Goal: Task Accomplishment & Management: Use online tool/utility

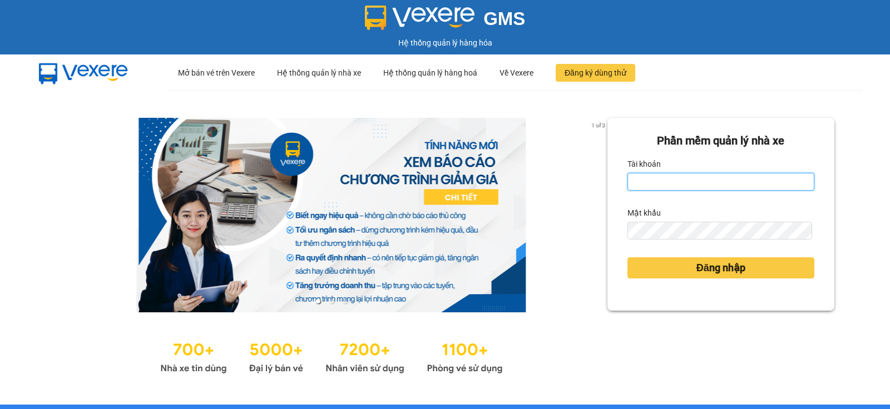
click at [641, 188] on input "Tài khoản" at bounding box center [720, 182] width 187 height 18
type input "dung.nhuquynh"
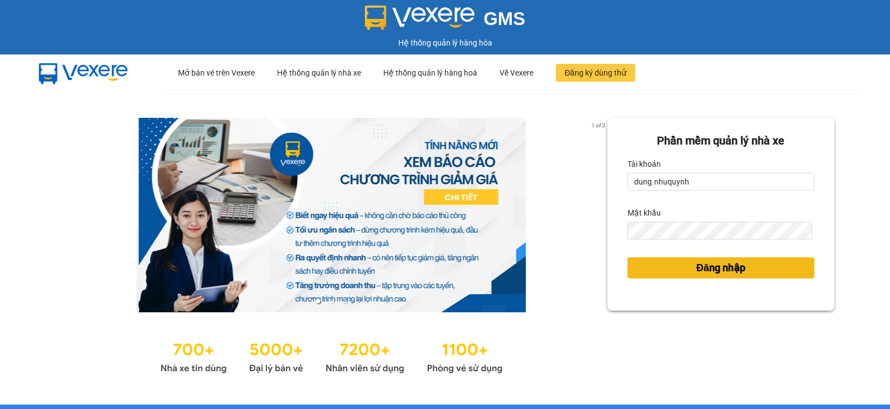
click at [707, 269] on span "Đăng nhập" at bounding box center [720, 268] width 49 height 16
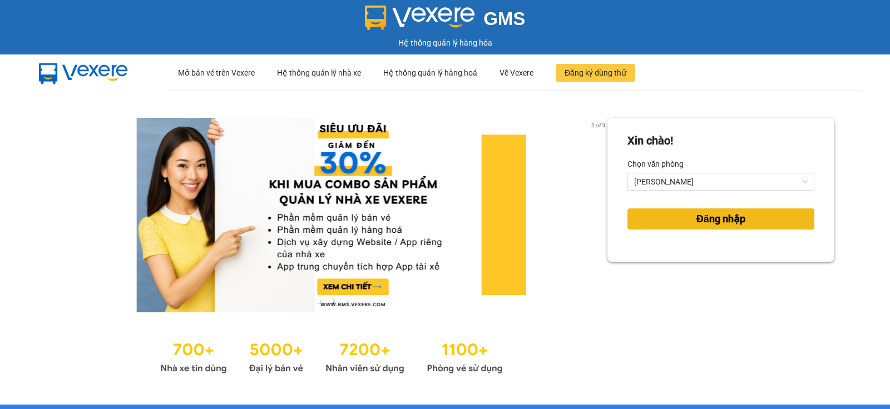
click at [684, 216] on button "Đăng nhập" at bounding box center [720, 219] width 187 height 21
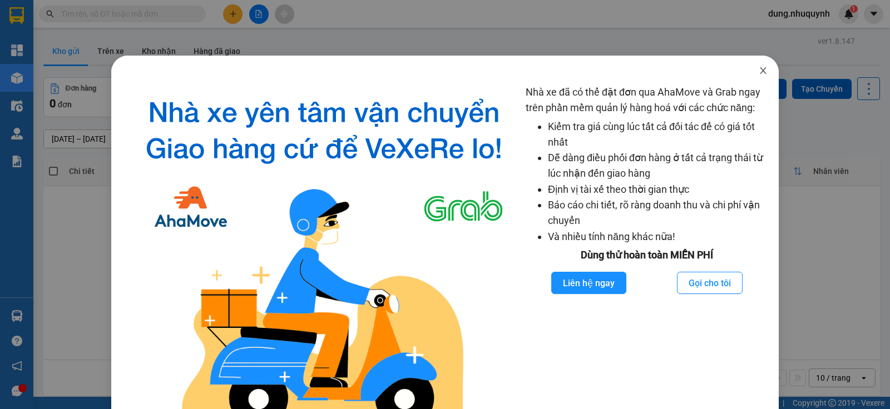
click at [756, 76] on span "Close" at bounding box center [762, 71] width 31 height 31
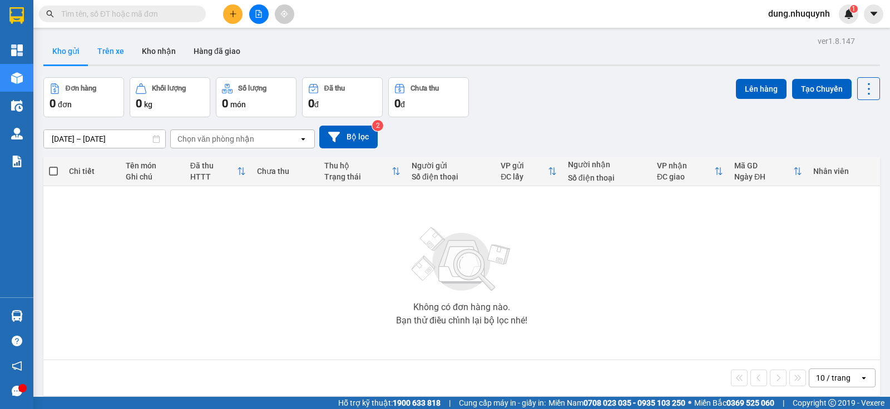
click at [105, 47] on button "Trên xe" at bounding box center [110, 51] width 44 height 27
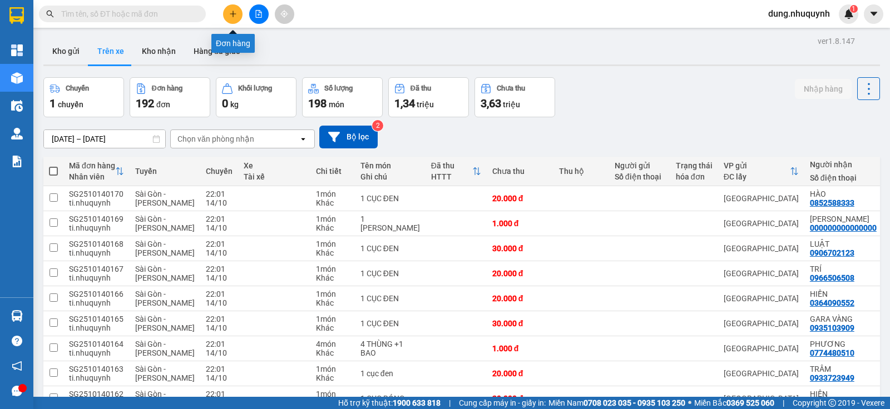
click at [232, 16] on icon "plus" at bounding box center [233, 14] width 8 height 8
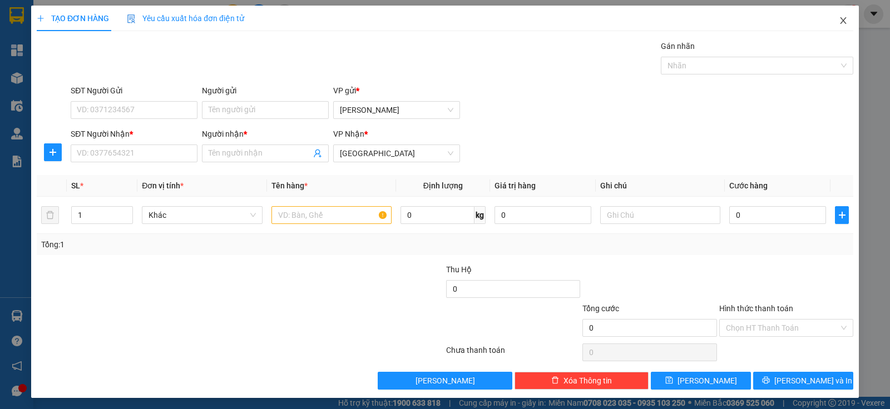
click at [839, 21] on icon "close" at bounding box center [843, 20] width 9 height 9
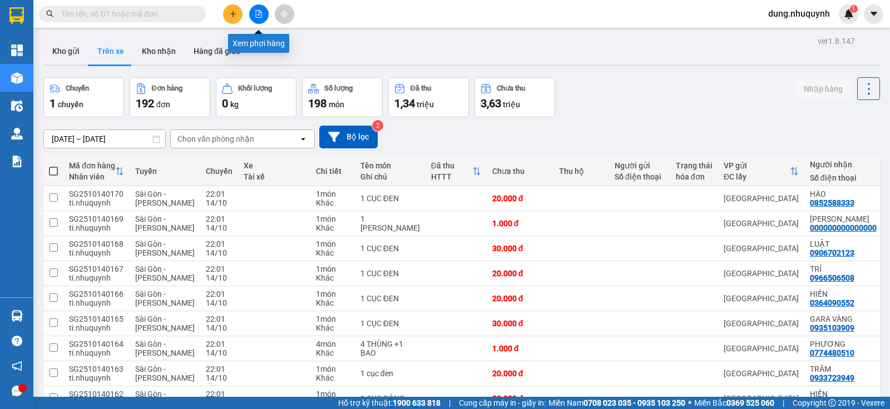
click at [259, 13] on icon "file-add" at bounding box center [259, 14] width 8 height 8
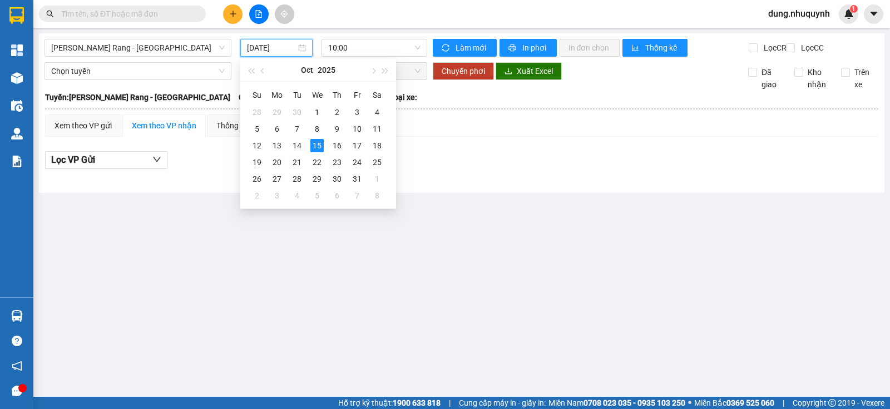
click at [278, 46] on input "[DATE]" at bounding box center [271, 48] width 49 height 12
click at [293, 141] on div "14" at bounding box center [296, 145] width 13 height 13
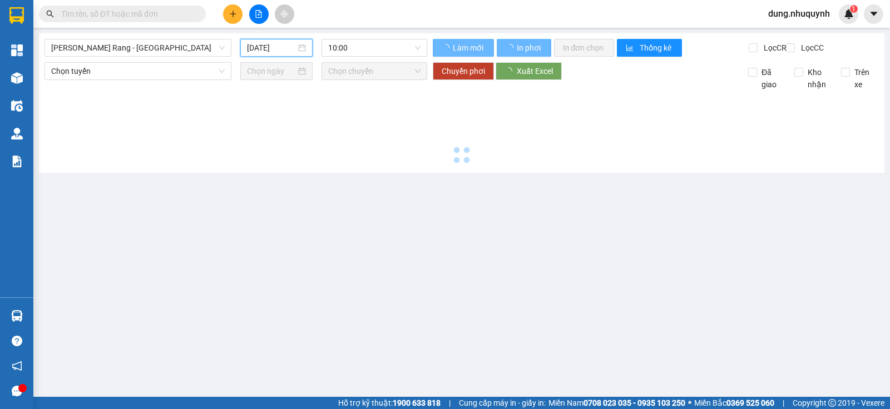
type input "[DATE]"
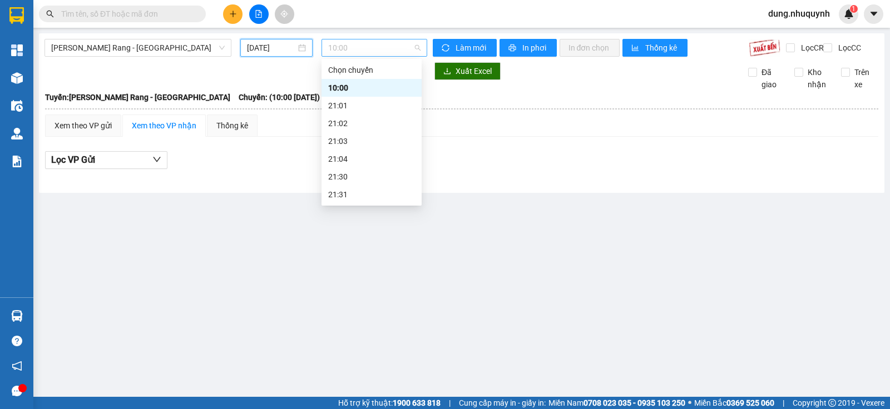
click at [340, 49] on span "10:00" at bounding box center [374, 47] width 92 height 17
click at [165, 46] on span "[PERSON_NAME] Rang - [GEOGRAPHIC_DATA]" at bounding box center [138, 47] width 174 height 17
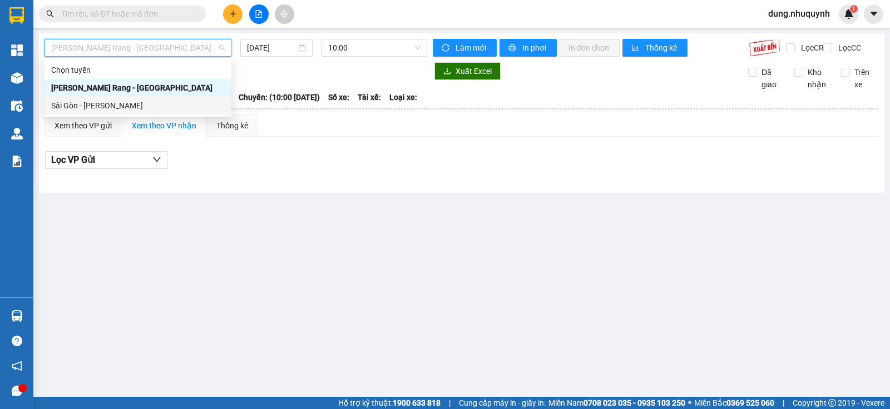
click at [133, 105] on div "Sài Gòn - [PERSON_NAME]" at bounding box center [138, 106] width 174 height 12
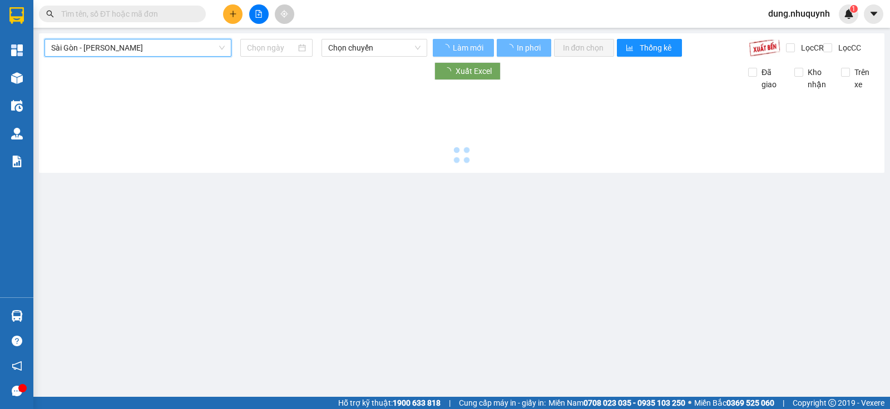
type input "[DATE]"
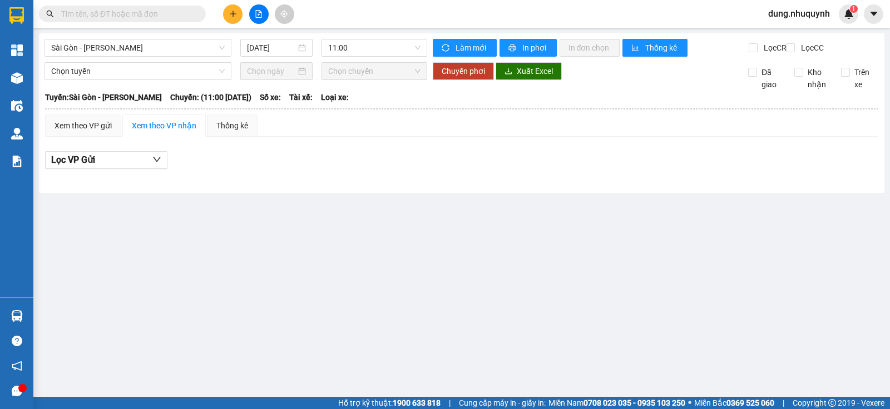
click at [299, 77] on div at bounding box center [277, 71] width 60 height 12
click at [216, 80] on span "Chọn tuyến" at bounding box center [138, 71] width 174 height 17
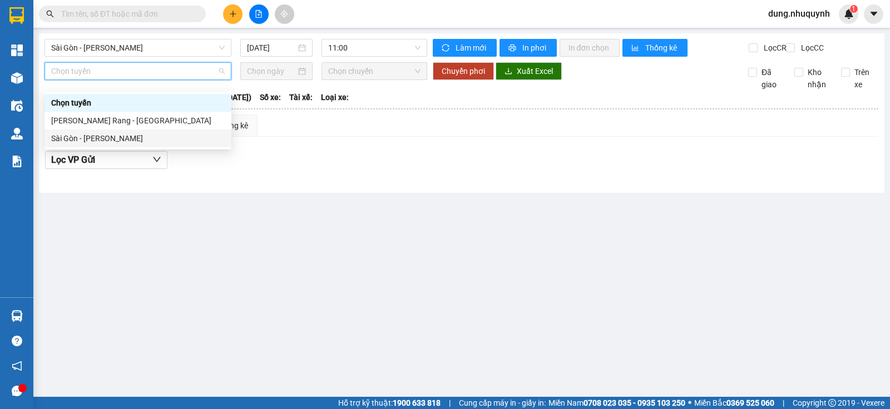
drag, startPoint x: 106, startPoint y: 138, endPoint x: 113, endPoint y: 135, distance: 7.7
click at [108, 137] on div "Sài Gòn - [PERSON_NAME]" at bounding box center [138, 138] width 174 height 12
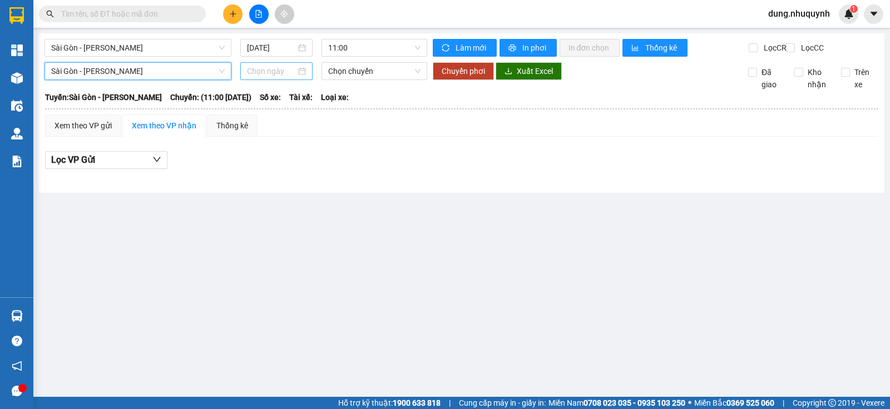
click at [288, 77] on input at bounding box center [271, 71] width 49 height 12
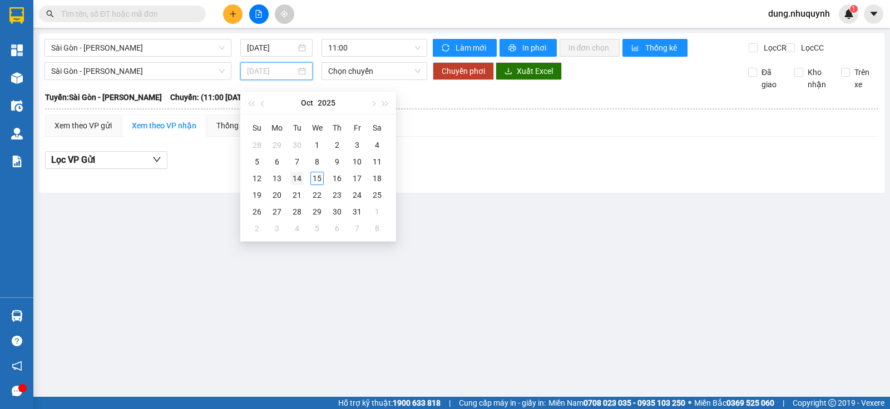
type input "[DATE]"
click at [296, 180] on div "14" at bounding box center [296, 178] width 13 height 13
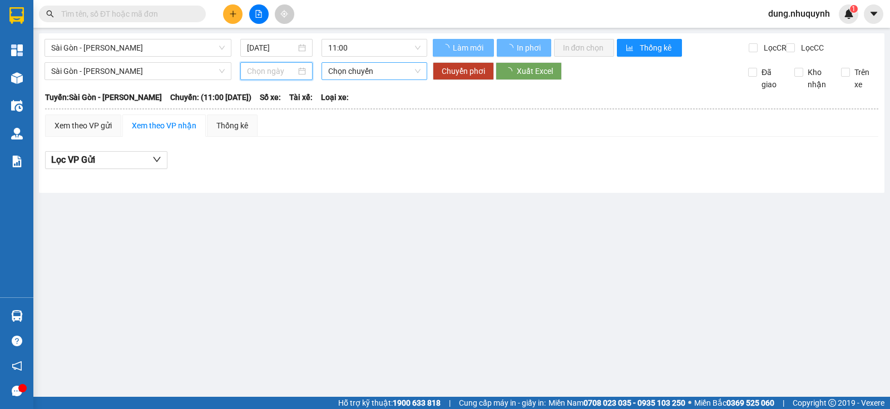
type input "[DATE]"
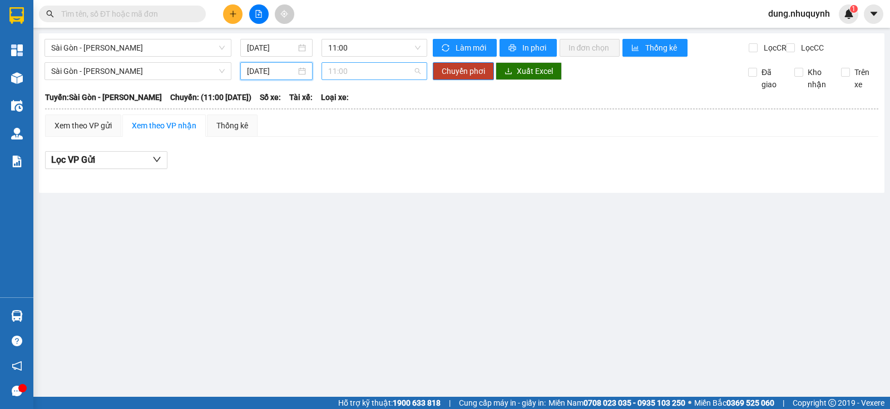
click at [367, 80] on span "11:00" at bounding box center [374, 71] width 92 height 17
click at [294, 212] on main "Sài Gòn - [PERSON_NAME] Rang [DATE] 11:00 [PERSON_NAME] mới In phơi In [PERSON_…" at bounding box center [445, 198] width 890 height 397
click at [260, 12] on icon "file-add" at bounding box center [259, 14] width 8 height 8
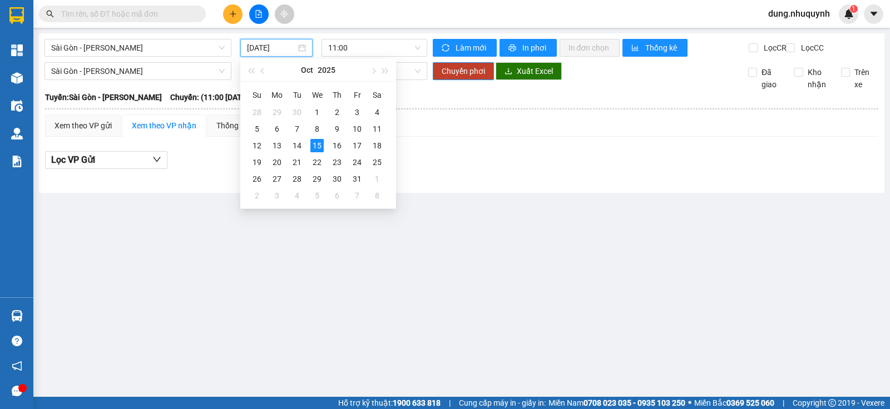
click at [271, 45] on input "[DATE]" at bounding box center [271, 48] width 49 height 12
click at [296, 144] on div "14" at bounding box center [296, 145] width 13 height 13
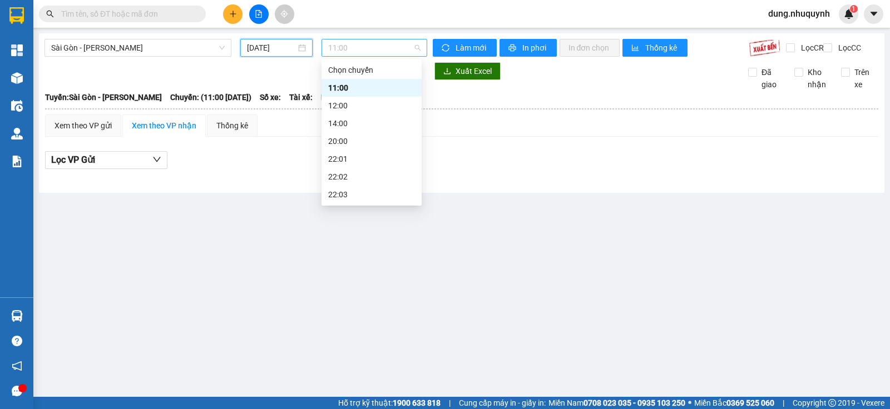
click at [357, 47] on span "11:00" at bounding box center [374, 47] width 92 height 17
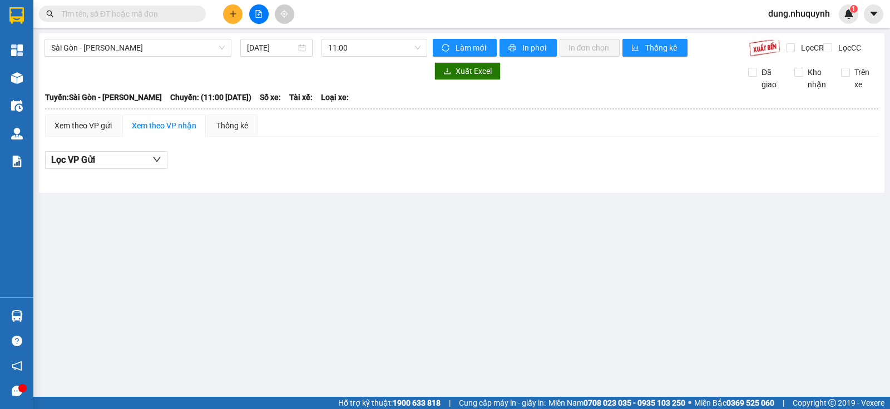
click at [237, 70] on div "Sài Gòn - [PERSON_NAME] Rang [DATE] 11:00 [PERSON_NAME] mới In phơi In [PERSON_…" at bounding box center [461, 113] width 845 height 160
click at [257, 19] on button at bounding box center [258, 13] width 19 height 19
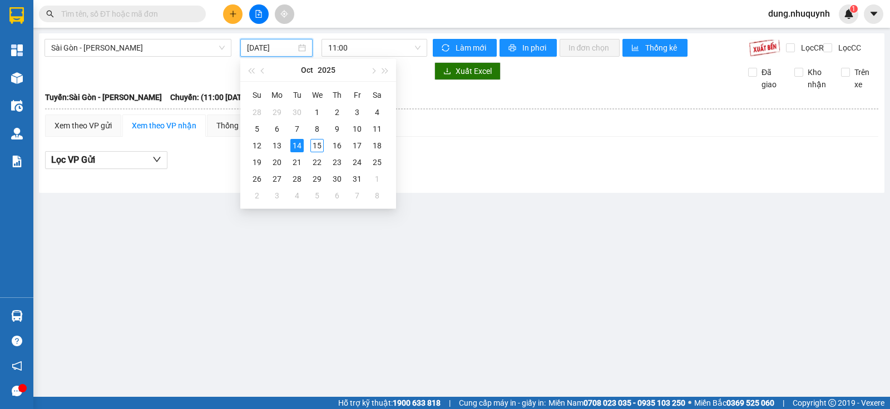
click at [283, 46] on input "[DATE]" at bounding box center [271, 48] width 49 height 12
click at [319, 145] on div "15" at bounding box center [316, 145] width 13 height 13
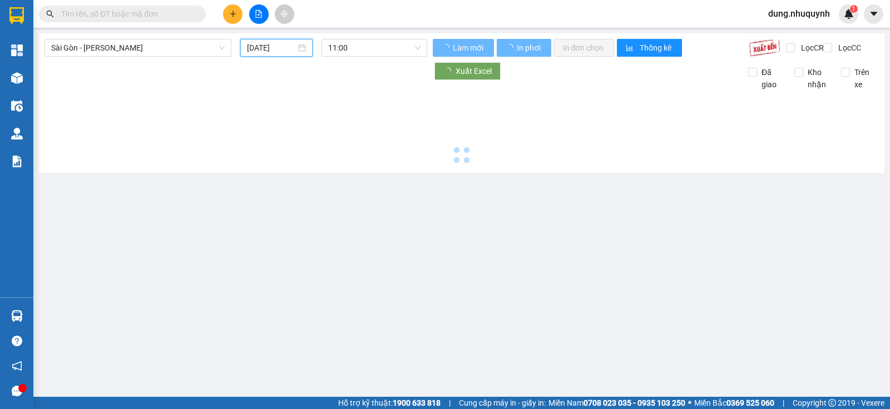
type input "[DATE]"
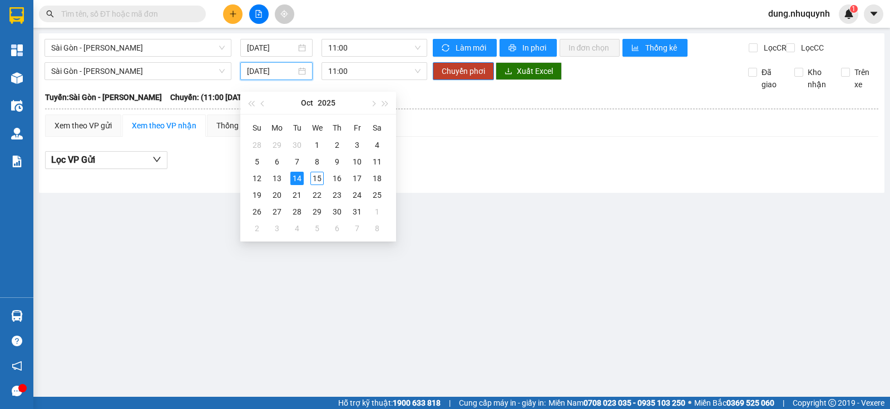
click at [280, 77] on input "[DATE]" at bounding box center [271, 71] width 49 height 12
type input "[DATE]"
click at [294, 177] on div "14" at bounding box center [296, 178] width 13 height 13
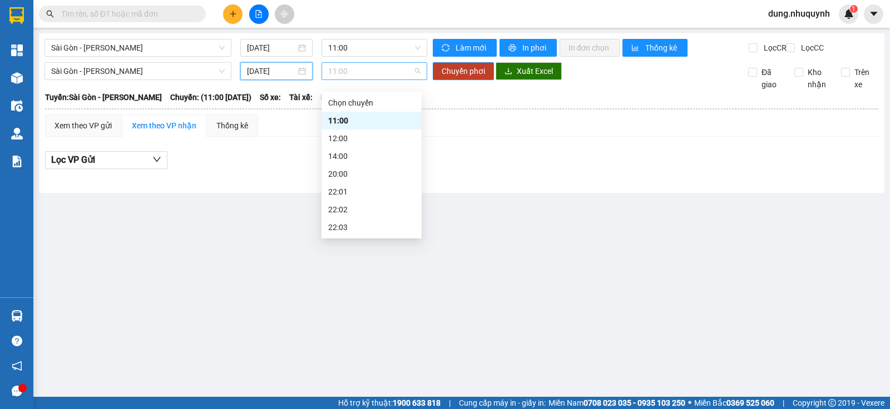
click at [374, 80] on span "11:00" at bounding box center [374, 71] width 92 height 17
click at [336, 194] on div "22:01" at bounding box center [371, 192] width 87 height 12
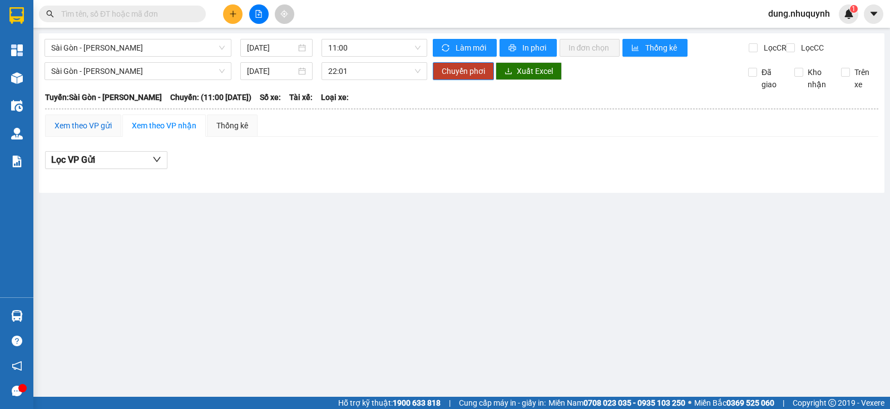
click at [81, 132] on div "Xem theo VP gửi" at bounding box center [83, 126] width 57 height 12
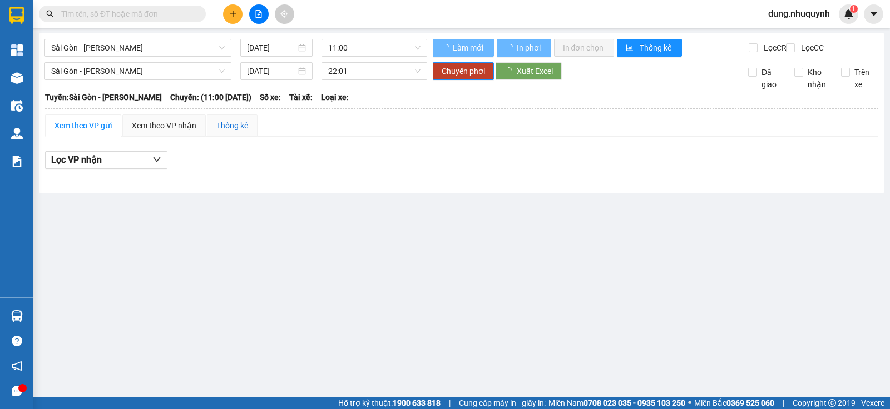
click at [237, 132] on div "Thống kê" at bounding box center [232, 126] width 32 height 12
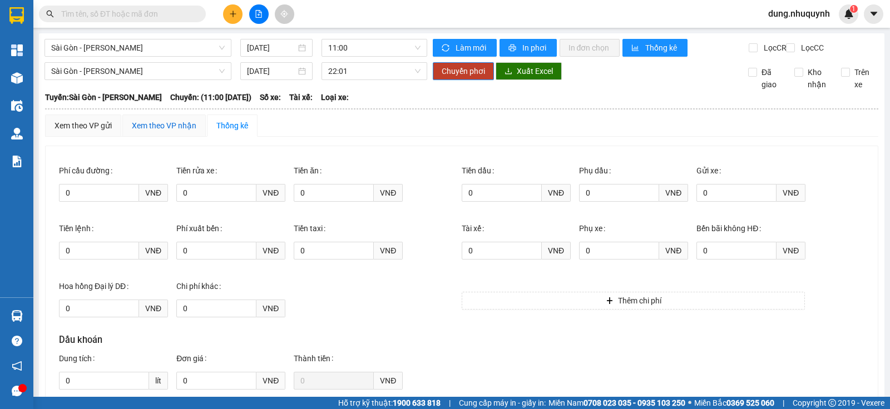
click at [159, 132] on div "Xem theo VP nhận" at bounding box center [164, 126] width 65 height 12
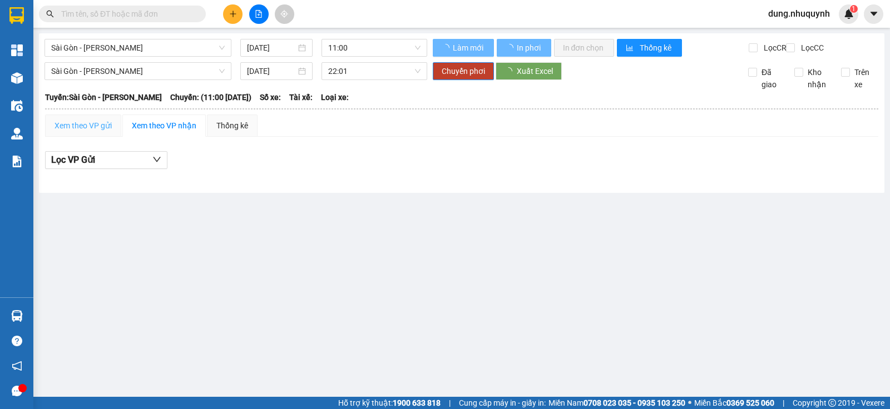
click at [53, 133] on div "Xem theo VP gửi" at bounding box center [83, 126] width 76 height 22
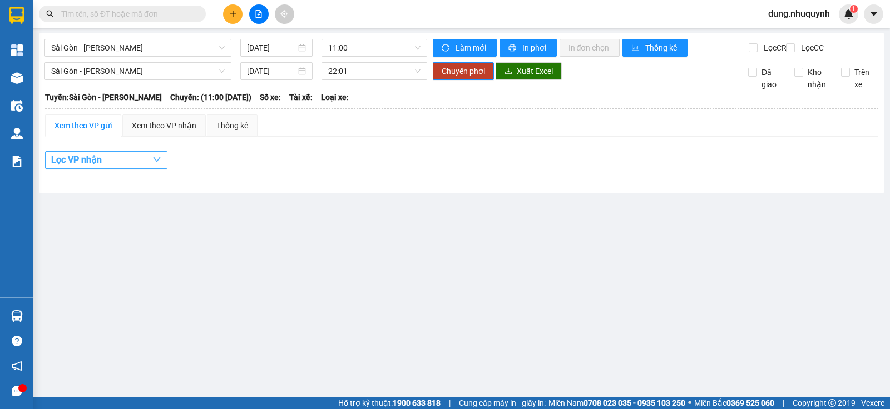
click at [101, 167] on span "Lọc VP nhận" at bounding box center [76, 160] width 51 height 14
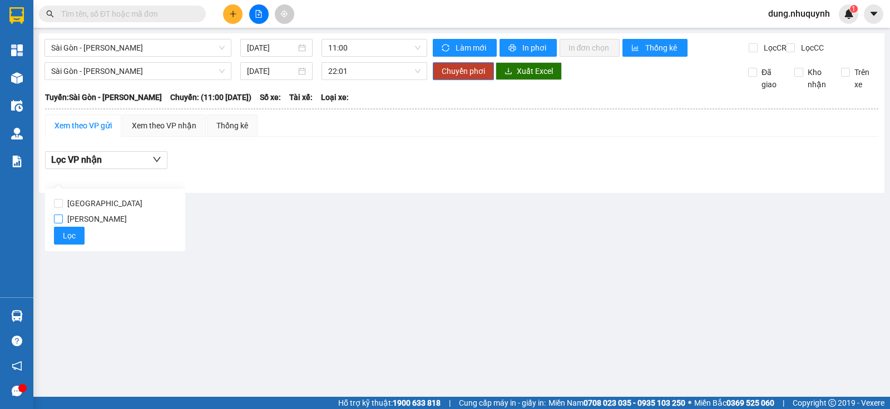
click at [63, 216] on span "[PERSON_NAME]" at bounding box center [97, 219] width 68 height 16
click at [63, 216] on input "[PERSON_NAME]" at bounding box center [58, 219] width 9 height 9
checkbox input "true"
click at [69, 235] on span "Lọc" at bounding box center [69, 236] width 13 height 12
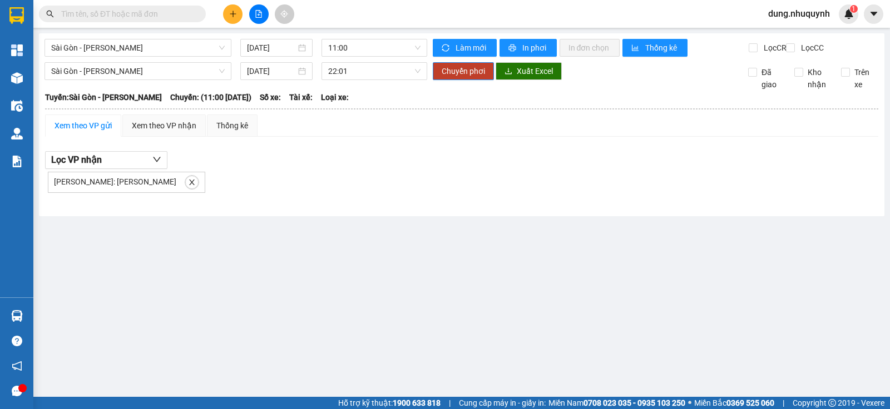
click at [234, 102] on span "Chuyến: (11:00 [DATE])" at bounding box center [210, 97] width 81 height 12
click at [522, 47] on span "In phơi" at bounding box center [535, 48] width 26 height 12
click at [470, 43] on span "Làm mới" at bounding box center [471, 48] width 32 height 12
click at [188, 186] on icon "close" at bounding box center [192, 183] width 8 height 8
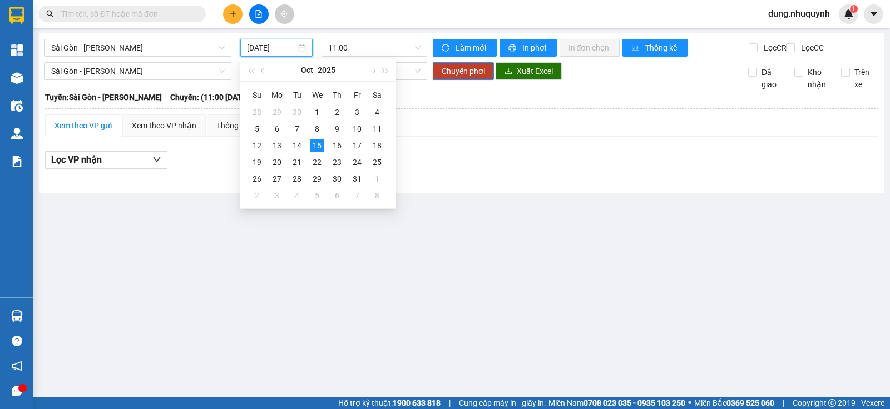
click at [262, 49] on input "[DATE]" at bounding box center [271, 48] width 49 height 12
type input "[DATE]"
click at [314, 142] on div "15" at bounding box center [316, 145] width 13 height 13
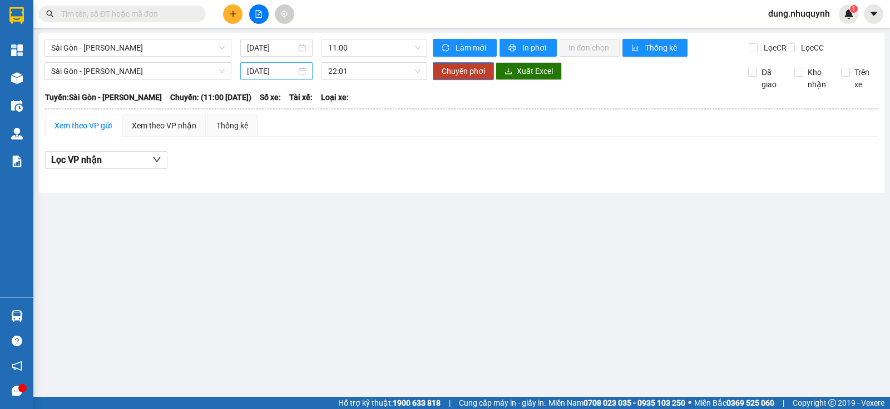
drag, startPoint x: 272, startPoint y: 72, endPoint x: 268, endPoint y: 78, distance: 6.8
click at [271, 72] on div "[DATE]" at bounding box center [276, 71] width 73 height 18
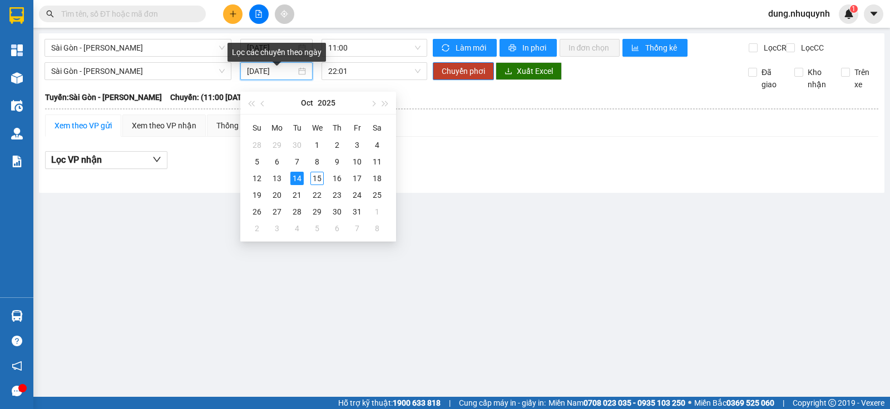
click at [268, 77] on input "[DATE]" at bounding box center [271, 71] width 49 height 12
click at [318, 178] on div "15" at bounding box center [316, 178] width 13 height 13
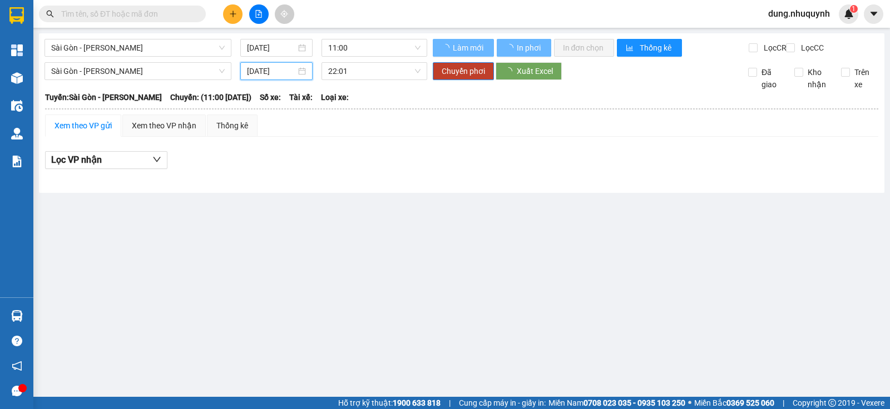
type input "[DATE]"
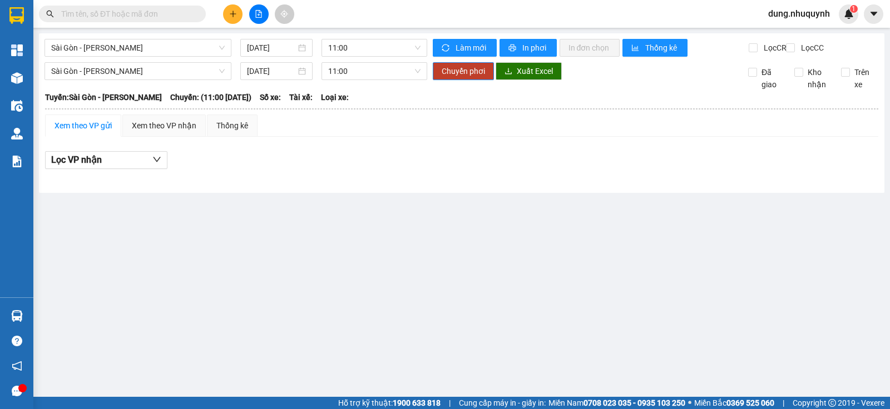
click at [717, 204] on main "Sài Gòn - [PERSON_NAME] Rang [DATE] 11:00 [PERSON_NAME] mới In phơi In [PERSON_…" at bounding box center [445, 198] width 890 height 397
drag, startPoint x: 652, startPoint y: 212, endPoint x: 618, endPoint y: 235, distance: 40.1
drag, startPoint x: 618, startPoint y: 235, endPoint x: 474, endPoint y: 280, distance: 151.6
click at [474, 280] on main "Sài Gòn - [PERSON_NAME] Rang [DATE] 11:00 [PERSON_NAME] mới In phơi In [PERSON_…" at bounding box center [445, 198] width 890 height 397
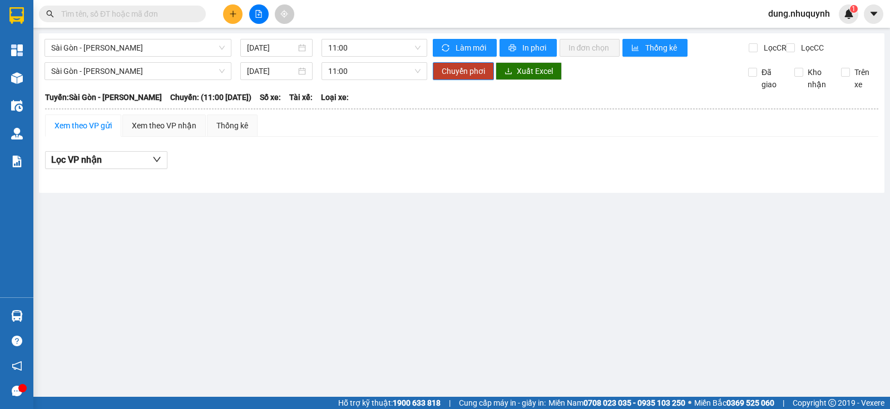
click at [831, 57] on div "Lọc CC" at bounding box center [814, 49] width 56 height 15
click at [301, 193] on div "Sài Gòn - [PERSON_NAME] Rang [DATE] 11:00 [PERSON_NAME] mới In phơi In [PERSON_…" at bounding box center [461, 113] width 845 height 160
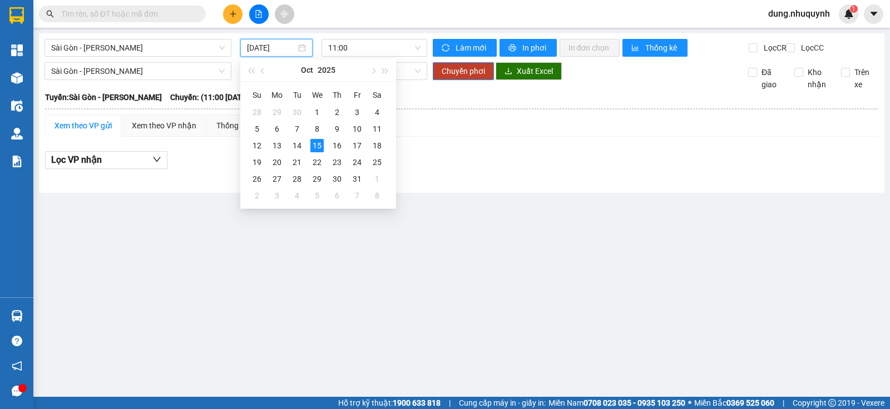
click at [295, 48] on input "[DATE]" at bounding box center [271, 48] width 49 height 12
click at [301, 143] on div "14" at bounding box center [296, 145] width 13 height 13
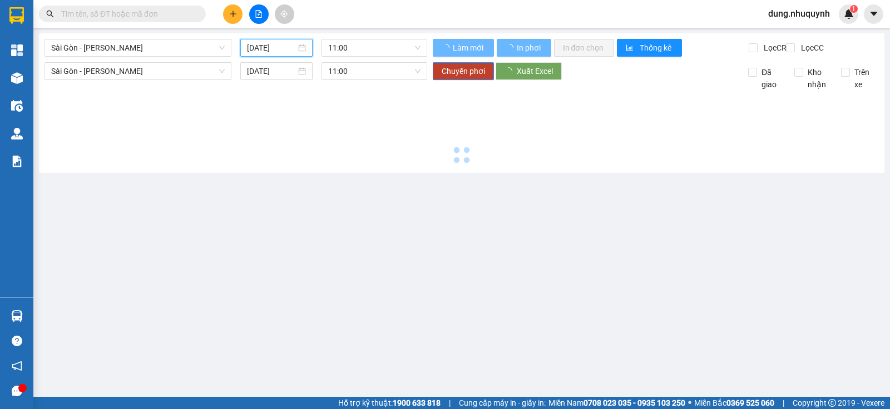
type input "[DATE]"
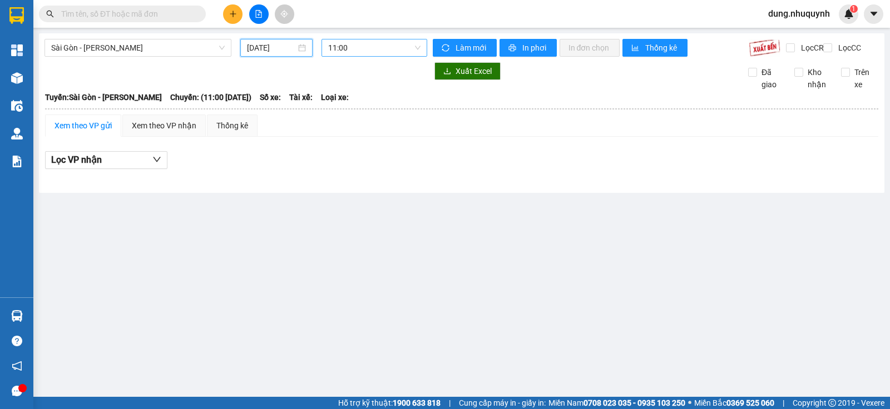
scroll to position [18, 0]
click at [350, 45] on span "11:00" at bounding box center [374, 47] width 92 height 17
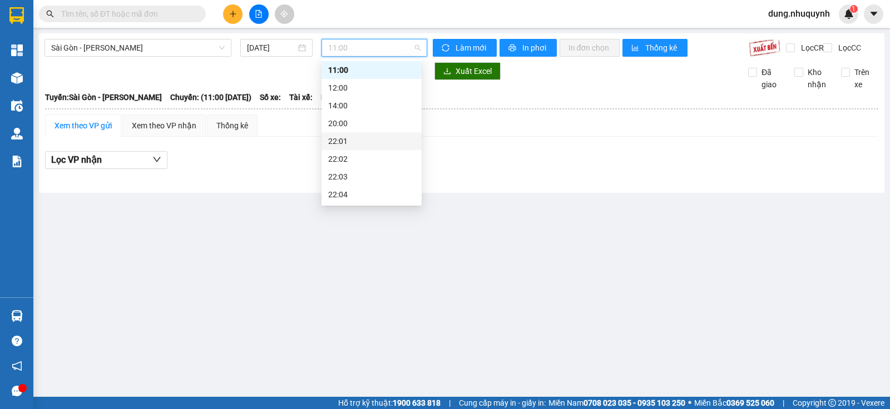
click at [342, 137] on div "22:01" at bounding box center [371, 141] width 87 height 12
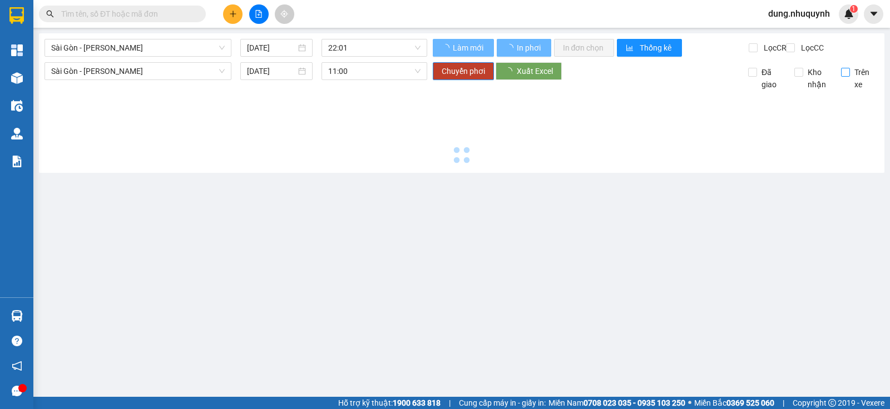
click at [844, 77] on input "Trên xe" at bounding box center [845, 72] width 9 height 9
checkbox input "true"
click at [797, 83] on label "Kho nhận" at bounding box center [813, 78] width 38 height 24
click at [797, 77] on input "Kho nhận" at bounding box center [798, 72] width 9 height 9
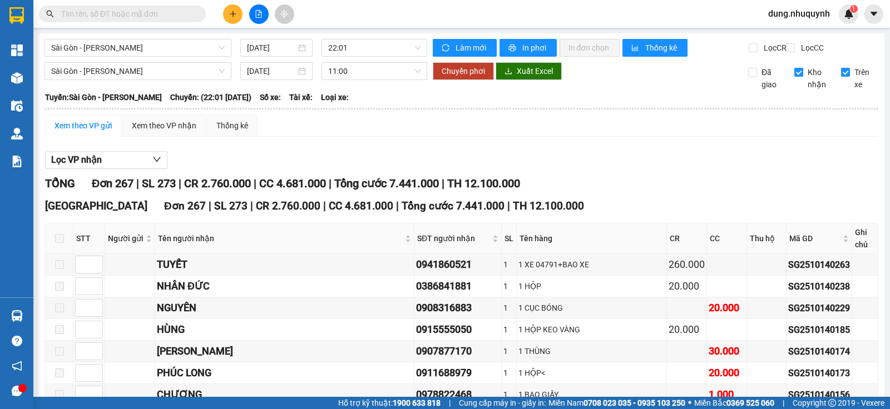
click at [803, 85] on span "Kho nhận" at bounding box center [817, 78] width 29 height 24
click at [796, 77] on input "Kho nhận" at bounding box center [798, 72] width 9 height 9
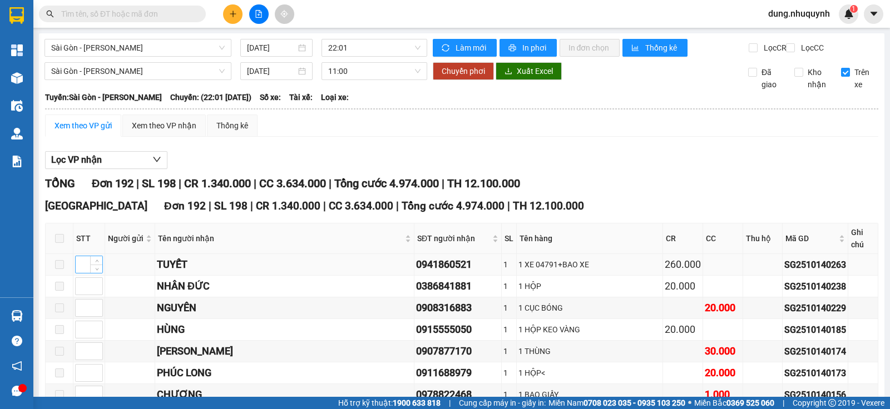
click at [84, 261] on input at bounding box center [89, 264] width 27 height 17
click at [60, 243] on span at bounding box center [59, 238] width 9 height 9
click at [87, 272] on td at bounding box center [89, 265] width 32 height 22
click at [78, 258] on input at bounding box center [89, 264] width 27 height 17
click at [794, 77] on input "Kho nhận" at bounding box center [798, 72] width 9 height 9
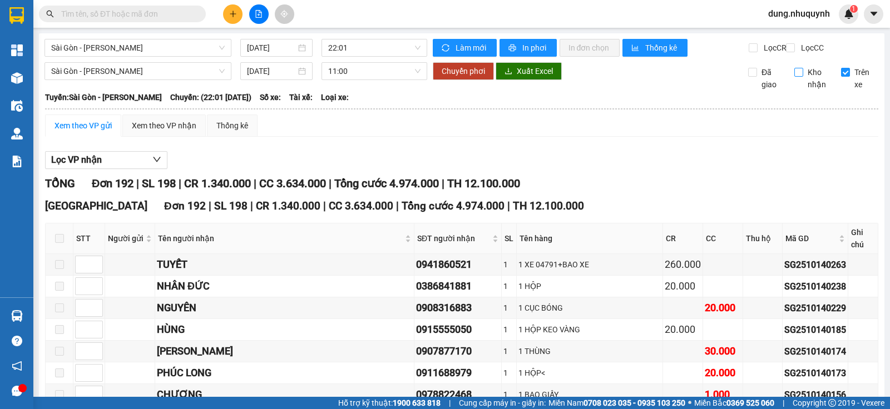
checkbox input "true"
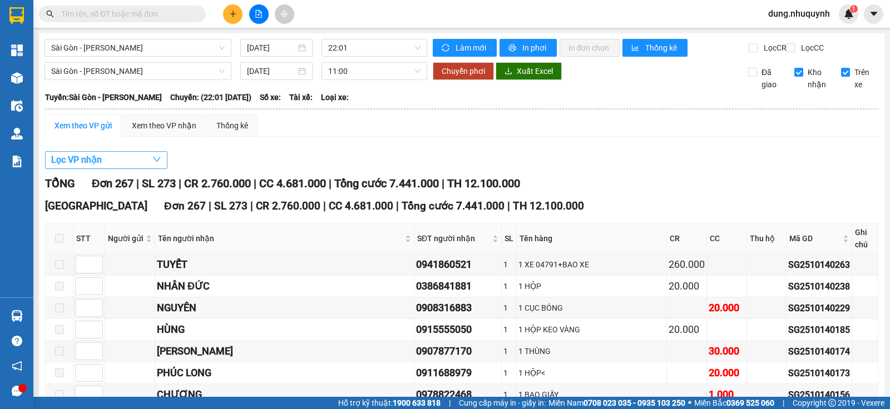
click at [151, 169] on button "Lọc VP nhận" at bounding box center [106, 160] width 122 height 18
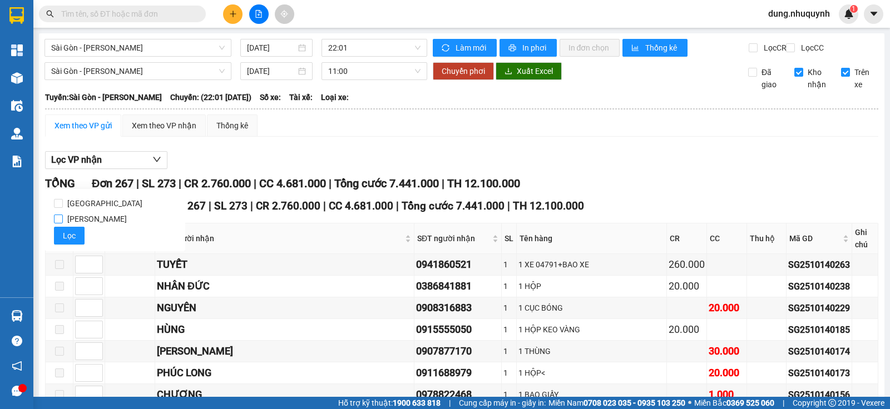
click at [93, 221] on span "[PERSON_NAME]" at bounding box center [97, 219] width 68 height 16
click at [63, 221] on input "[PERSON_NAME]" at bounding box center [58, 219] width 9 height 9
click at [97, 219] on span "[PERSON_NAME]" at bounding box center [97, 219] width 68 height 16
click at [63, 219] on input "[PERSON_NAME]" at bounding box center [58, 219] width 9 height 9
click at [141, 225] on label "[PERSON_NAME]" at bounding box center [115, 219] width 122 height 16
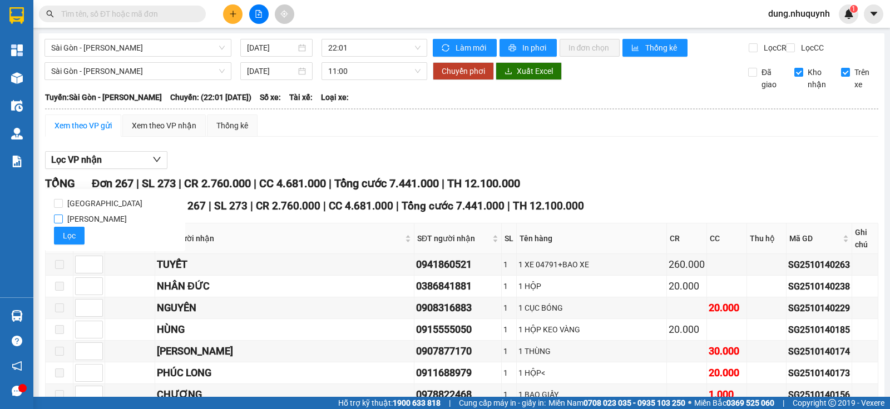
click at [63, 224] on input "[PERSON_NAME]" at bounding box center [58, 219] width 9 height 9
checkbox input "true"
click at [87, 265] on input at bounding box center [89, 264] width 27 height 17
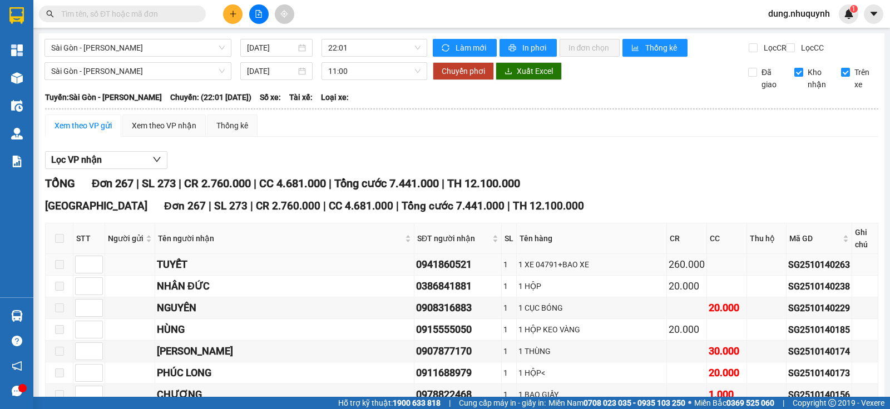
click at [54, 258] on td at bounding box center [60, 265] width 28 height 22
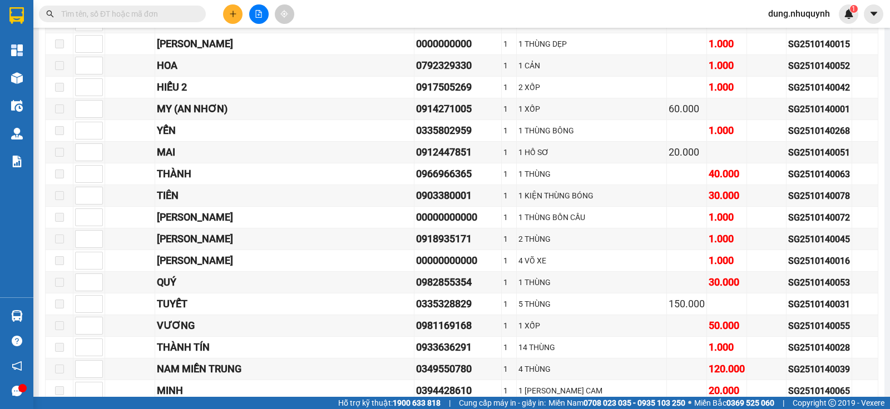
scroll to position [5703, 0]
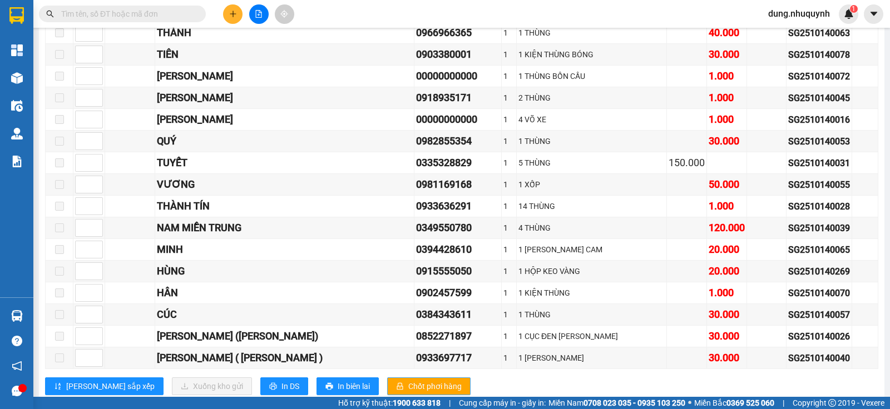
click at [408, 380] on span "Chốt phơi hàng" at bounding box center [434, 386] width 53 height 12
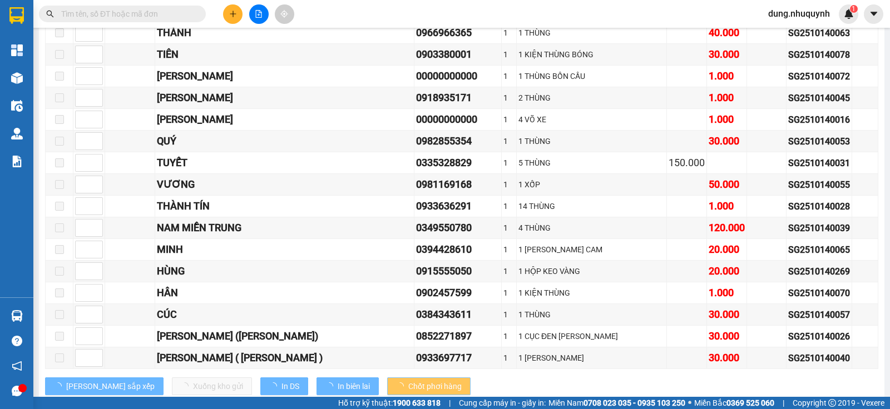
click at [408, 380] on span "Chốt phơi hàng" at bounding box center [434, 386] width 53 height 12
click at [86, 350] on input at bounding box center [89, 358] width 27 height 17
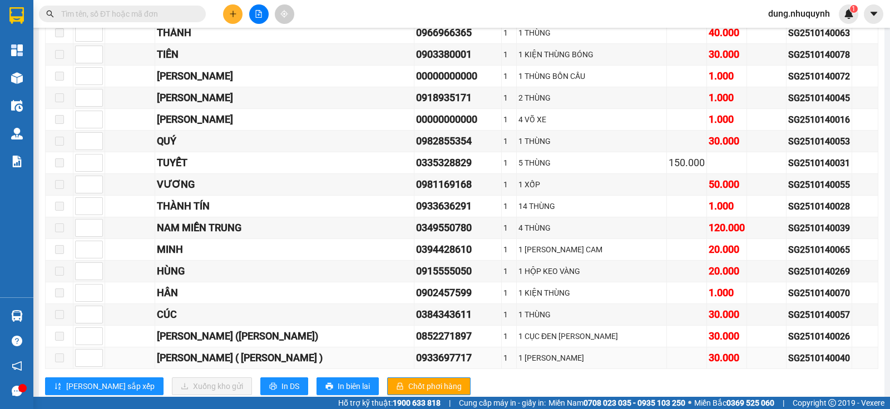
click at [55, 354] on span at bounding box center [59, 358] width 9 height 9
click at [254, 394] on main "Sài Gòn - [PERSON_NAME] Rang [DATE] 22:01 [PERSON_NAME] mới In phơi In [PERSON_…" at bounding box center [445, 198] width 890 height 397
click at [60, 354] on span at bounding box center [59, 358] width 9 height 9
drag, startPoint x: 60, startPoint y: 330, endPoint x: 215, endPoint y: 331, distance: 155.7
click at [60, 354] on span at bounding box center [59, 358] width 9 height 9
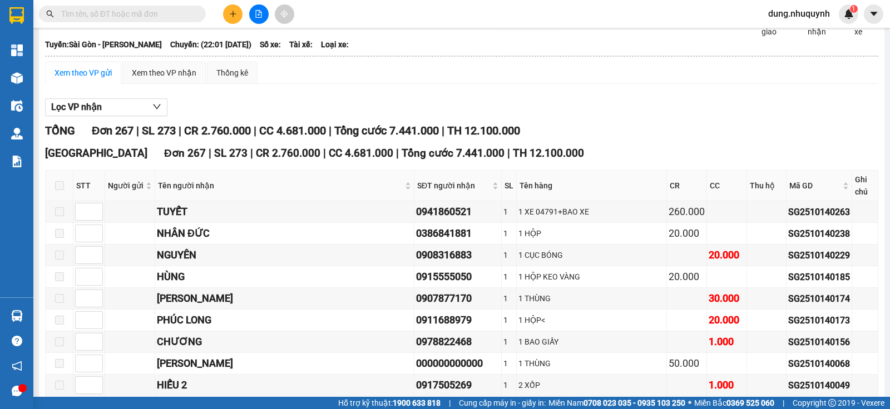
scroll to position [0, 0]
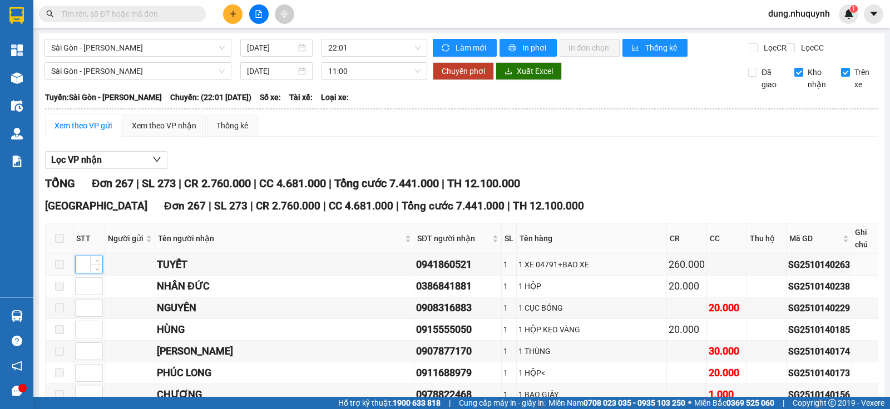
drag, startPoint x: 84, startPoint y: 256, endPoint x: 72, endPoint y: 242, distance: 18.5
click at [80, 256] on input at bounding box center [89, 264] width 27 height 17
click at [62, 242] on span at bounding box center [59, 238] width 9 height 9
click at [62, 243] on span at bounding box center [59, 238] width 9 height 9
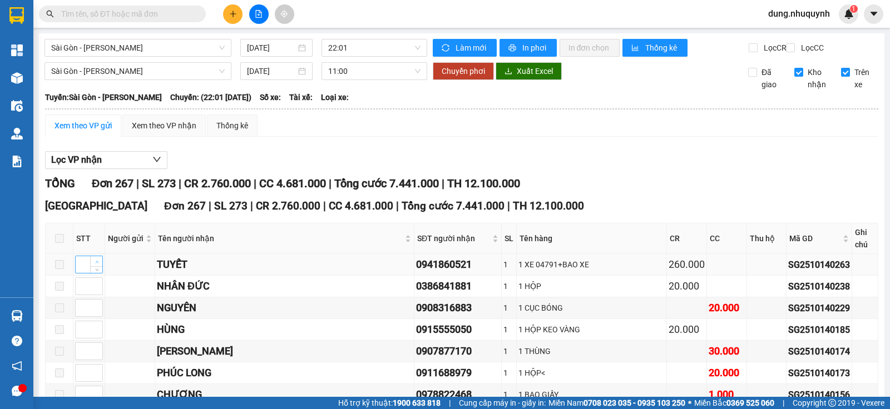
click at [92, 262] on span "Increase Value" at bounding box center [96, 261] width 12 height 10
type input "1"
click at [95, 289] on icon "down" at bounding box center [97, 291] width 4 height 4
type input "1"
click at [155, 132] on div "Xem theo VP nhận" at bounding box center [164, 126] width 65 height 12
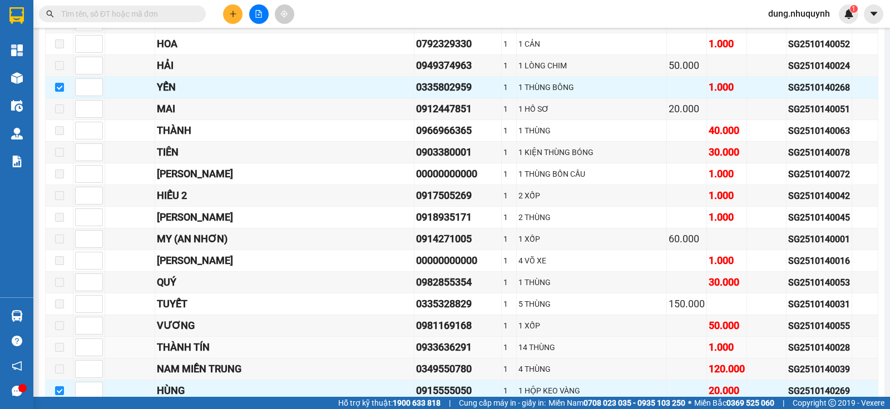
scroll to position [5703, 0]
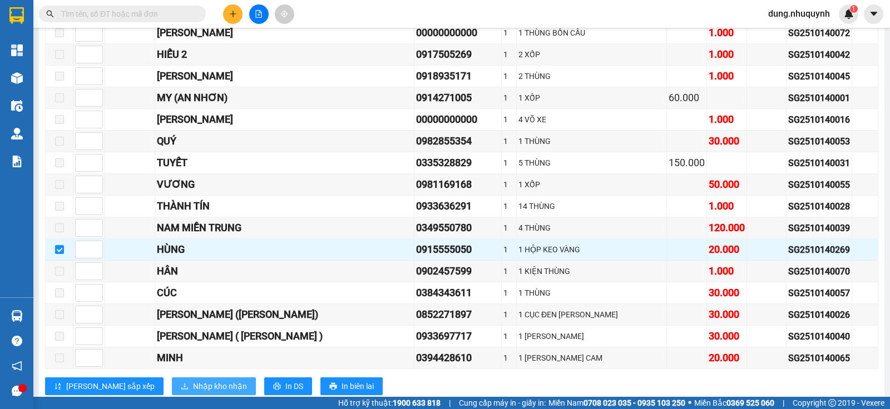
click at [193, 380] on span "Nhập kho nhận" at bounding box center [220, 386] width 54 height 12
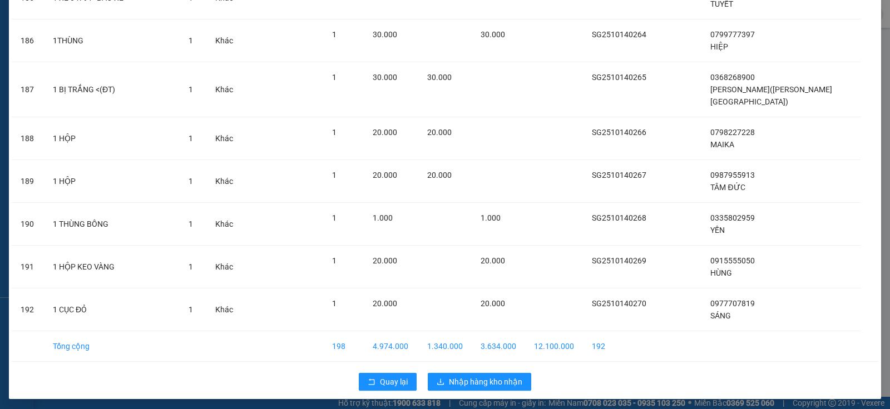
scroll to position [8012, 0]
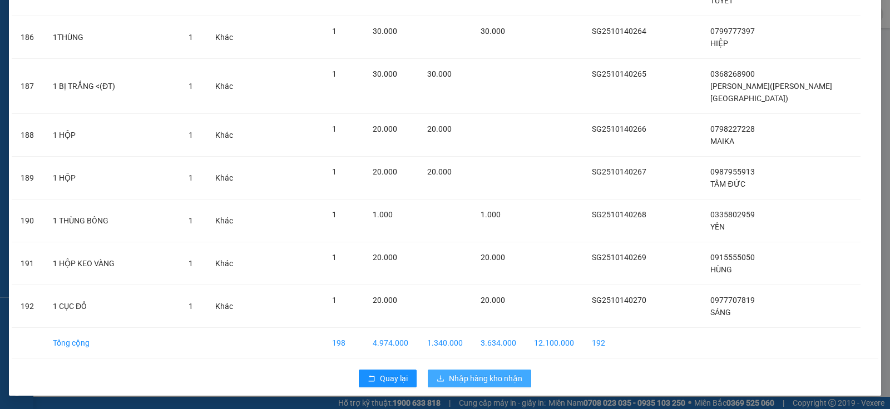
click at [449, 380] on span "Nhập hàng kho nhận" at bounding box center [485, 379] width 73 height 12
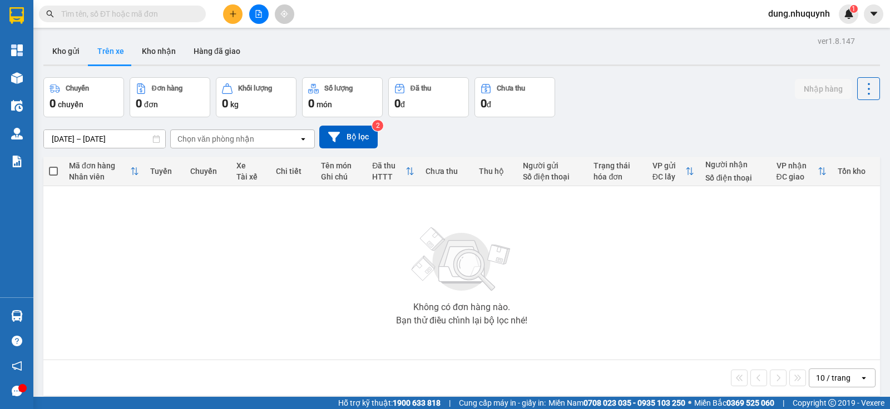
click at [106, 6] on span at bounding box center [122, 14] width 167 height 17
click at [100, 11] on input "text" at bounding box center [126, 14] width 131 height 12
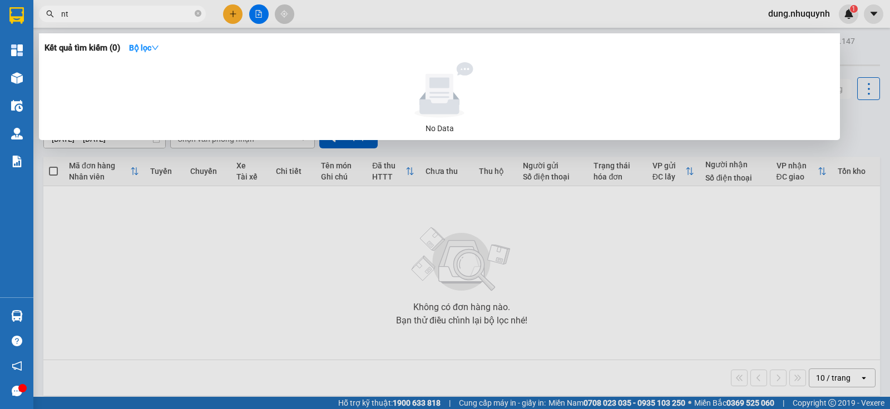
type input "n"
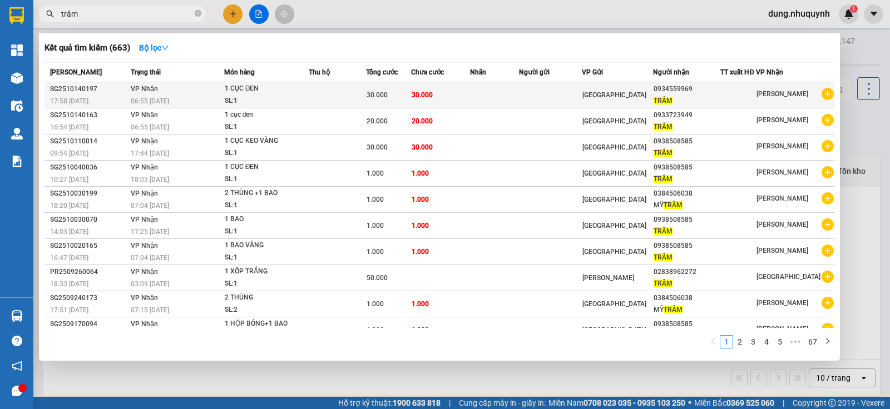
type input "trâm"
click at [295, 95] on div "SL: 1" at bounding box center [266, 101] width 83 height 12
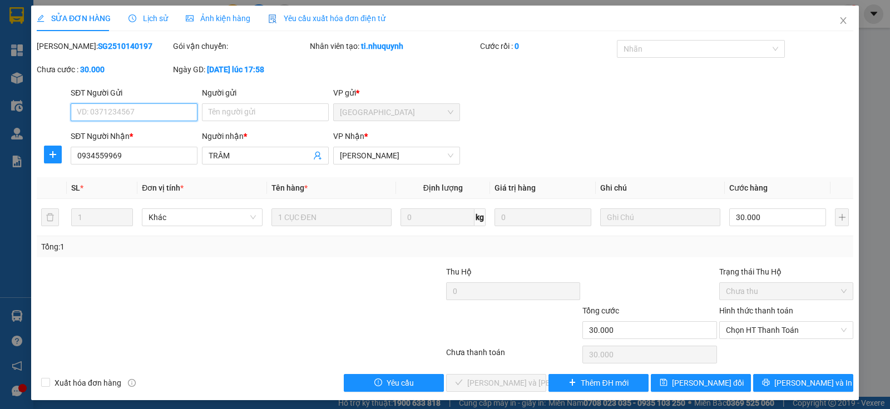
type input "0934559969"
type input "TRÂM"
type input "30.000"
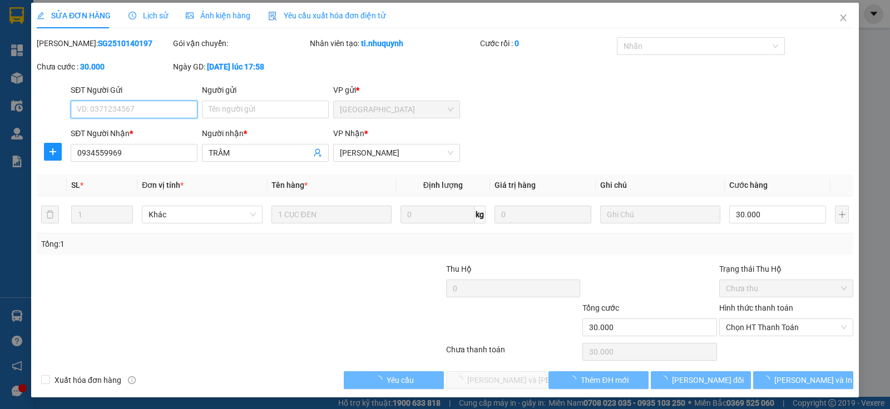
scroll to position [4, 0]
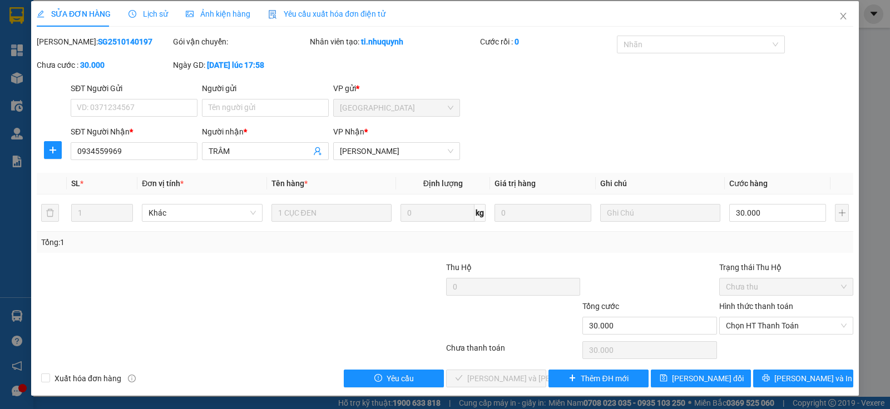
click at [780, 305] on label "Hình thức thanh toán" at bounding box center [756, 306] width 74 height 9
click at [780, 318] on input "Hình thức thanh toán" at bounding box center [782, 326] width 113 height 17
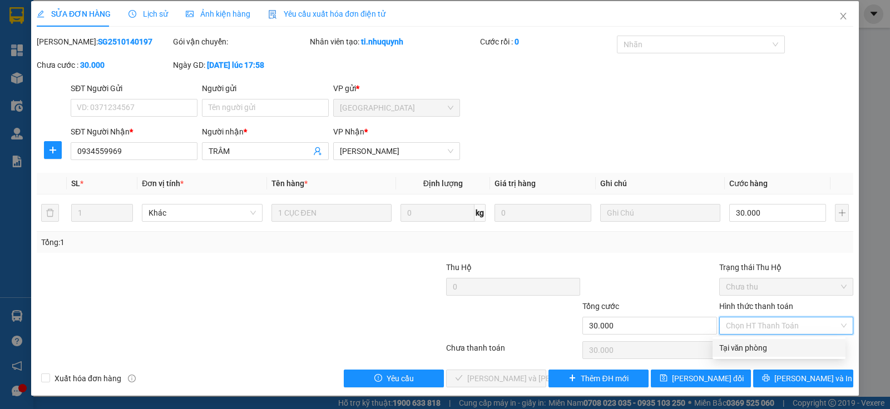
click at [752, 350] on div "Tại văn phòng" at bounding box center [779, 348] width 120 height 12
type input "0"
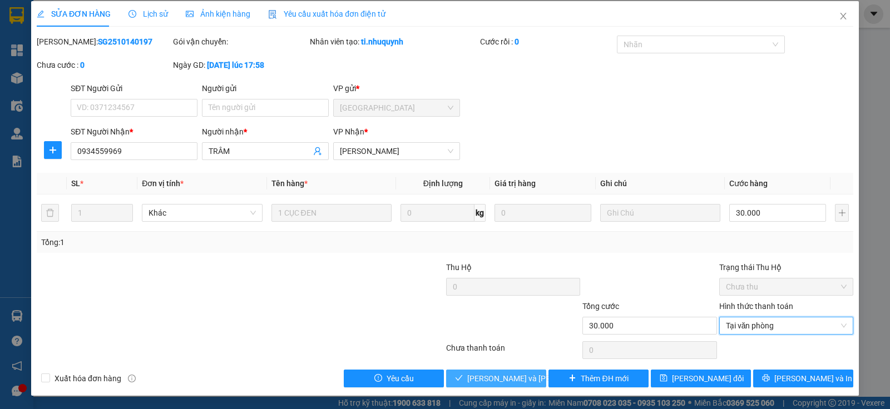
click at [508, 379] on span "[PERSON_NAME] và [PERSON_NAME] hàng" at bounding box center [542, 379] width 150 height 12
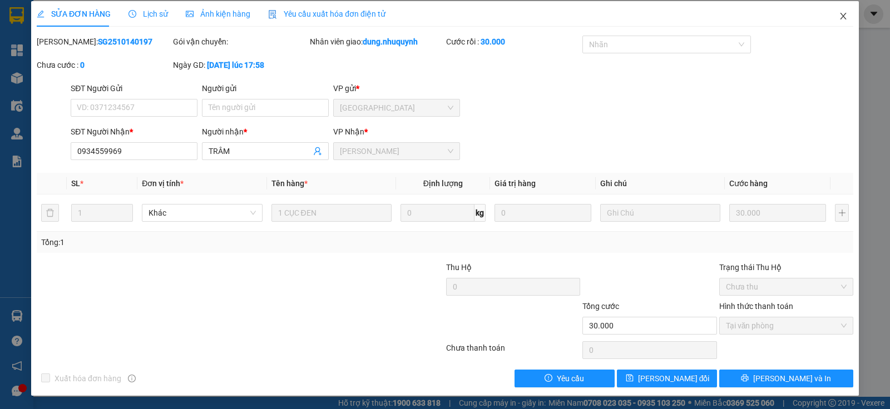
click at [839, 15] on icon "close" at bounding box center [843, 16] width 9 height 9
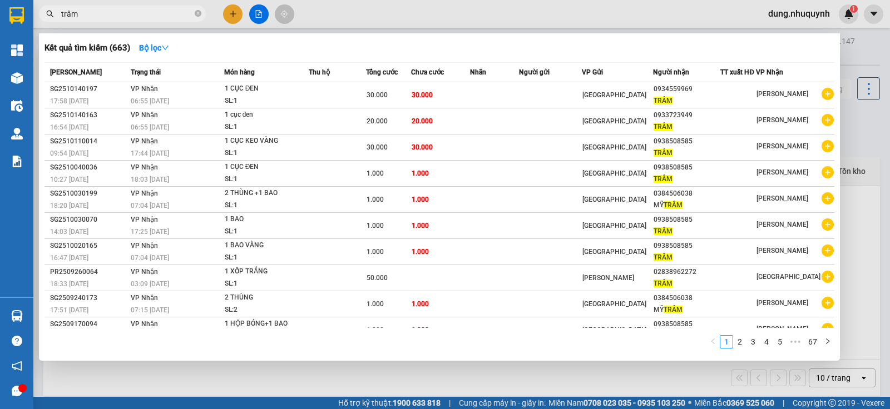
click at [106, 18] on input "trâm" at bounding box center [126, 14] width 131 height 12
type input "t"
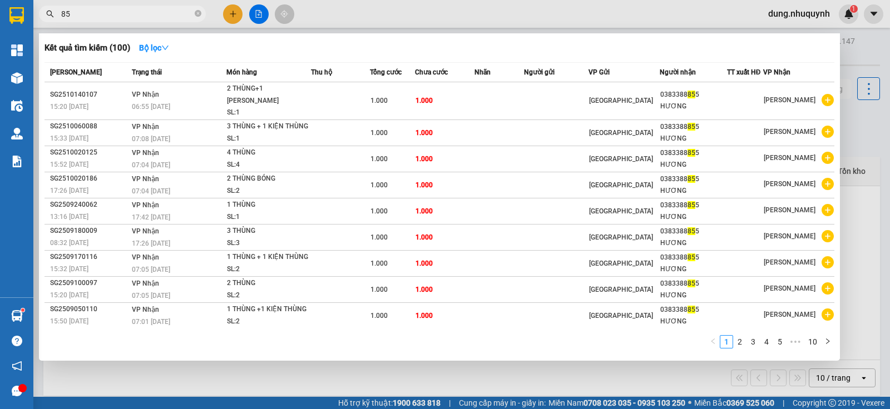
type input "8"
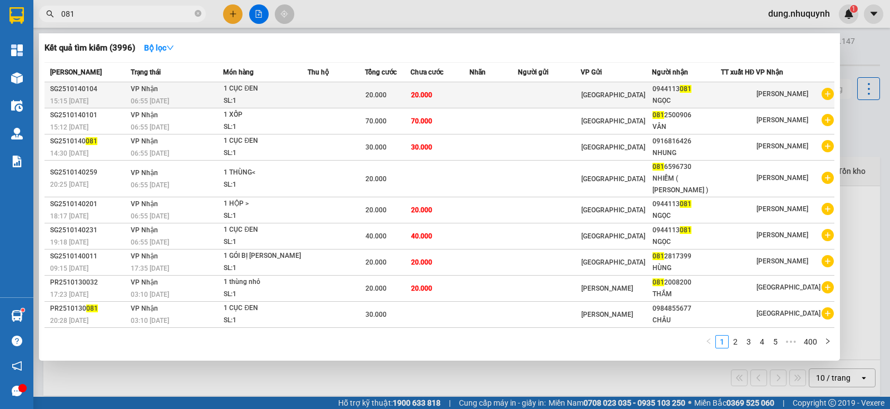
type input "081"
click at [454, 95] on td "20.000" at bounding box center [439, 95] width 59 height 26
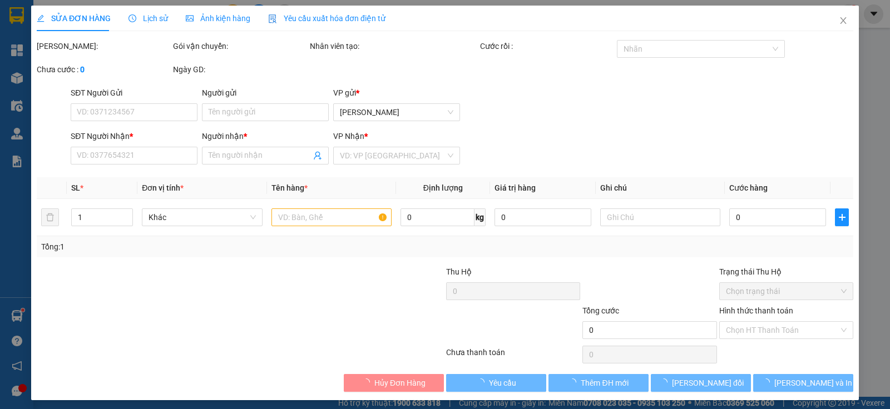
click at [765, 309] on label "Hình thức thanh toán" at bounding box center [756, 310] width 74 height 9
click at [765, 322] on input "Hình thức thanh toán" at bounding box center [782, 330] width 113 height 17
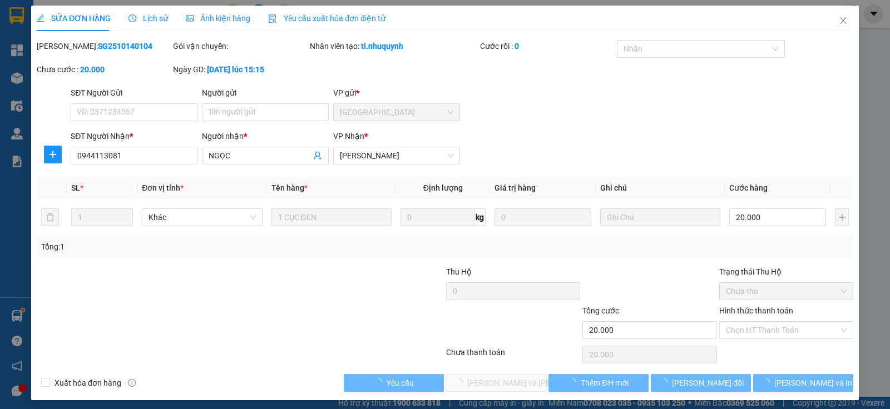
type input "0944113081"
type input "NGỌC"
type input "20.000"
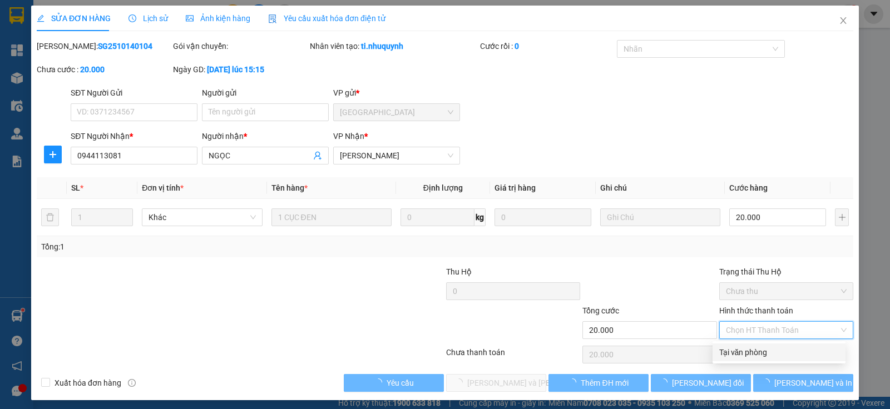
click at [752, 349] on div "Tại văn phòng" at bounding box center [779, 352] width 120 height 12
type input "0"
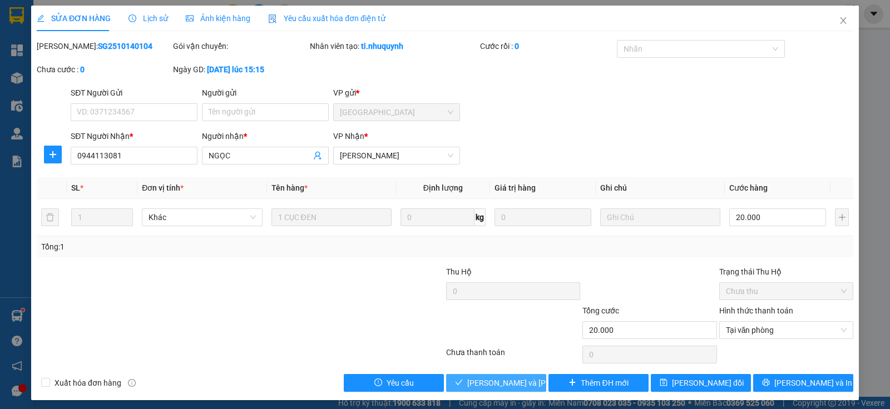
click at [494, 382] on span "[PERSON_NAME] và [PERSON_NAME] hàng" at bounding box center [542, 383] width 150 height 12
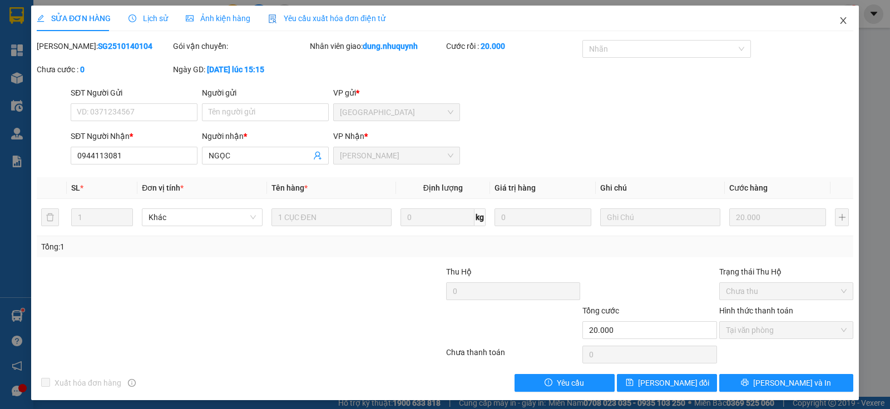
click at [839, 19] on icon "close" at bounding box center [843, 20] width 9 height 9
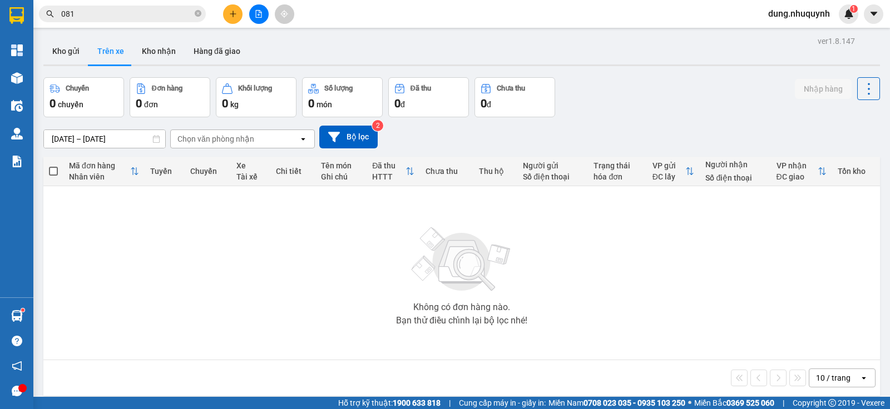
click at [135, 22] on span "081" at bounding box center [122, 14] width 167 height 17
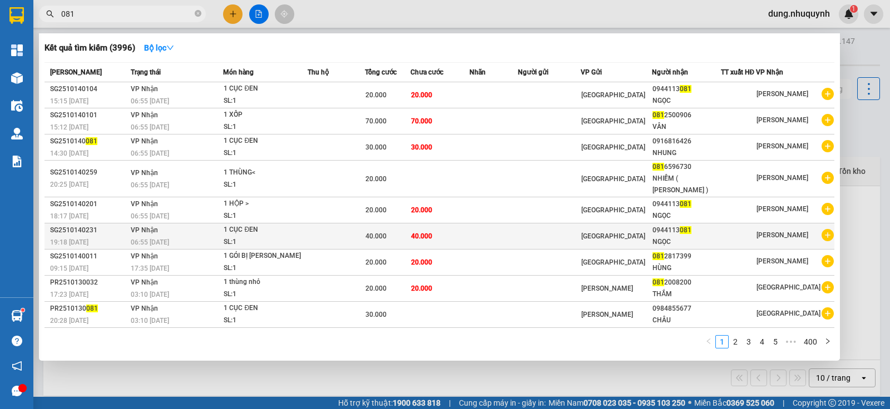
click at [387, 239] on span "40.000" at bounding box center [375, 236] width 21 height 8
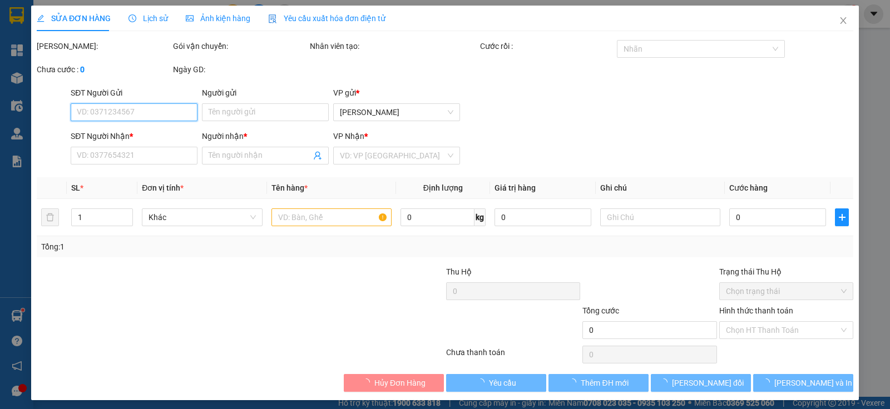
type input "0944113081"
type input "NGỌC"
type input "40.000"
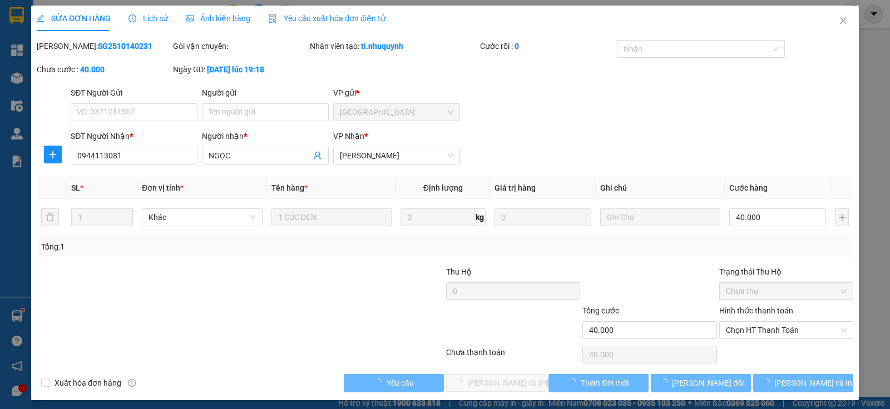
click at [776, 309] on label "Hình thức thanh toán" at bounding box center [756, 310] width 74 height 9
click at [776, 322] on input "Hình thức thanh toán" at bounding box center [782, 330] width 113 height 17
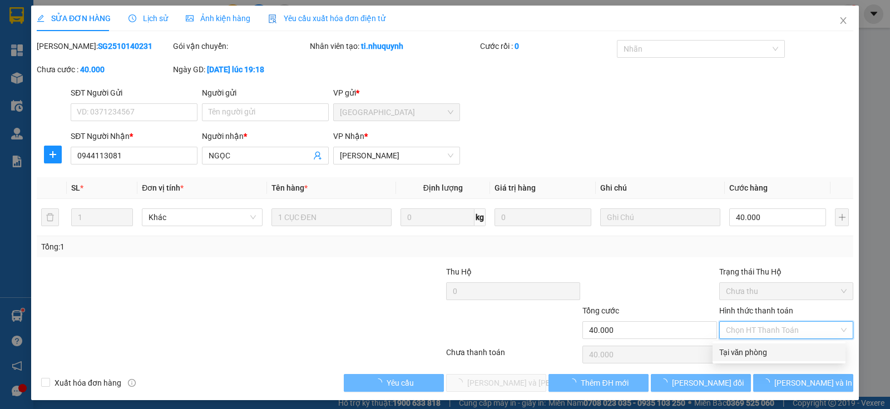
click at [760, 354] on div "Tại văn phòng" at bounding box center [779, 352] width 120 height 12
type input "0"
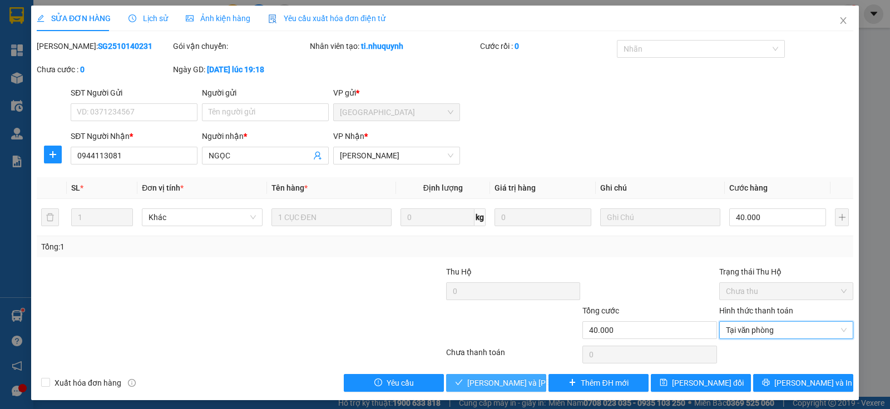
click at [519, 381] on span "[PERSON_NAME] và [PERSON_NAME] hàng" at bounding box center [542, 383] width 150 height 12
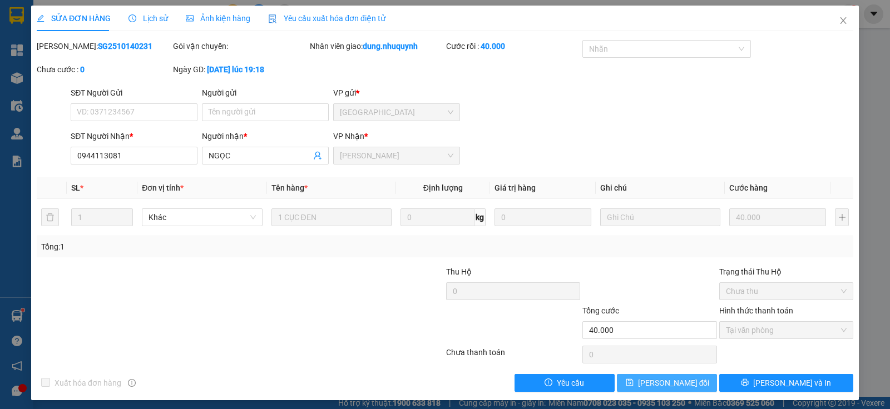
click at [686, 378] on span "[PERSON_NAME] đổi" at bounding box center [674, 383] width 72 height 12
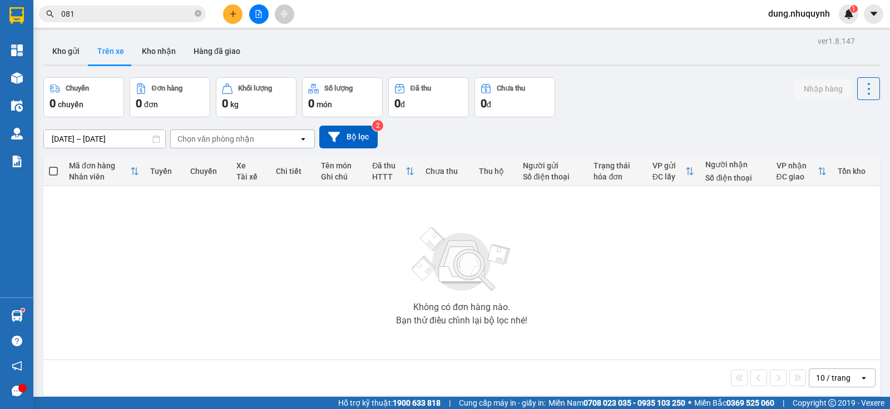
click at [176, 18] on input "081" at bounding box center [126, 14] width 131 height 12
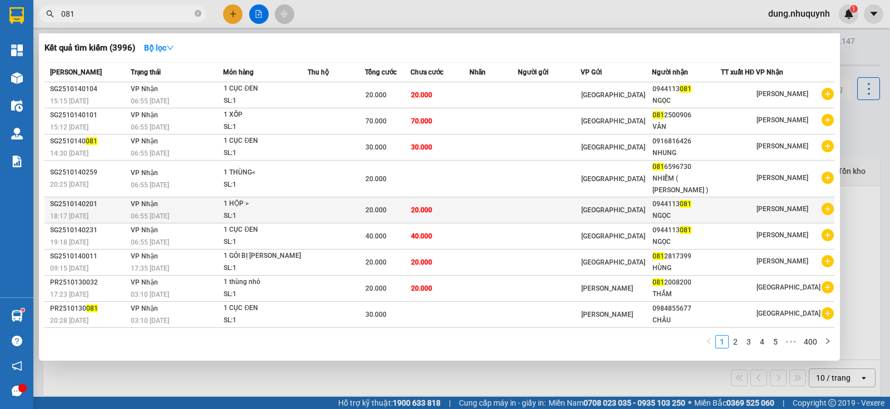
click at [480, 215] on td at bounding box center [493, 210] width 48 height 26
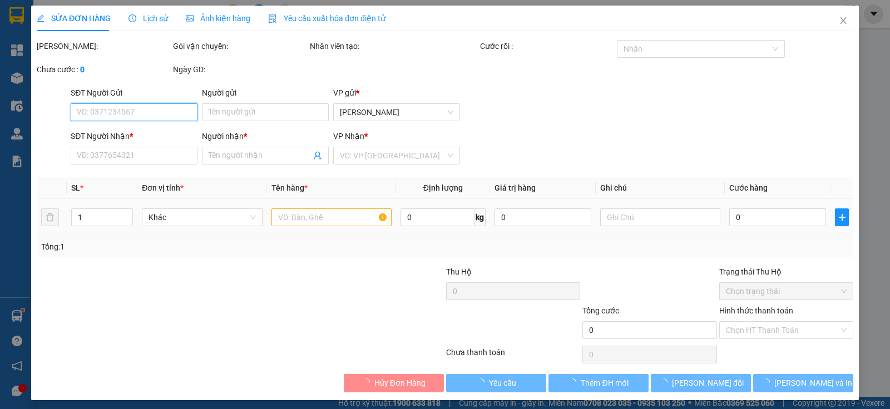
scroll to position [4, 0]
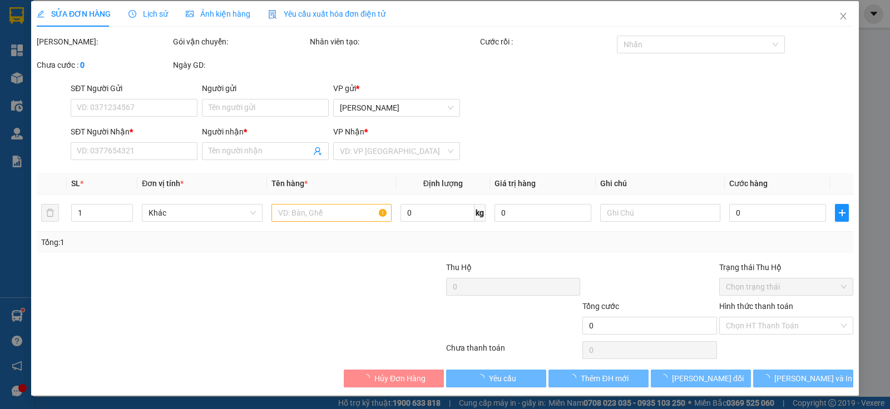
click at [783, 304] on label "Hình thức thanh toán" at bounding box center [756, 306] width 74 height 9
click at [783, 318] on input "Hình thức thanh toán" at bounding box center [782, 326] width 113 height 17
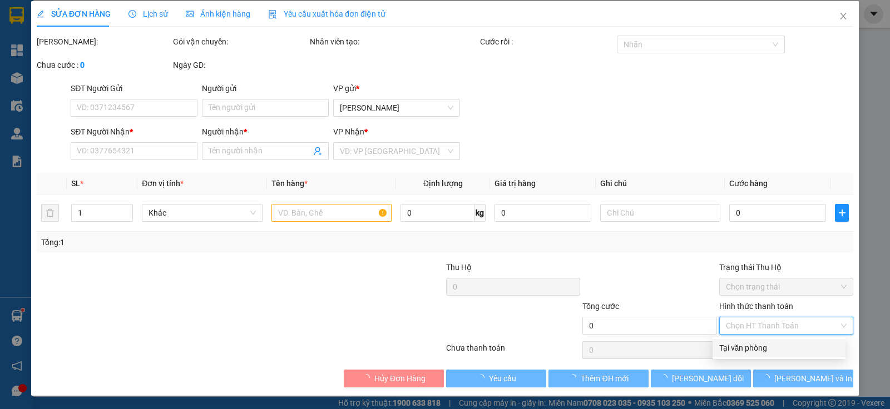
click at [761, 346] on div "Tại văn phòng" at bounding box center [779, 348] width 120 height 12
type input "0"
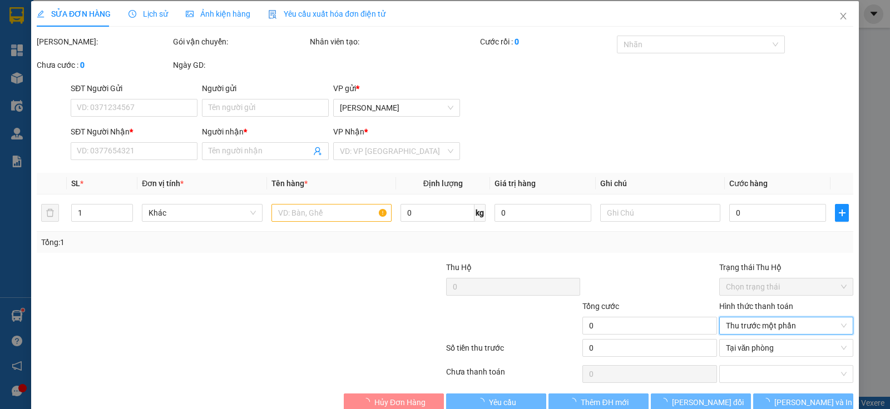
type input "0944113081"
type input "NGỌC"
type input "20.000"
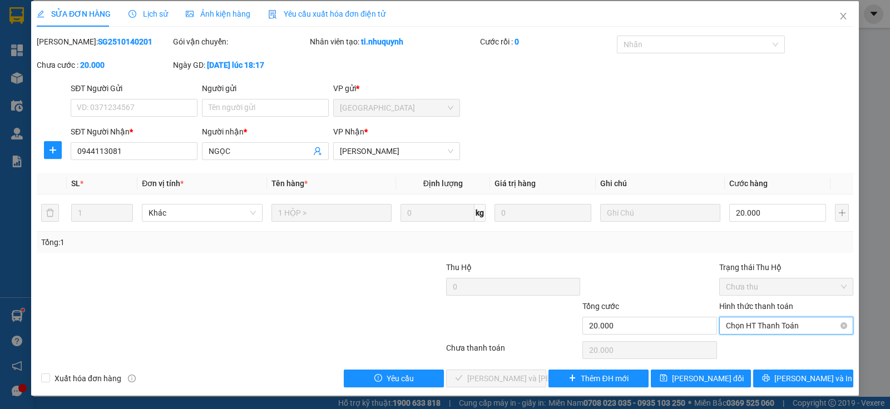
click at [772, 323] on span "Chọn HT Thanh Toán" at bounding box center [786, 326] width 121 height 17
click at [755, 349] on div "Tại văn phòng" at bounding box center [779, 348] width 120 height 12
type input "0"
click at [522, 378] on span "[PERSON_NAME] và [PERSON_NAME] hàng" at bounding box center [542, 379] width 150 height 12
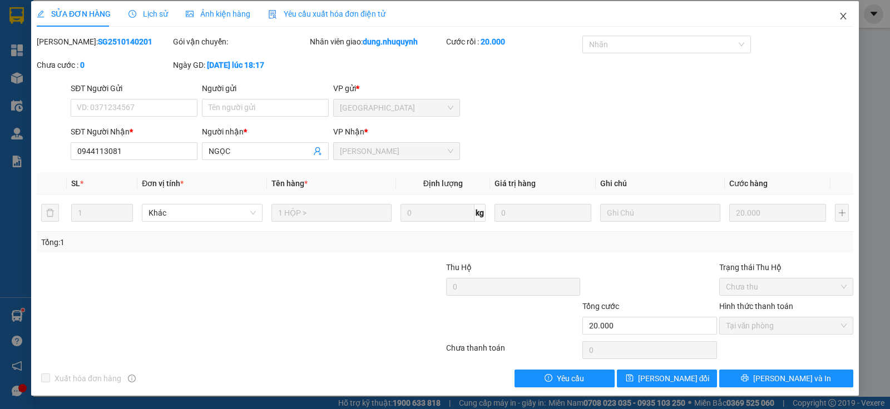
click at [839, 15] on icon "close" at bounding box center [843, 16] width 9 height 9
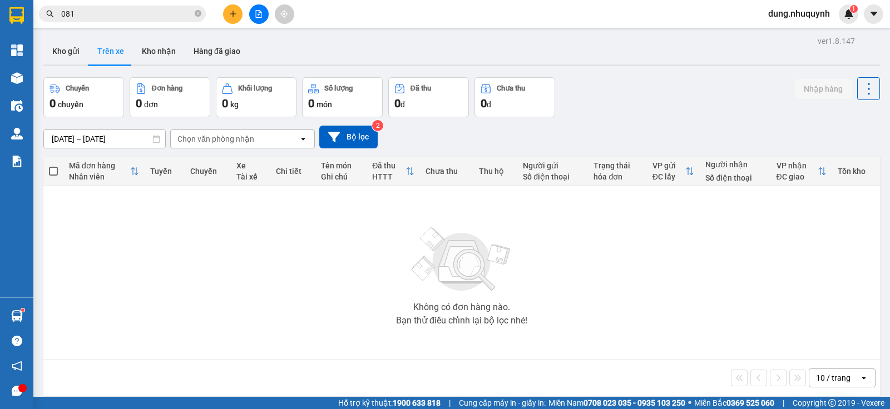
click at [621, 124] on div "[DATE] – [DATE] Press the down arrow key to interact with the calendar and sele…" at bounding box center [461, 136] width 836 height 39
click at [169, 13] on input "081" at bounding box center [126, 14] width 131 height 12
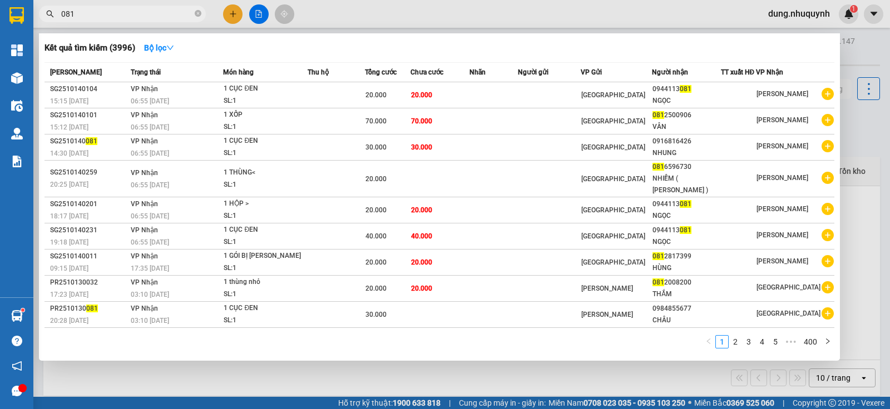
click at [800, 9] on div at bounding box center [445, 204] width 890 height 409
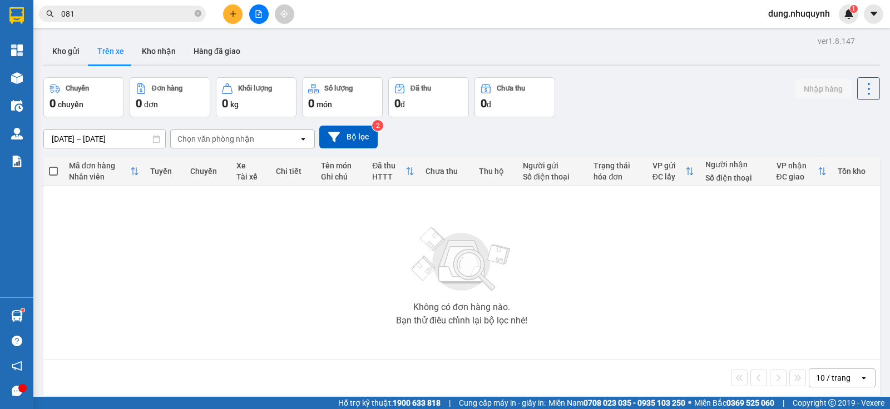
click at [811, 14] on span "dung.nhuquynh" at bounding box center [799, 14] width 80 height 14
click at [801, 31] on span "Đăng xuất" at bounding box center [803, 34] width 58 height 12
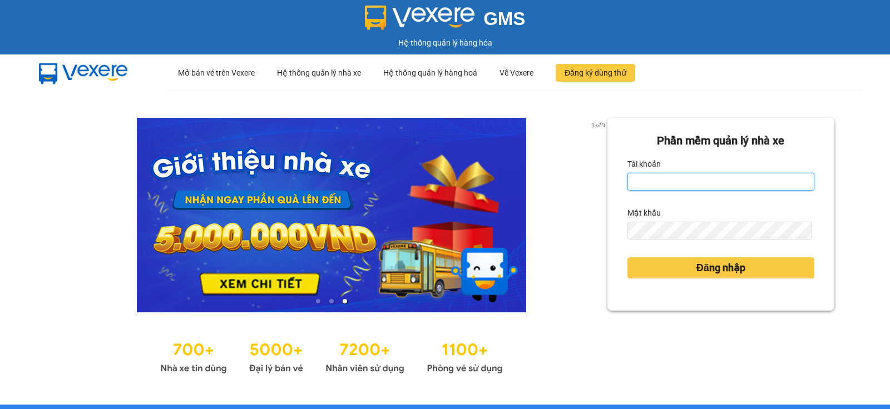
drag, startPoint x: 661, startPoint y: 182, endPoint x: 672, endPoint y: 201, distance: 22.1
click at [661, 182] on input "Tài khoản" at bounding box center [720, 182] width 187 height 18
type input "diep.nhuquynh"
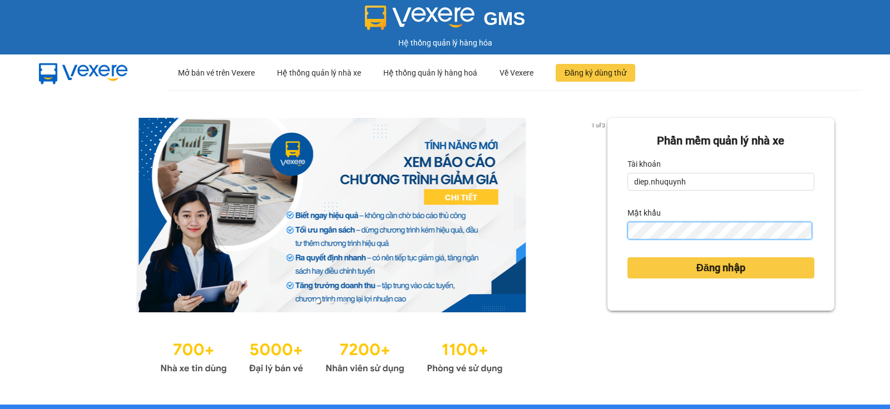
click at [627, 257] on button "Đăng nhập" at bounding box center [720, 267] width 187 height 21
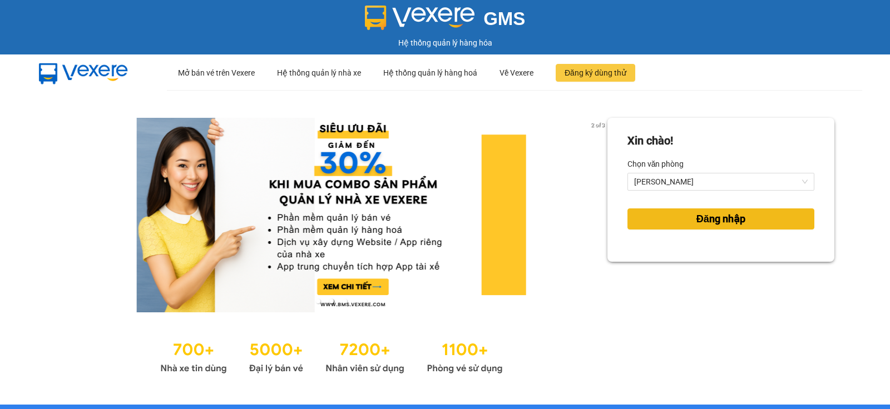
click at [718, 217] on span "Đăng nhập" at bounding box center [720, 219] width 49 height 16
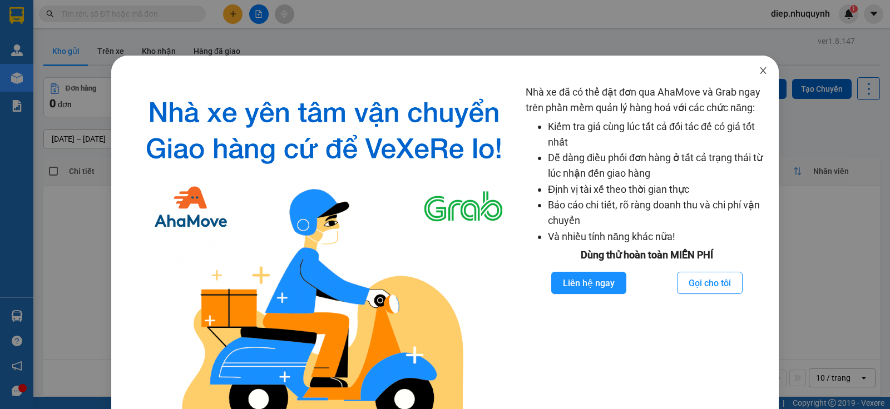
click at [759, 72] on icon "close" at bounding box center [763, 70] width 9 height 9
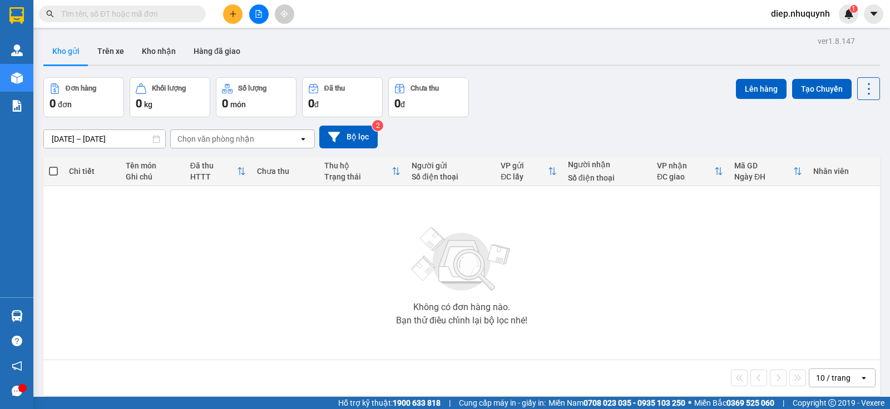
click at [161, 14] on input "text" at bounding box center [126, 14] width 131 height 12
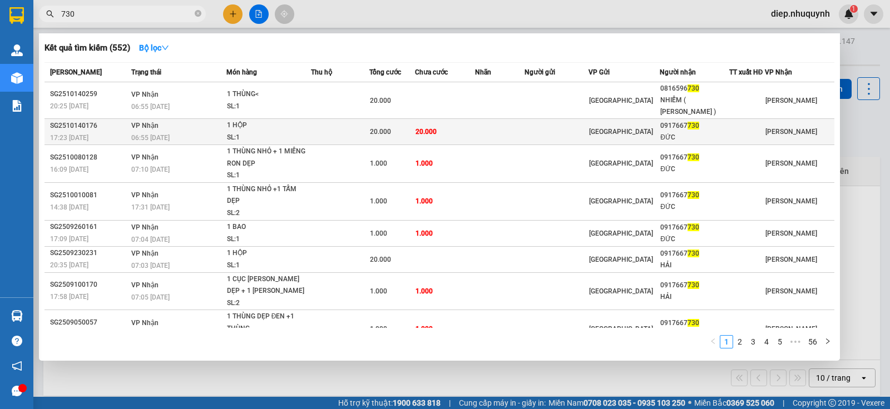
type input "730"
click at [187, 126] on td "VP Nhận 06:55 - 15/10" at bounding box center [176, 132] width 97 height 26
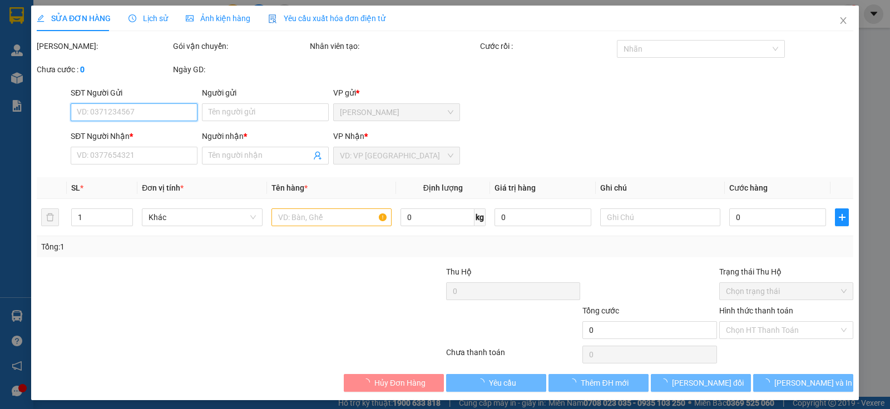
type input "0917667730"
type input "ĐỨC"
type input "20.000"
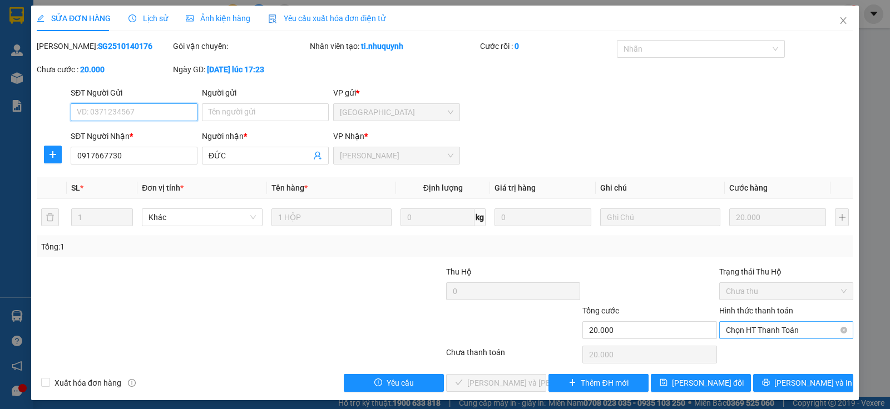
click at [744, 336] on span "Chọn HT Thanh Toán" at bounding box center [786, 330] width 121 height 17
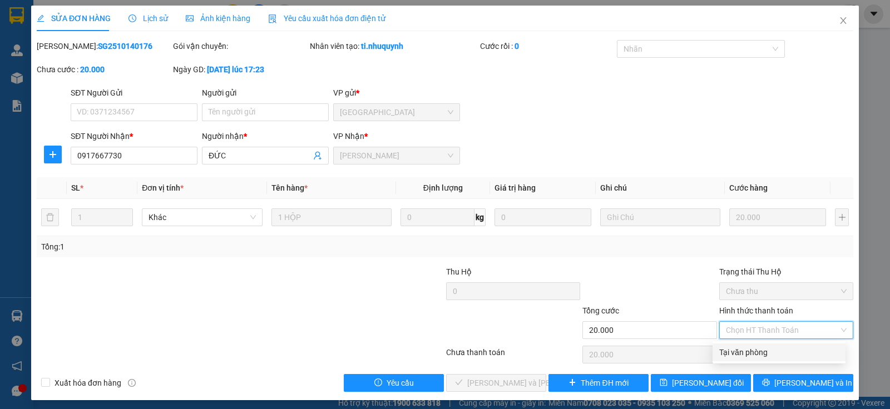
click at [747, 351] on div "Tại văn phòng" at bounding box center [779, 352] width 120 height 12
type input "0"
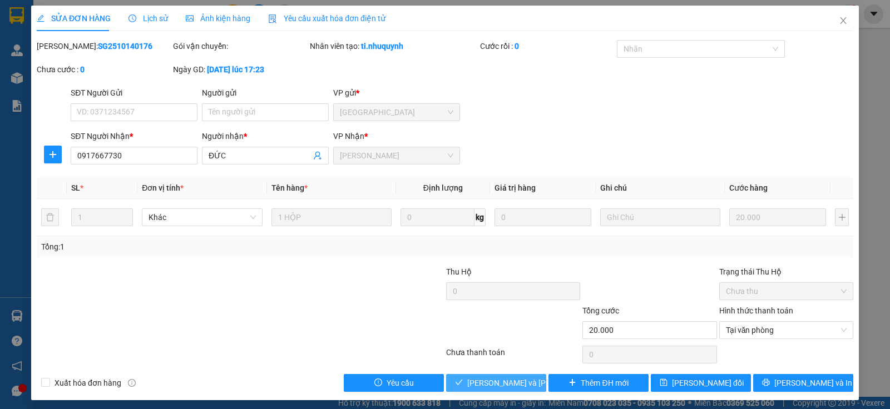
click at [529, 380] on button "[PERSON_NAME] và [PERSON_NAME] hàng" at bounding box center [496, 383] width 100 height 18
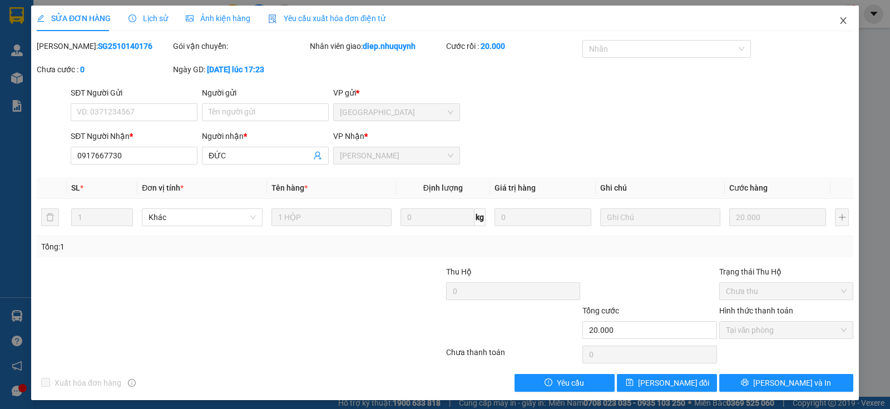
click at [839, 24] on icon "close" at bounding box center [843, 20] width 9 height 9
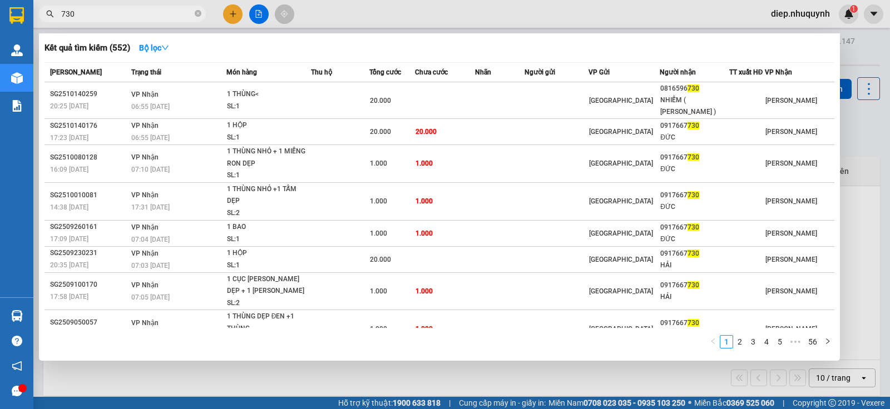
drag, startPoint x: 82, startPoint y: 12, endPoint x: 68, endPoint y: 9, distance: 14.7
click at [58, 12] on span "730" at bounding box center [122, 14] width 167 height 17
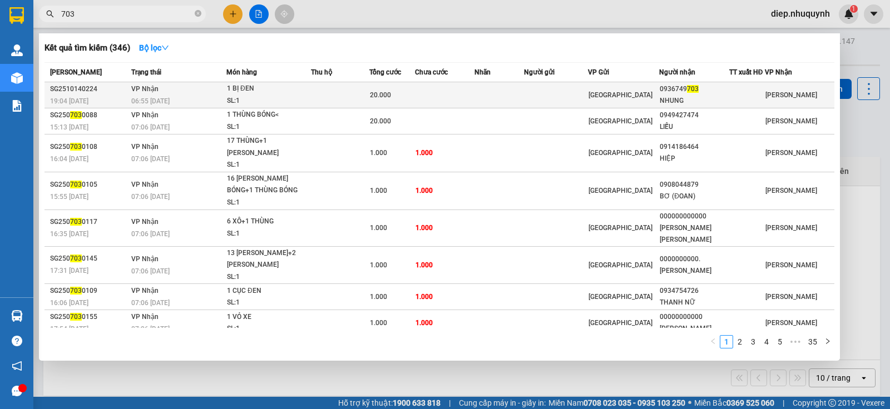
type input "703"
click at [336, 96] on td at bounding box center [340, 95] width 58 height 26
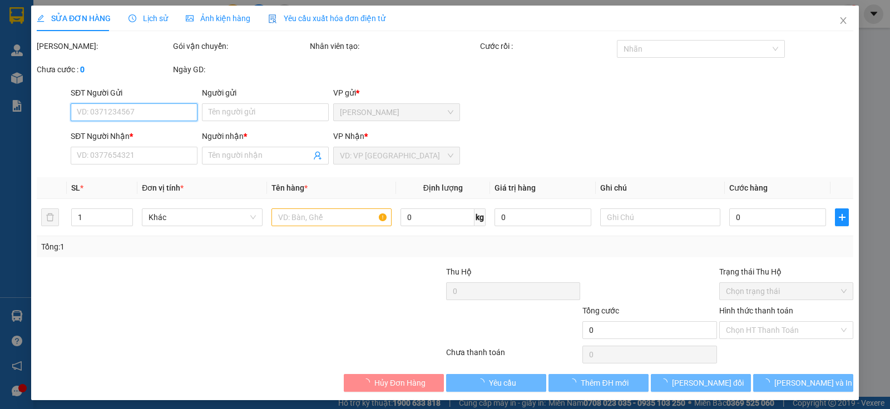
type input "0936749703"
type input "NHUNG"
type input "20.000"
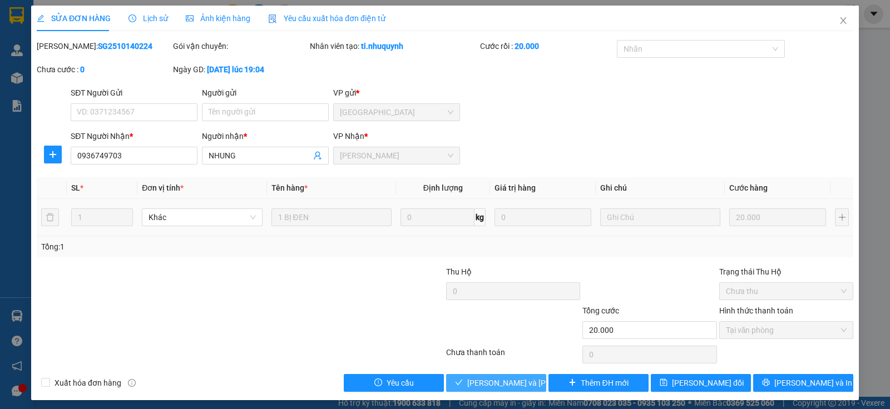
click at [506, 384] on span "[PERSON_NAME] và [PERSON_NAME] hàng" at bounding box center [542, 383] width 150 height 12
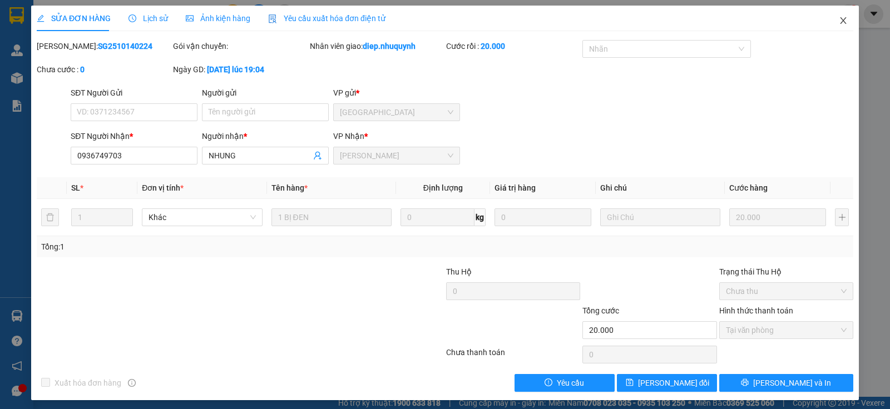
click at [839, 25] on icon "close" at bounding box center [843, 20] width 9 height 9
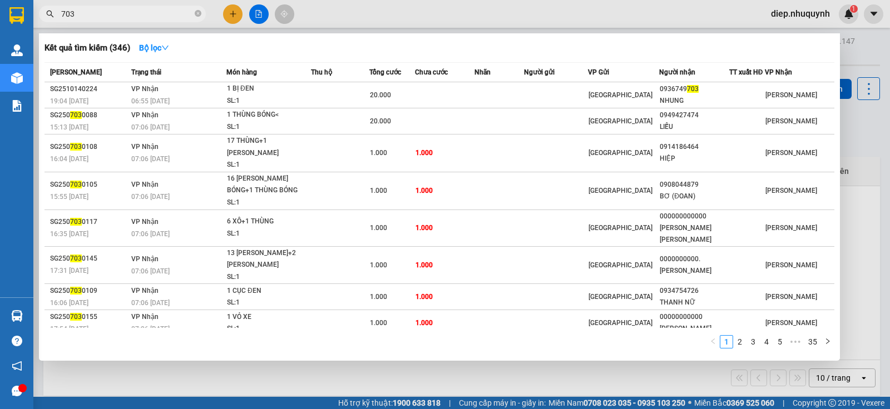
drag, startPoint x: 79, startPoint y: 16, endPoint x: 37, endPoint y: 17, distance: 41.7
click at [37, 17] on div "703" at bounding box center [108, 14] width 217 height 17
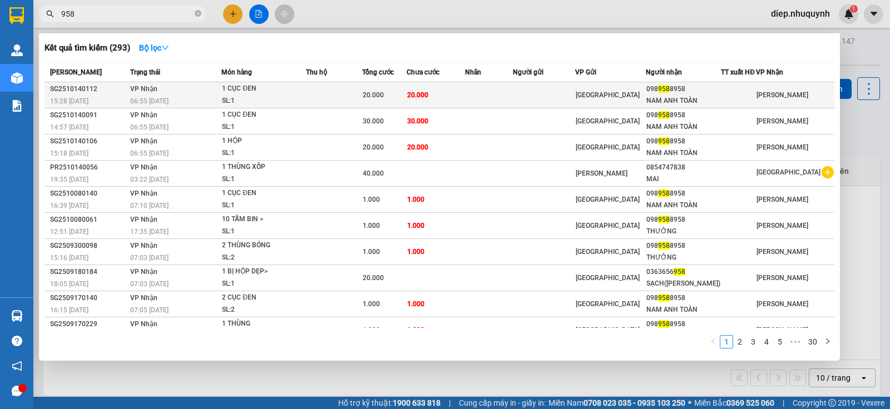
type input "958"
click at [452, 95] on td "20.000" at bounding box center [436, 95] width 58 height 26
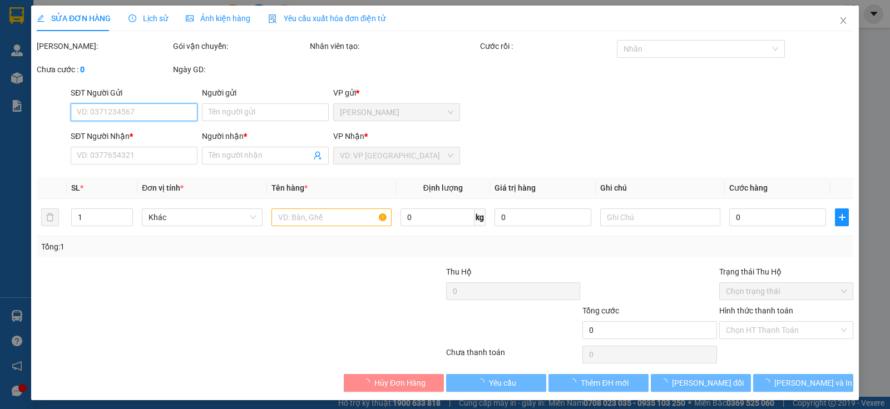
type input "0989588958"
type input "NAM ANH TOÀN"
type input "20.000"
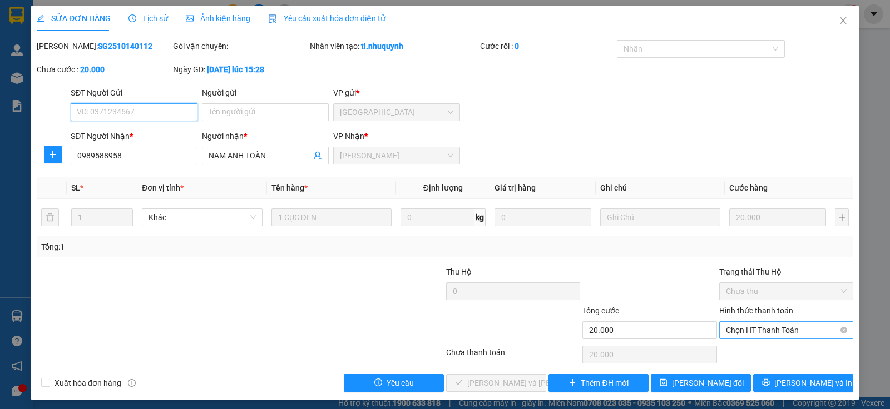
click at [769, 330] on span "Chọn HT Thanh Toán" at bounding box center [786, 330] width 121 height 17
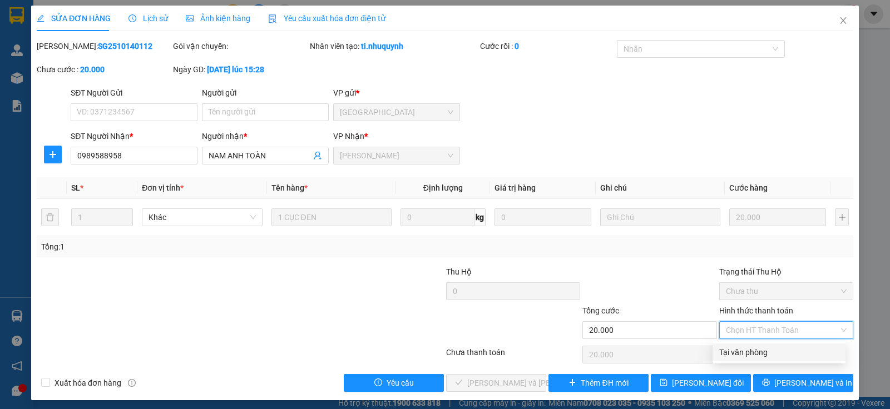
click at [775, 350] on div "Tại văn phòng" at bounding box center [779, 352] width 120 height 12
type input "0"
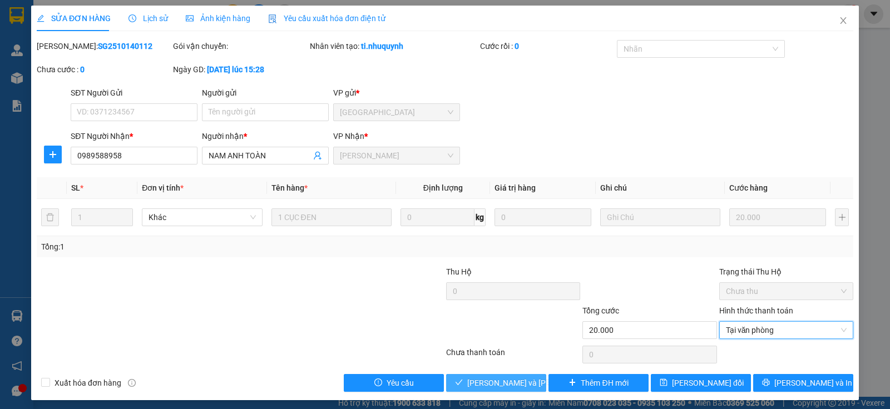
click at [523, 381] on span "[PERSON_NAME] và [PERSON_NAME] hàng" at bounding box center [542, 383] width 150 height 12
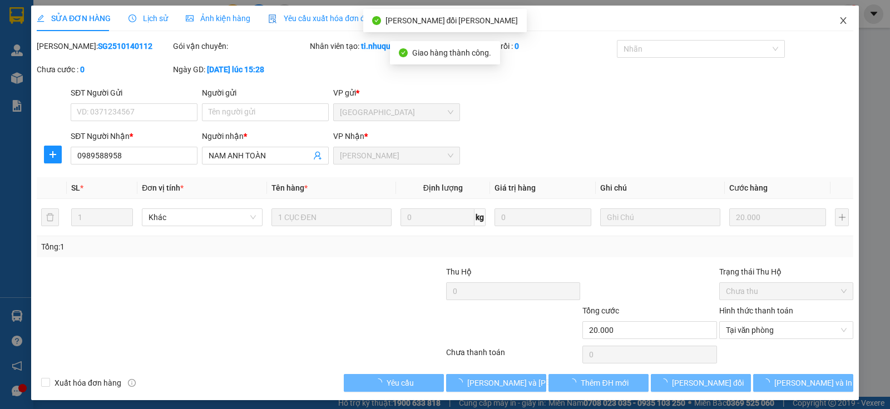
click at [839, 22] on icon "close" at bounding box center [843, 20] width 9 height 9
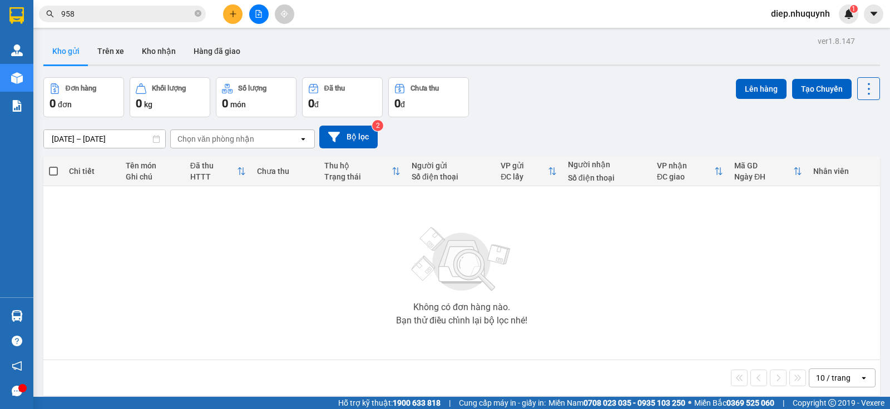
click at [135, 22] on div "Kết quả tìm kiếm ( 293 ) Bộ lọc Mã ĐH Trạng thái Món hàng Thu hộ Tổng cước Chưa…" at bounding box center [108, 13] width 217 height 19
click at [132, 13] on input "958" at bounding box center [126, 14] width 131 height 12
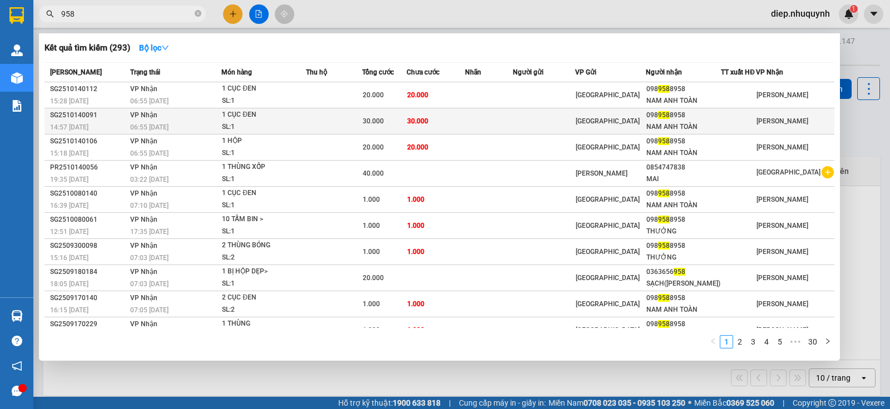
click at [512, 127] on td at bounding box center [489, 121] width 48 height 26
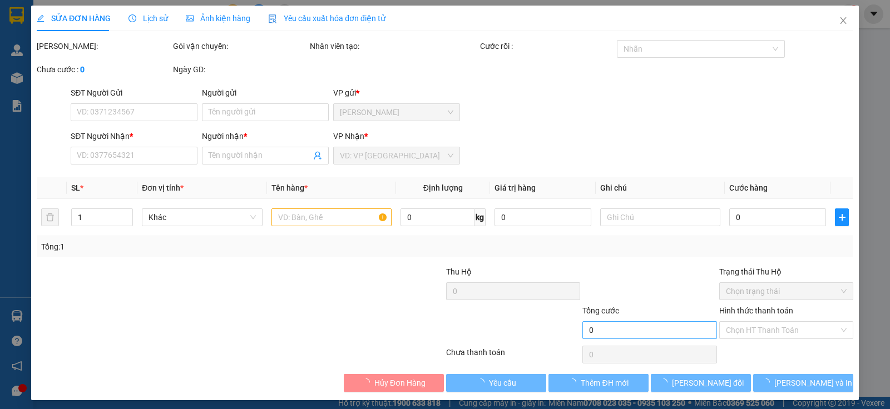
type input "0989588958"
type input "NAM ANH TOÀN"
type input "30.000"
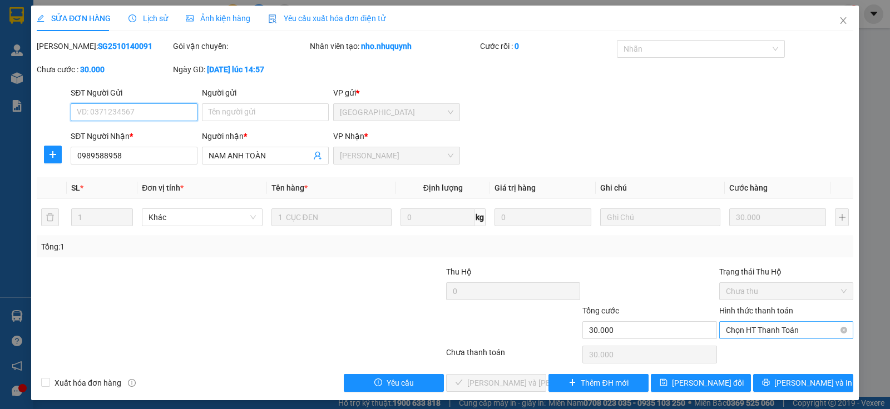
click at [762, 331] on span "Chọn HT Thanh Toán" at bounding box center [786, 330] width 121 height 17
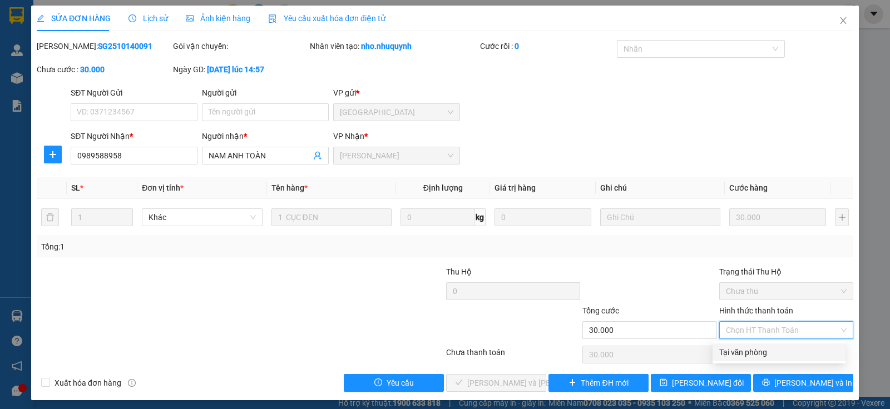
click at [767, 355] on div "Tại văn phòng" at bounding box center [779, 352] width 120 height 12
type input "0"
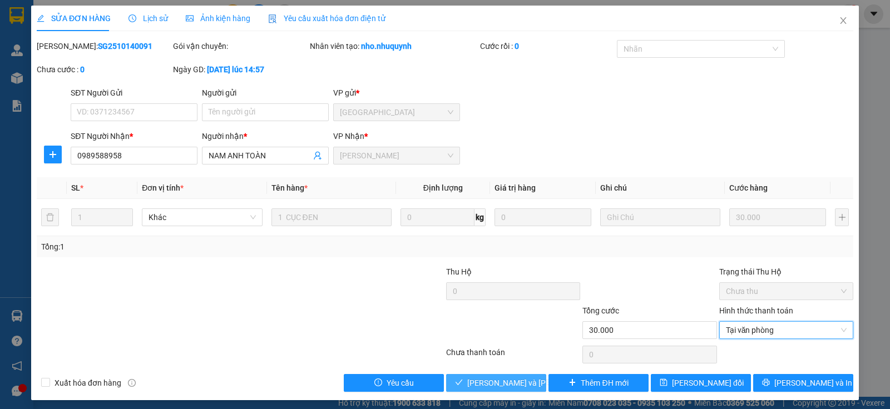
click at [496, 383] on span "[PERSON_NAME] và [PERSON_NAME] hàng" at bounding box center [542, 383] width 150 height 12
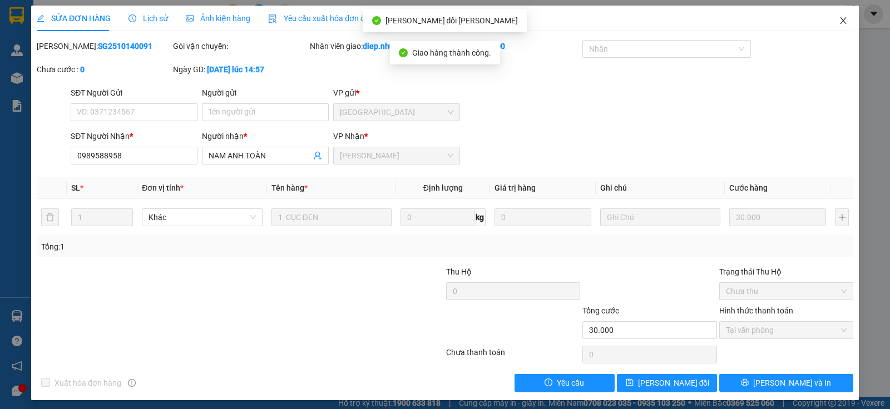
click at [835, 26] on span "Close" at bounding box center [843, 21] width 31 height 31
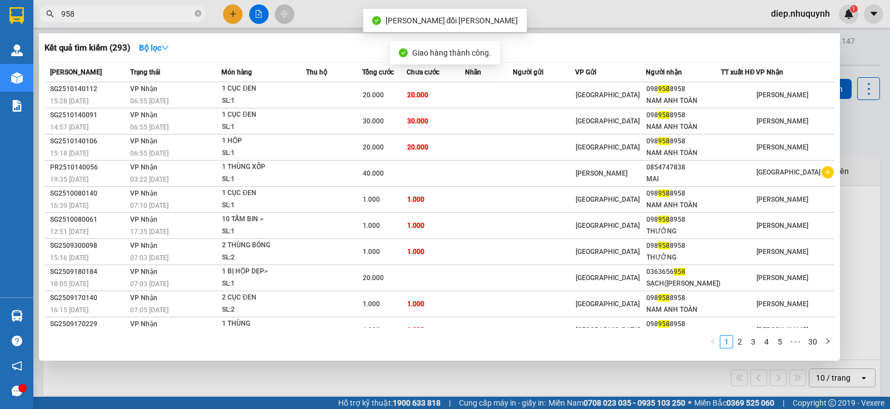
click at [176, 16] on input "958" at bounding box center [126, 14] width 131 height 12
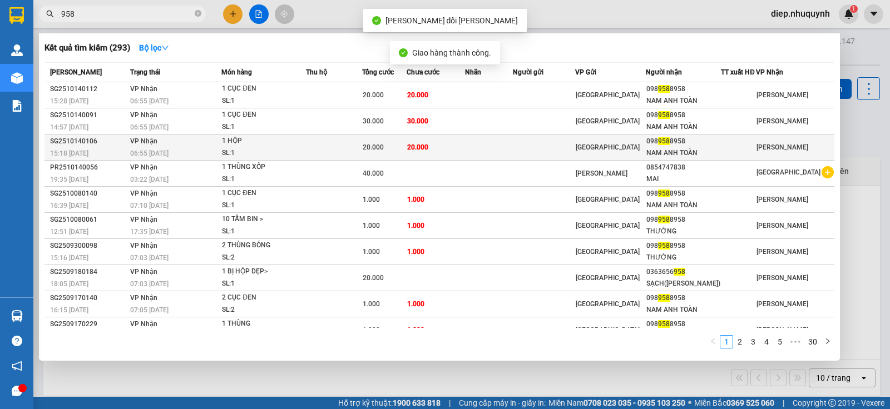
click at [406, 146] on div "20.000" at bounding box center [384, 147] width 43 height 12
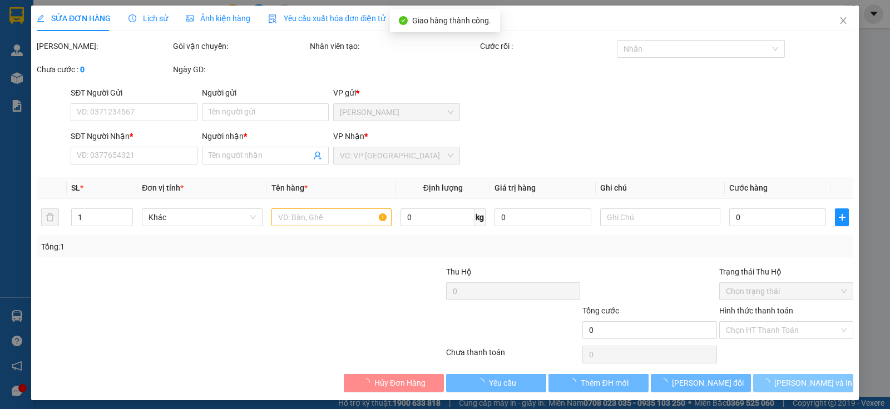
type input "0989588958"
type input "NAM ANH TOÀN"
type input "20.000"
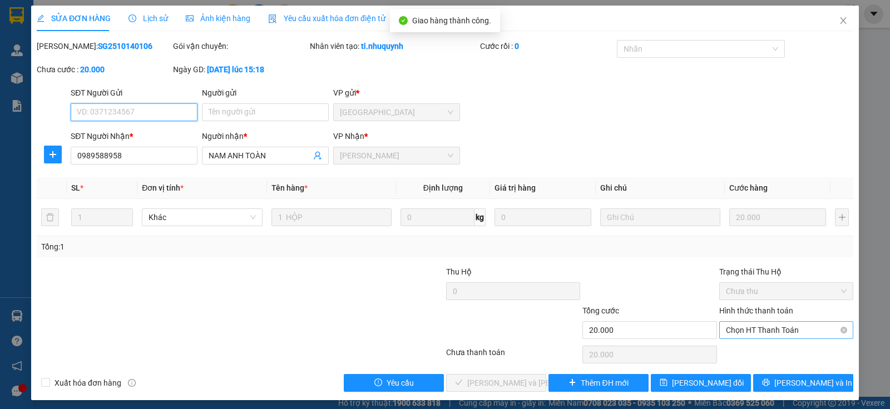
click at [790, 334] on span "Chọn HT Thanh Toán" at bounding box center [786, 330] width 121 height 17
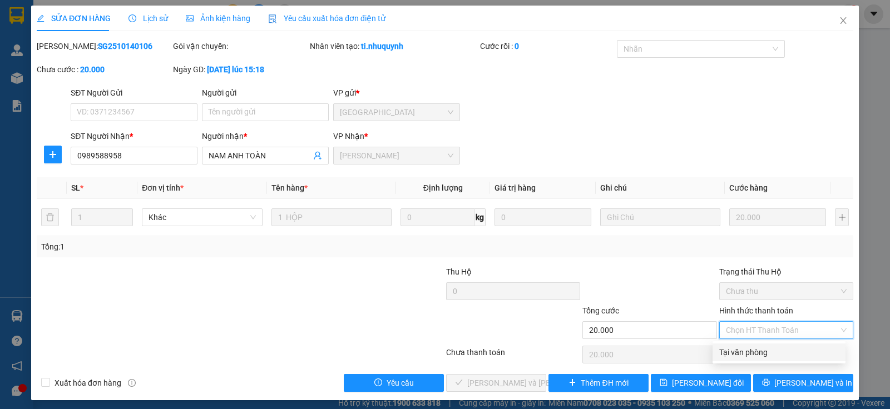
click at [775, 353] on div "Tại văn phòng" at bounding box center [779, 352] width 120 height 12
type input "0"
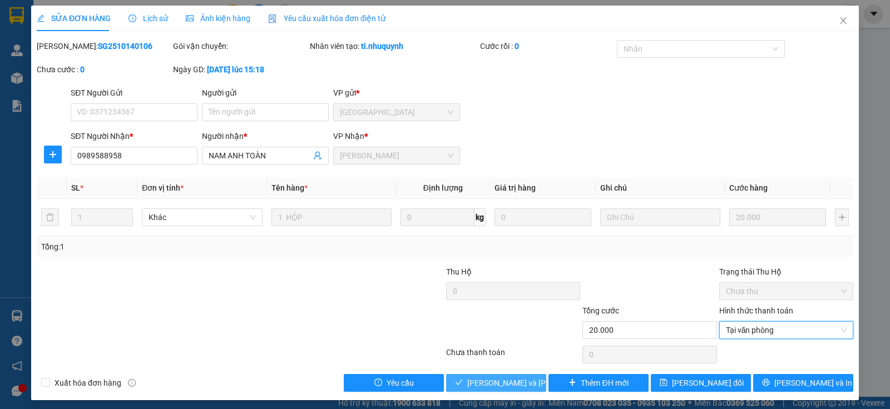
click at [494, 382] on span "[PERSON_NAME] và [PERSON_NAME] hàng" at bounding box center [542, 383] width 150 height 12
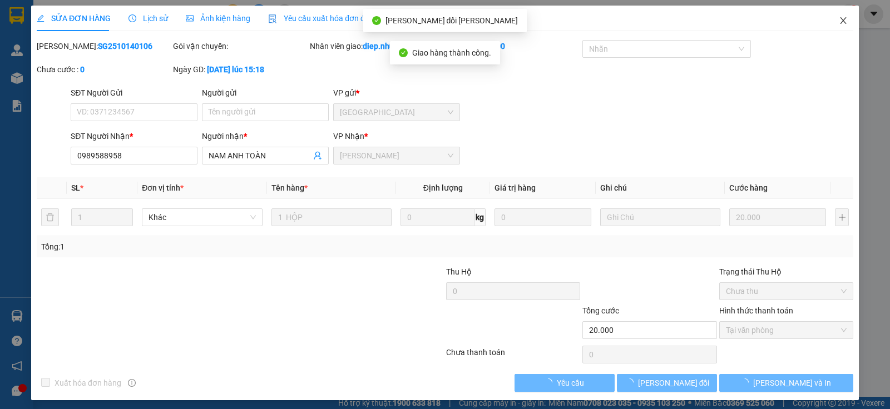
click at [840, 22] on icon "close" at bounding box center [843, 20] width 6 height 7
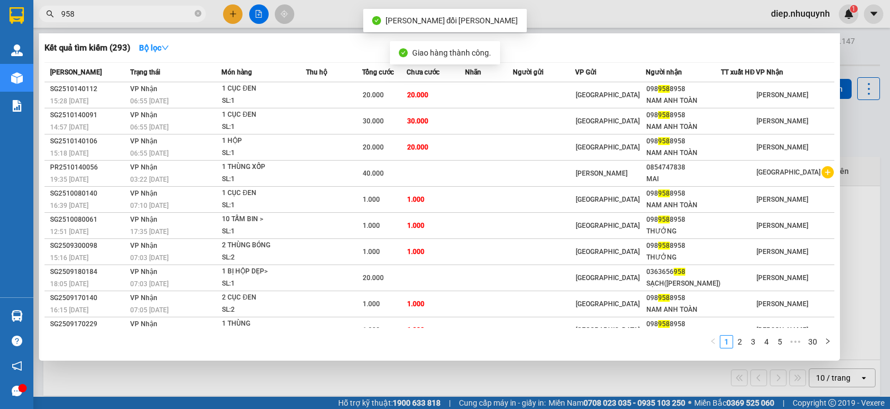
drag, startPoint x: 106, startPoint y: 10, endPoint x: 49, endPoint y: 10, distance: 56.2
click at [49, 10] on div "958" at bounding box center [108, 14] width 217 height 17
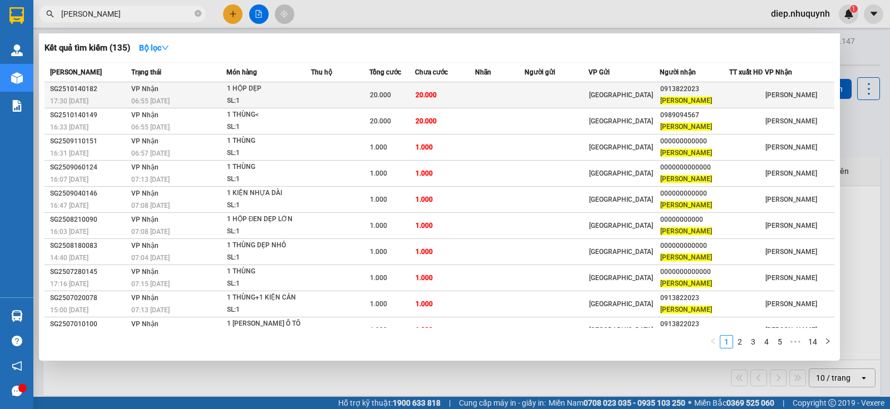
type input "mạnh dũng"
click at [383, 95] on span "20.000" at bounding box center [380, 95] width 21 height 8
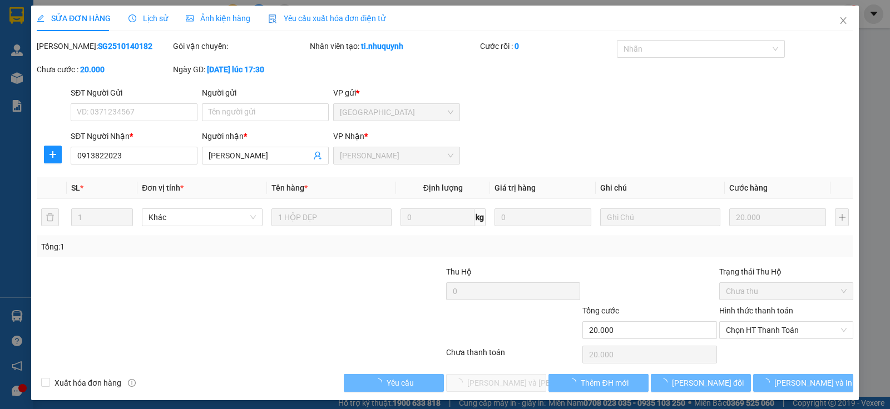
type input "0913822023"
type input "[PERSON_NAME]"
type input "20.000"
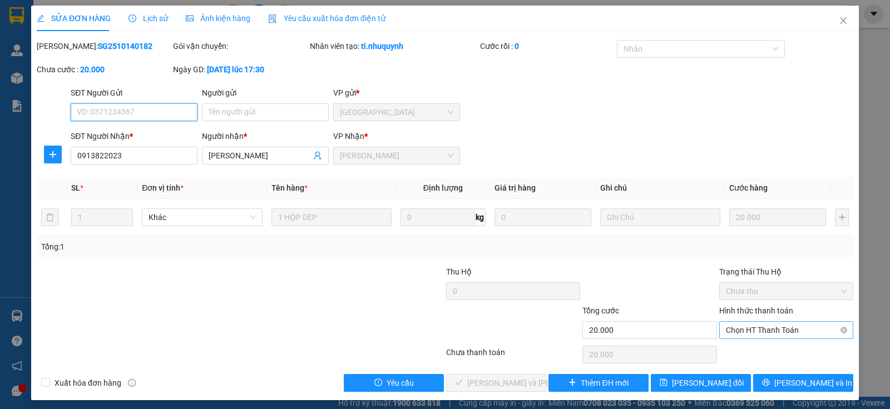
click at [774, 335] on span "Chọn HT Thanh Toán" at bounding box center [786, 330] width 121 height 17
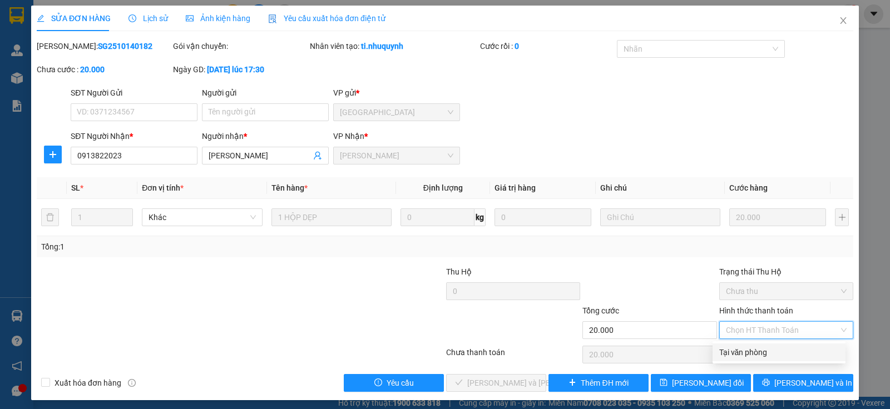
click at [765, 351] on div "Tại văn phòng" at bounding box center [779, 352] width 120 height 12
type input "0"
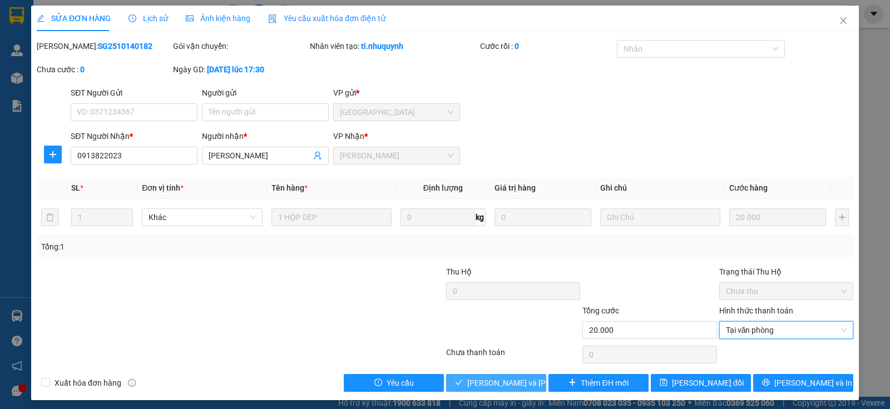
click at [505, 391] on button "[PERSON_NAME] và [PERSON_NAME] hàng" at bounding box center [496, 383] width 100 height 18
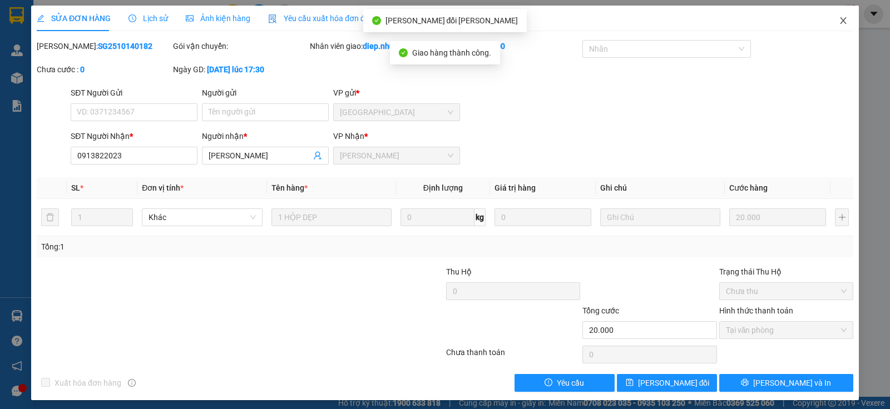
click at [839, 18] on icon "close" at bounding box center [843, 20] width 9 height 9
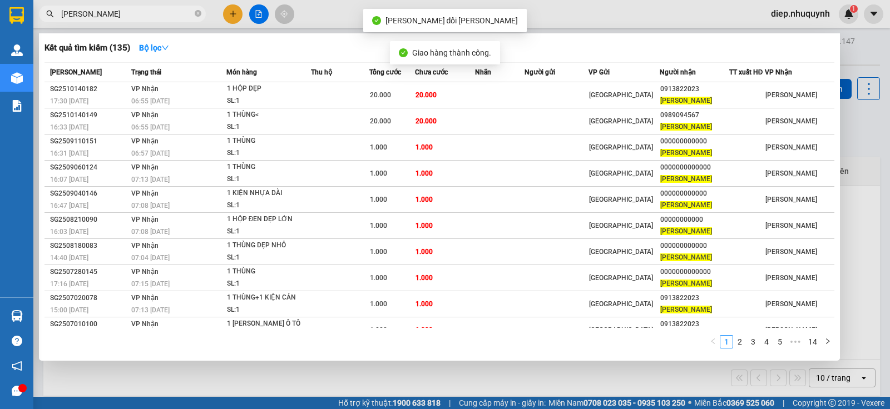
click at [132, 16] on input "mạnh dũng" at bounding box center [126, 14] width 131 height 12
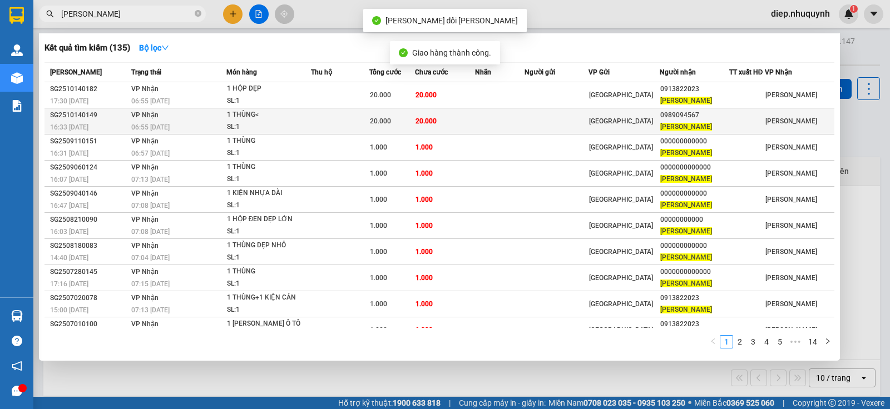
click at [354, 125] on td at bounding box center [340, 121] width 58 height 26
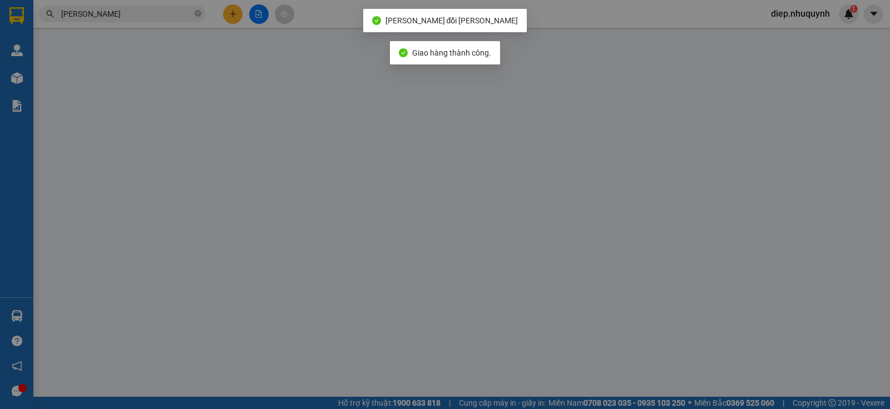
type input "0989094567"
type input "[PERSON_NAME]"
type input "20.000"
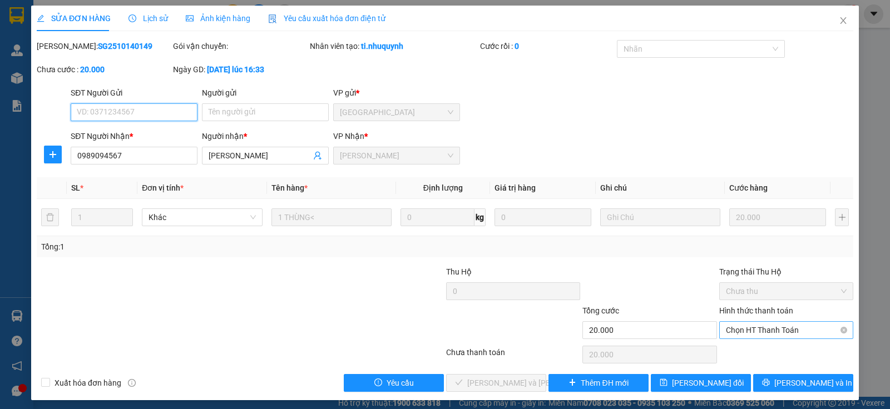
click at [753, 328] on span "Chọn HT Thanh Toán" at bounding box center [786, 330] width 121 height 17
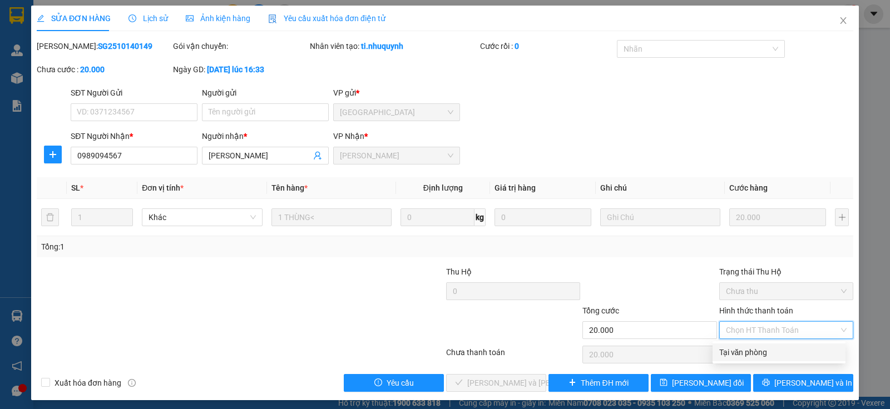
click at [755, 350] on div "Tại văn phòng" at bounding box center [779, 352] width 120 height 12
type input "0"
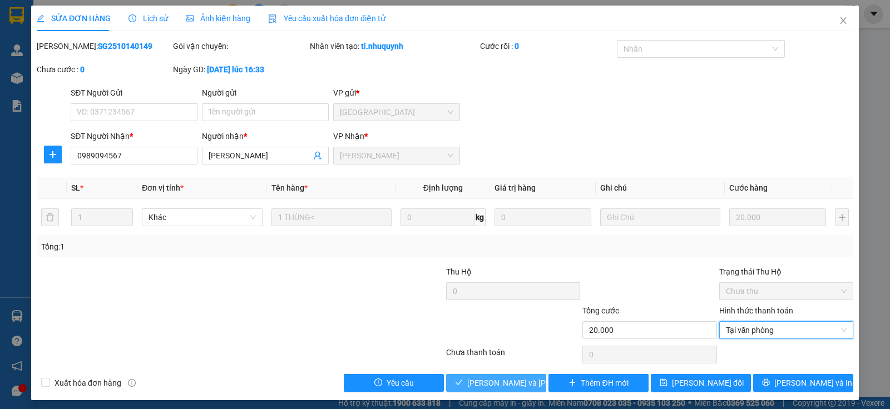
click at [513, 383] on span "[PERSON_NAME] và [PERSON_NAME] hàng" at bounding box center [542, 383] width 150 height 12
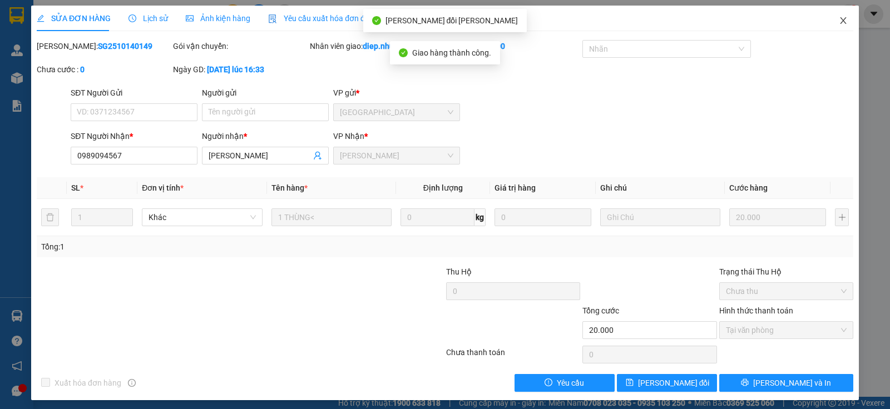
click at [840, 22] on icon "close" at bounding box center [843, 20] width 6 height 7
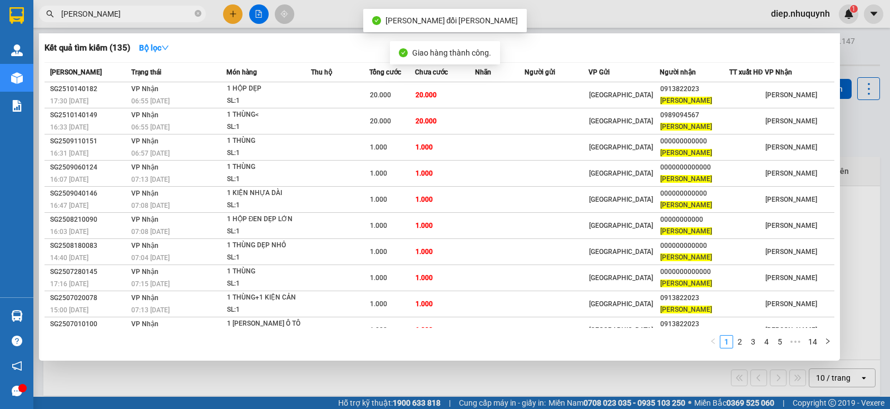
drag, startPoint x: 122, startPoint y: 19, endPoint x: 47, endPoint y: 25, distance: 74.7
click at [47, 24] on div "Kết quả tìm kiếm ( 135 ) Bộ lọc Mã ĐH Trạng thái Món hàng Thu hộ Tổng cước Chưa…" at bounding box center [108, 13] width 217 height 19
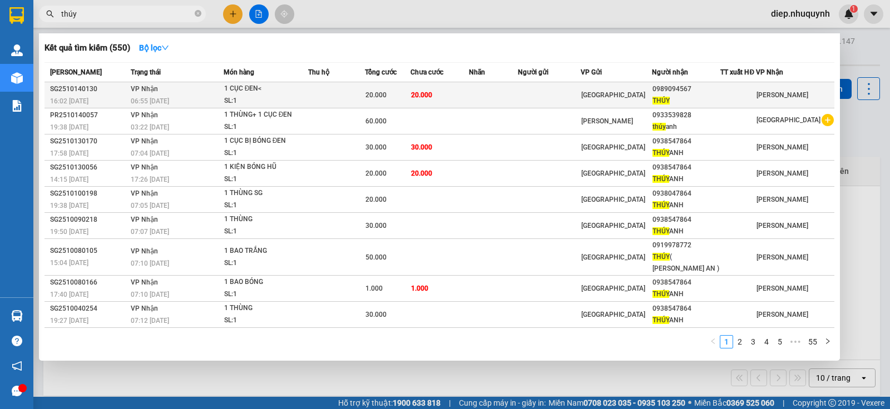
type input "thúy"
click at [387, 94] on span "20.000" at bounding box center [375, 95] width 21 height 8
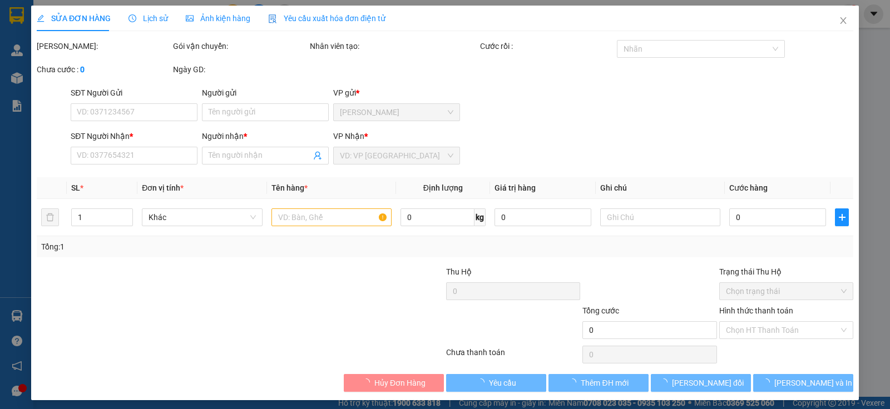
type input "0989094567"
type input "THÚY"
type input "20.000"
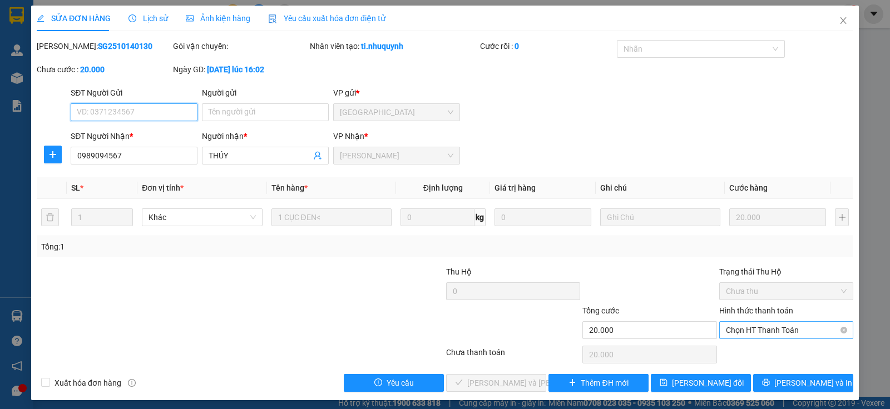
click at [749, 331] on span "Chọn HT Thanh Toán" at bounding box center [786, 330] width 121 height 17
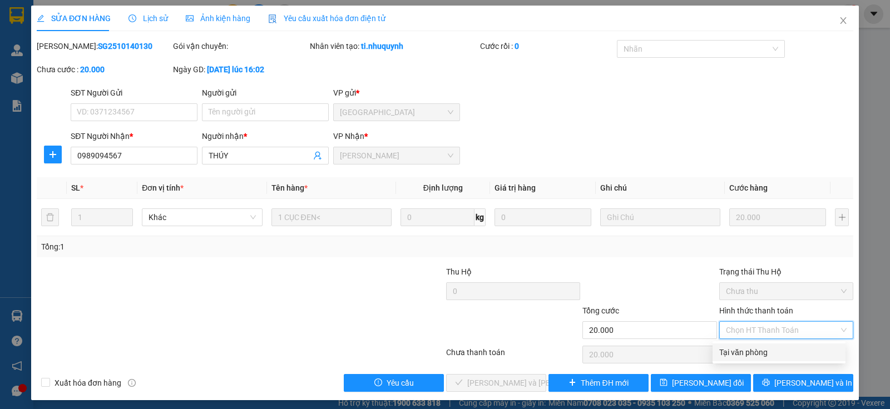
click at [751, 354] on div "Tại văn phòng" at bounding box center [779, 352] width 120 height 12
type input "0"
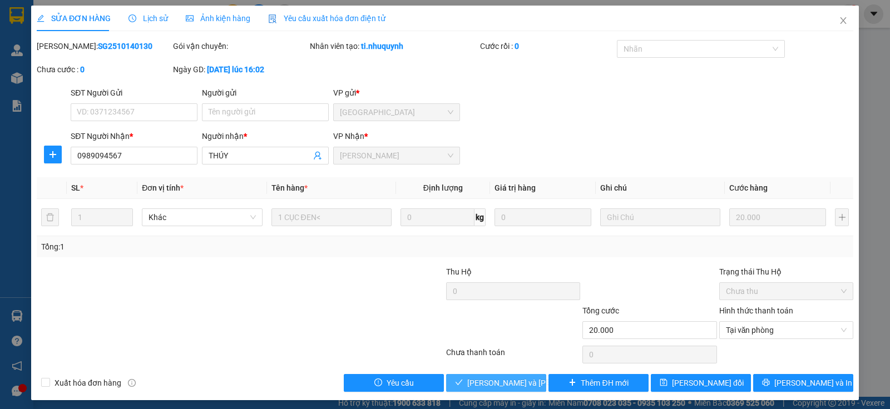
click at [512, 384] on span "[PERSON_NAME] và [PERSON_NAME] hàng" at bounding box center [542, 383] width 150 height 12
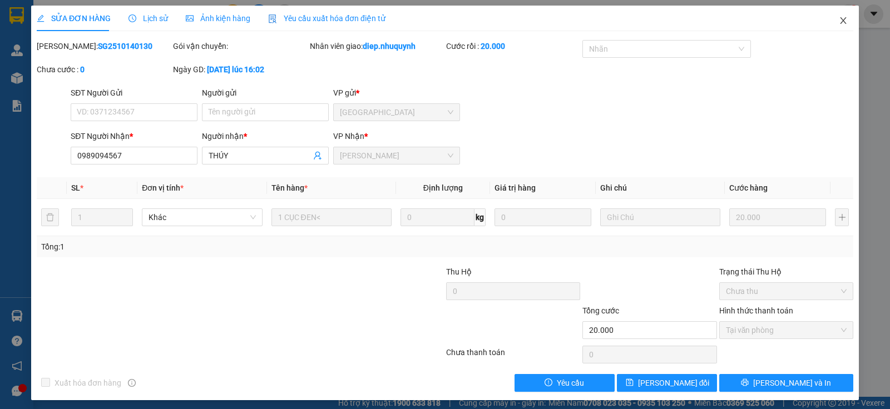
click at [839, 24] on icon "close" at bounding box center [843, 20] width 9 height 9
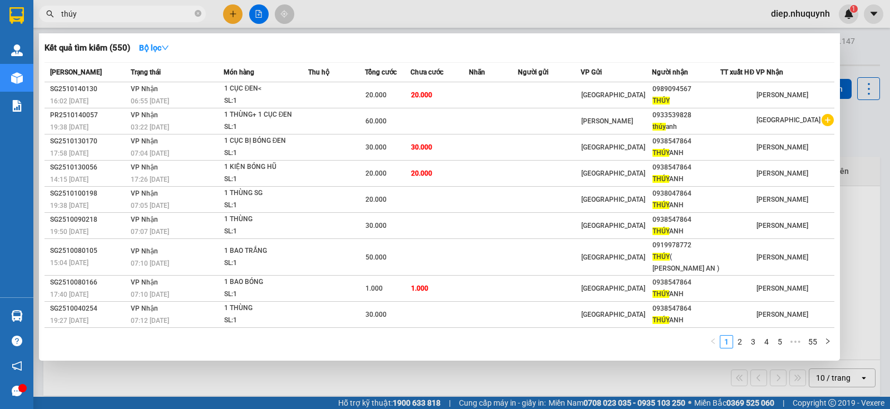
drag, startPoint x: 83, startPoint y: 19, endPoint x: 47, endPoint y: 18, distance: 35.6
click at [47, 18] on span "thúy" at bounding box center [122, 14] width 167 height 17
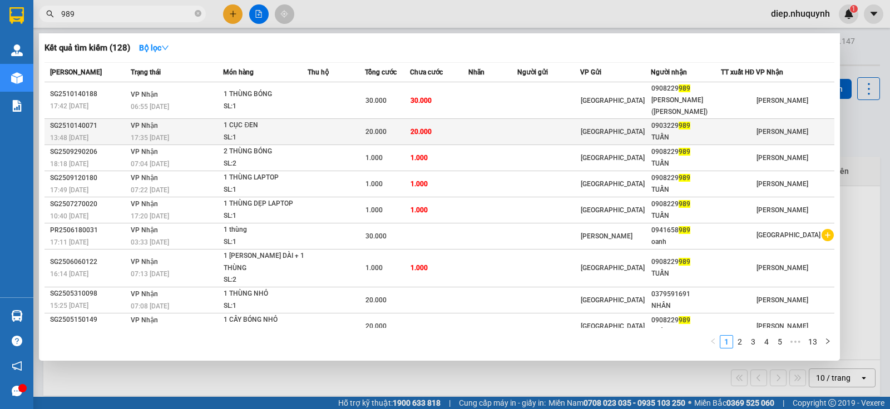
type input "989"
click at [430, 128] on span "20.000" at bounding box center [420, 132] width 21 height 8
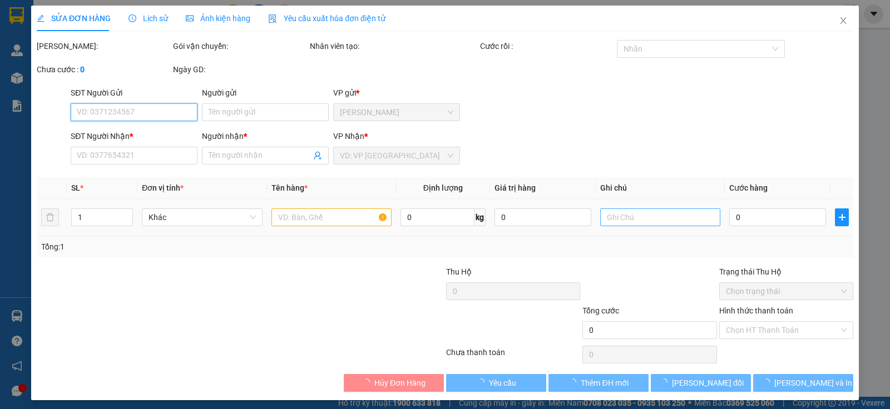
type input "0903229989"
type input "TUẤN"
type input "20.000"
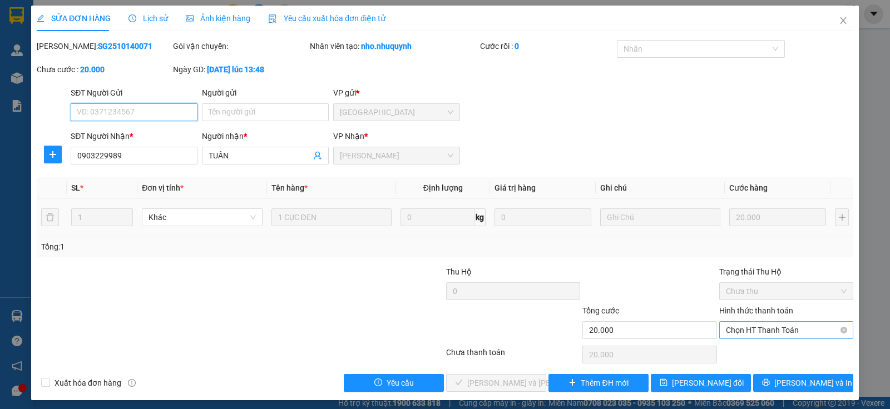
click at [747, 335] on span "Chọn HT Thanh Toán" at bounding box center [786, 330] width 121 height 17
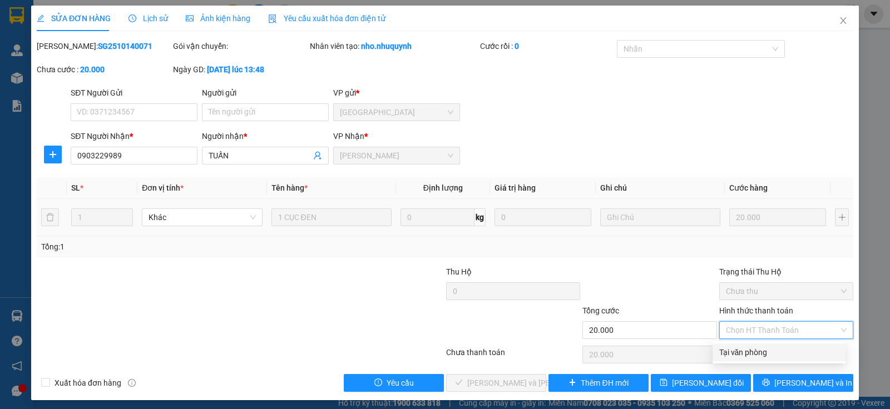
click at [754, 348] on div "Tại văn phòng" at bounding box center [779, 352] width 120 height 12
type input "0"
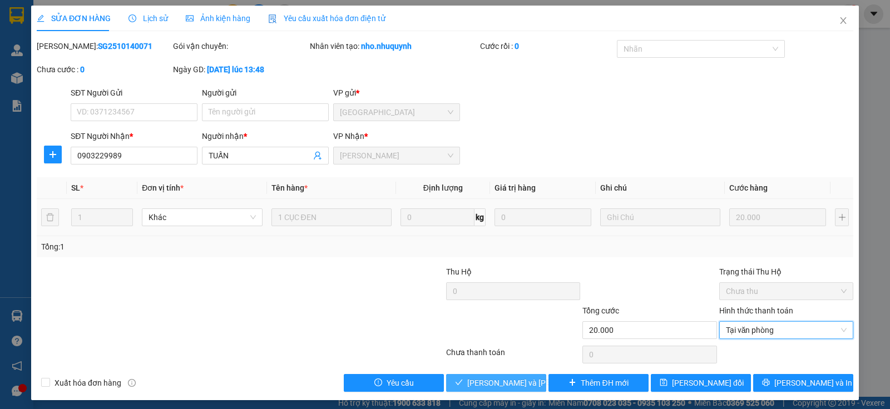
click at [520, 382] on span "[PERSON_NAME] và [PERSON_NAME] hàng" at bounding box center [542, 383] width 150 height 12
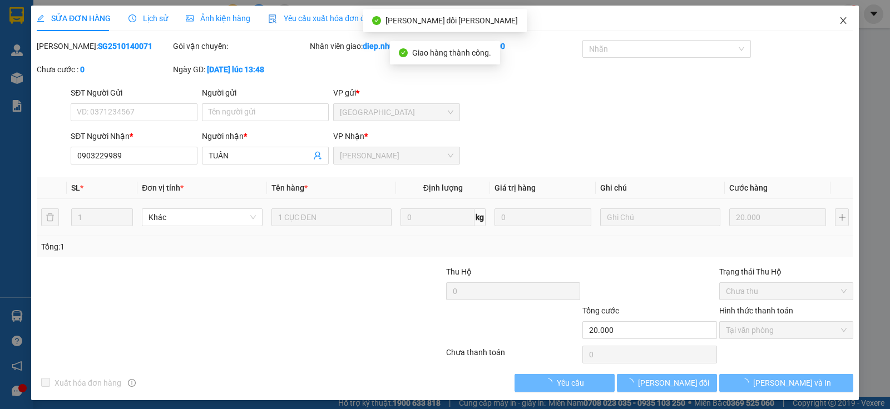
click at [839, 21] on icon "close" at bounding box center [843, 20] width 9 height 9
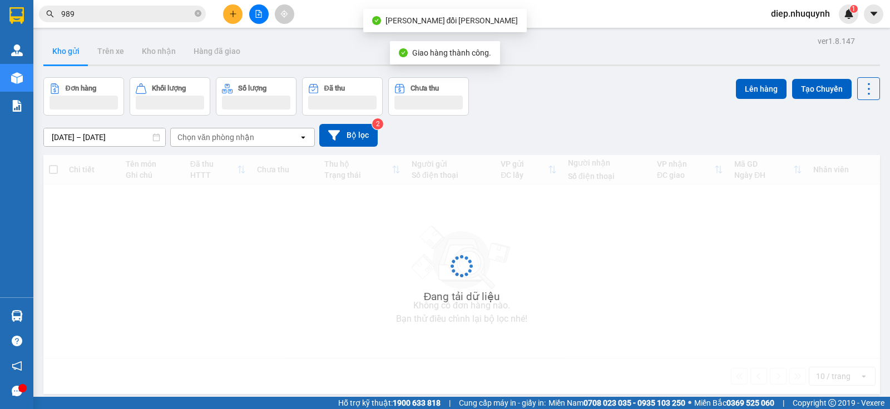
click at [135, 18] on input "989" at bounding box center [126, 14] width 131 height 12
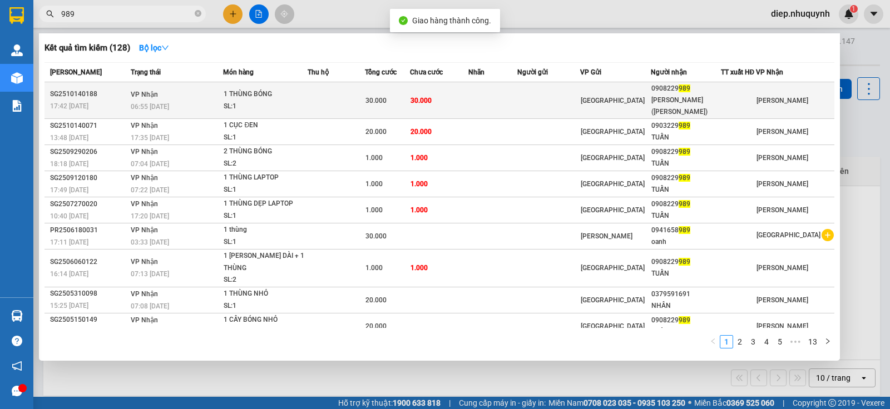
click at [336, 96] on td at bounding box center [336, 100] width 57 height 37
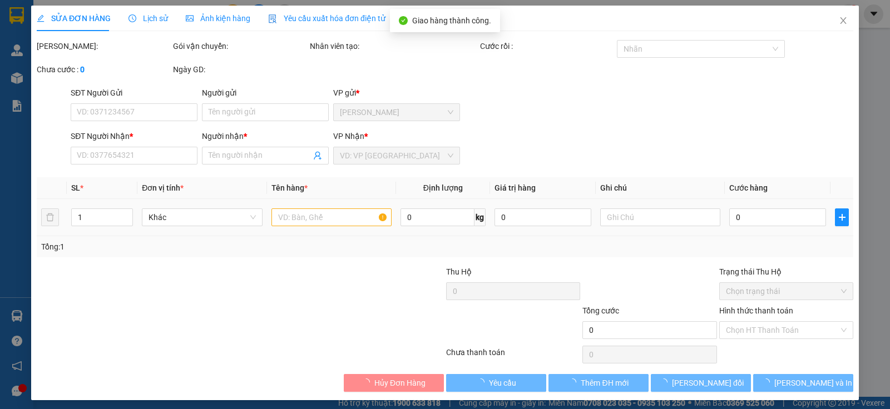
type input "0908229989"
type input "[PERSON_NAME]([PERSON_NAME])"
type input "30.000"
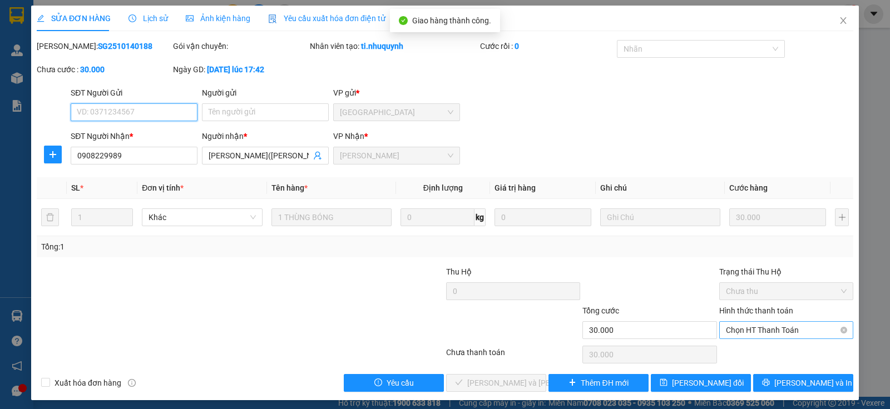
click at [766, 329] on span "Chọn HT Thanh Toán" at bounding box center [786, 330] width 121 height 17
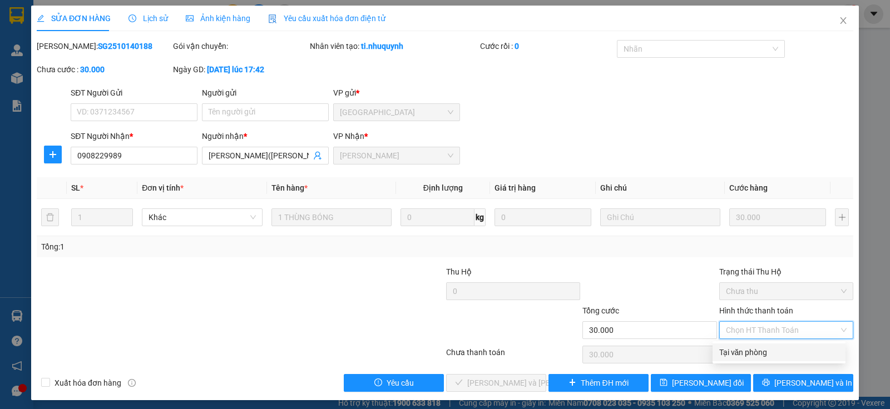
click at [764, 349] on div "Tại văn phòng" at bounding box center [779, 352] width 120 height 12
type input "0"
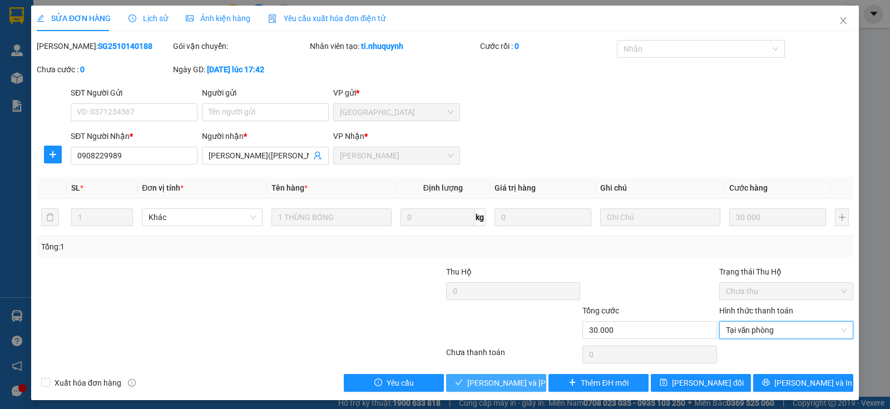
click at [519, 384] on span "[PERSON_NAME] và [PERSON_NAME] hàng" at bounding box center [542, 383] width 150 height 12
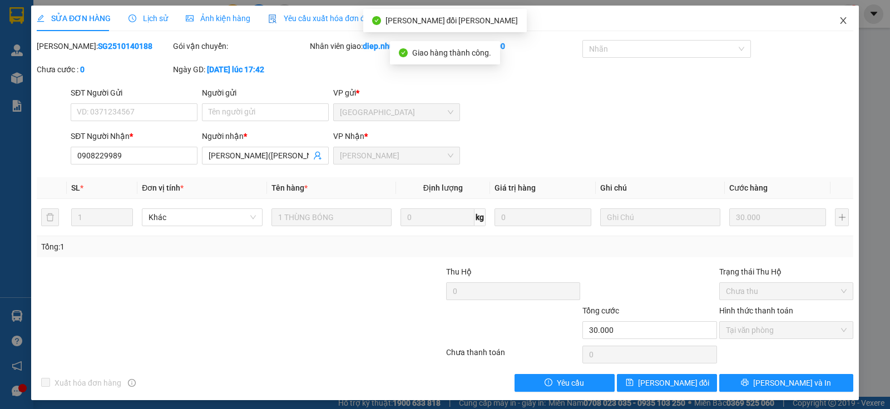
click at [839, 19] on icon "close" at bounding box center [843, 20] width 9 height 9
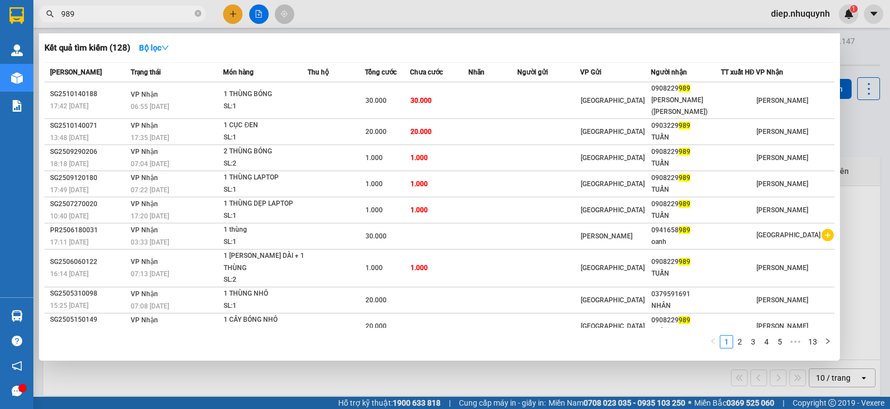
drag, startPoint x: 83, startPoint y: 14, endPoint x: 47, endPoint y: 17, distance: 35.7
click at [47, 17] on div "989" at bounding box center [108, 14] width 217 height 17
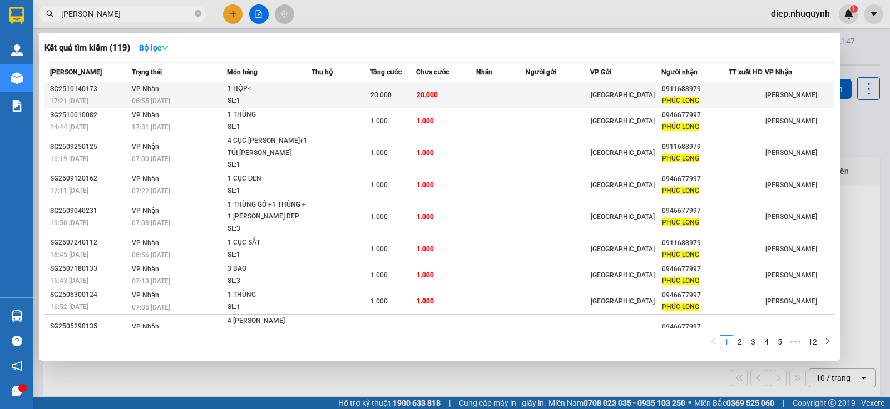
type input "phúc long"
click at [415, 100] on div "20.000" at bounding box center [392, 95] width 45 height 12
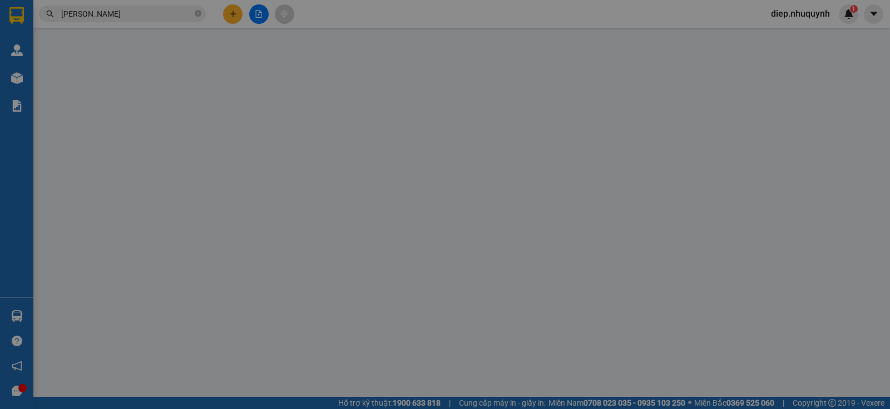
type input "0911688979"
type input "PHÚC LONG"
type input "20.000"
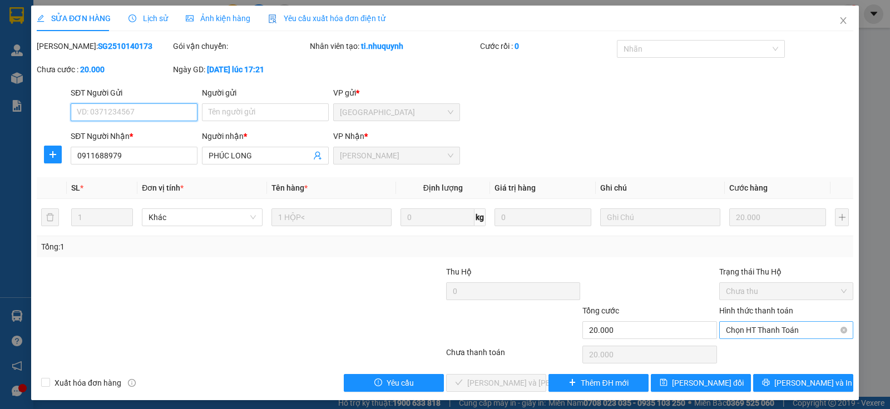
click at [775, 333] on span "Chọn HT Thanh Toán" at bounding box center [786, 330] width 121 height 17
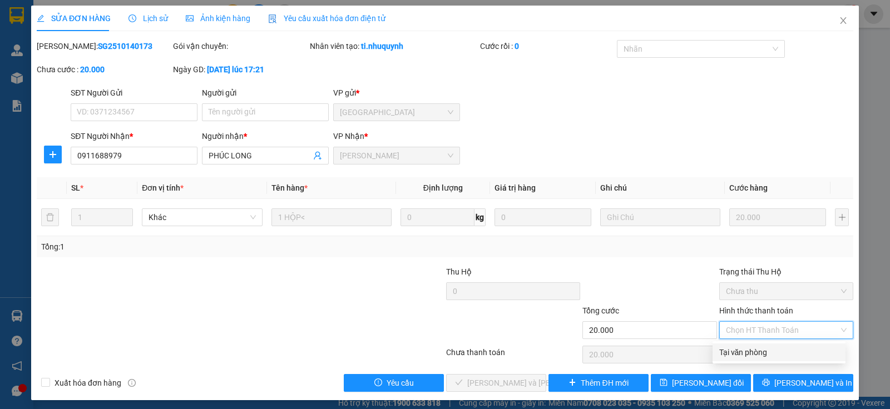
click at [775, 351] on div "Tại văn phòng" at bounding box center [779, 352] width 120 height 12
type input "0"
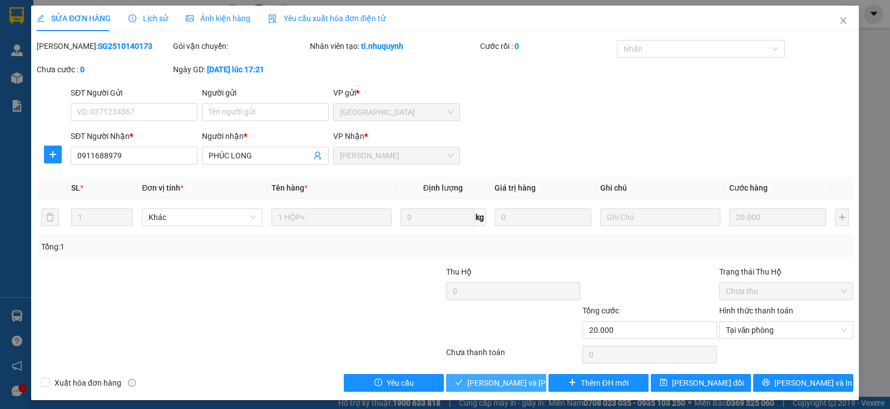
click at [517, 382] on span "[PERSON_NAME] và [PERSON_NAME] hàng" at bounding box center [542, 383] width 150 height 12
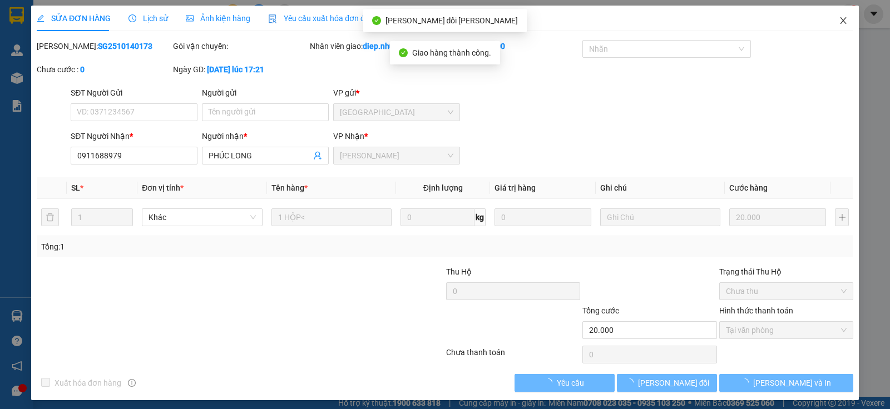
click at [839, 21] on icon "close" at bounding box center [843, 20] width 9 height 9
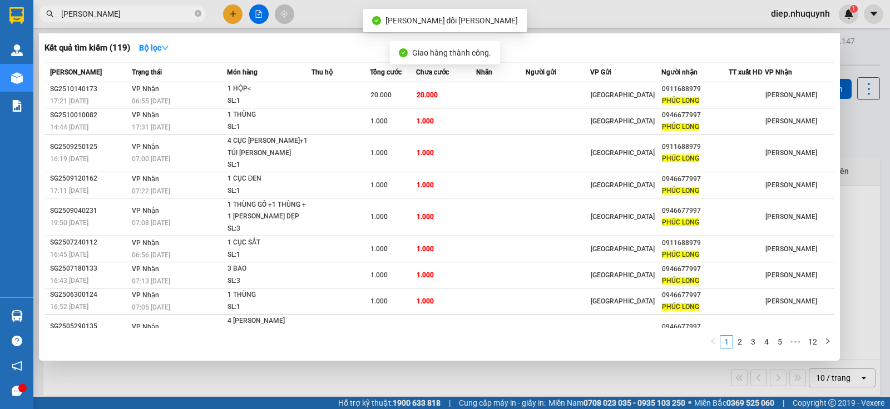
click at [114, 22] on span "phúc long" at bounding box center [122, 14] width 167 height 17
drag, startPoint x: 111, startPoint y: 16, endPoint x: 44, endPoint y: 23, distance: 67.1
click at [44, 23] on div "Kết quả tìm kiếm ( 119 ) Bộ lọc Mã ĐH Trạng thái Món hàng Thu hộ Tổng cước Chưa…" at bounding box center [108, 13] width 217 height 19
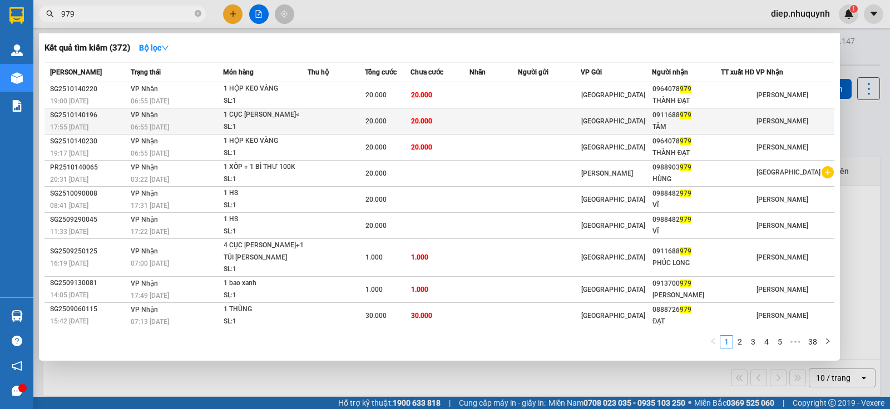
type input "979"
click at [345, 126] on td at bounding box center [336, 121] width 57 height 26
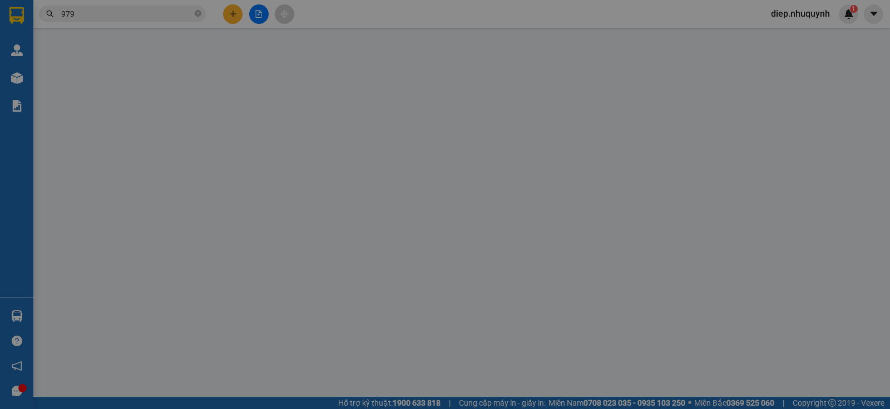
type input "0911688979"
type input "TÂM"
type input "20.000"
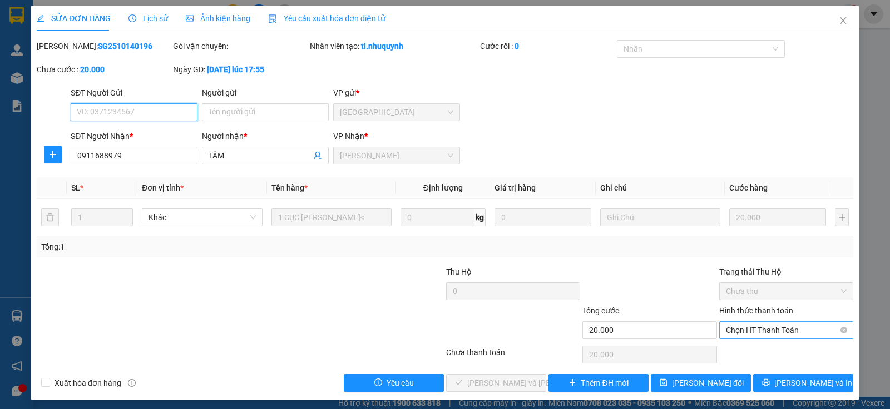
click at [777, 329] on span "Chọn HT Thanh Toán" at bounding box center [786, 330] width 121 height 17
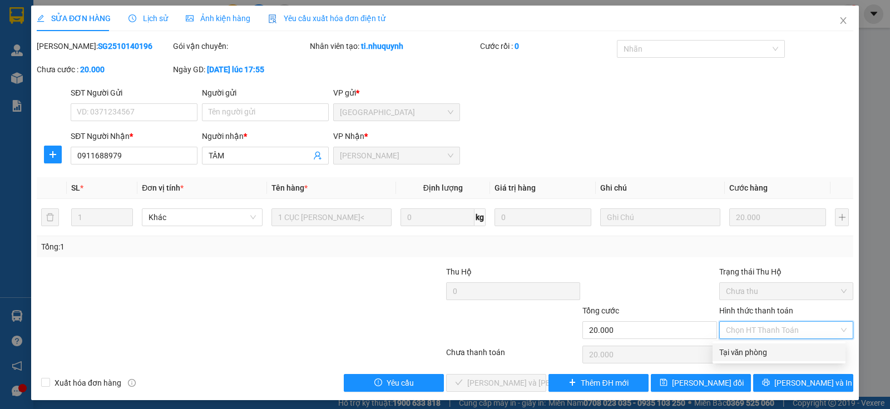
click at [781, 350] on div "Tại văn phòng" at bounding box center [779, 352] width 120 height 12
type input "0"
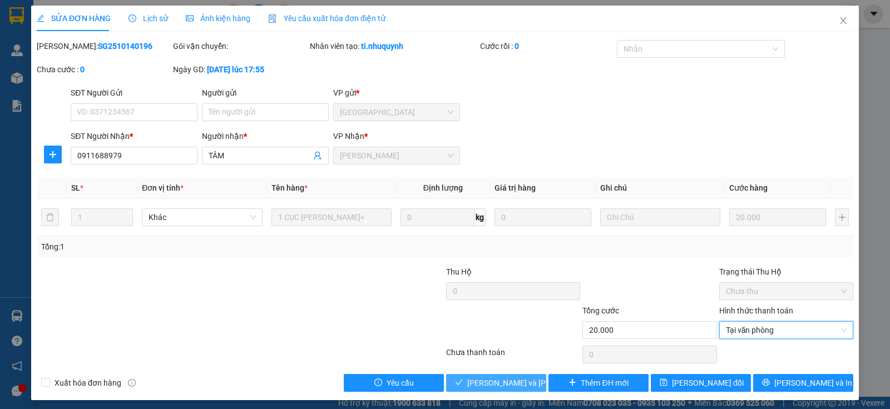
drag, startPoint x: 516, startPoint y: 384, endPoint x: 506, endPoint y: 373, distance: 15.0
click at [515, 384] on span "[PERSON_NAME] và [PERSON_NAME] hàng" at bounding box center [542, 383] width 150 height 12
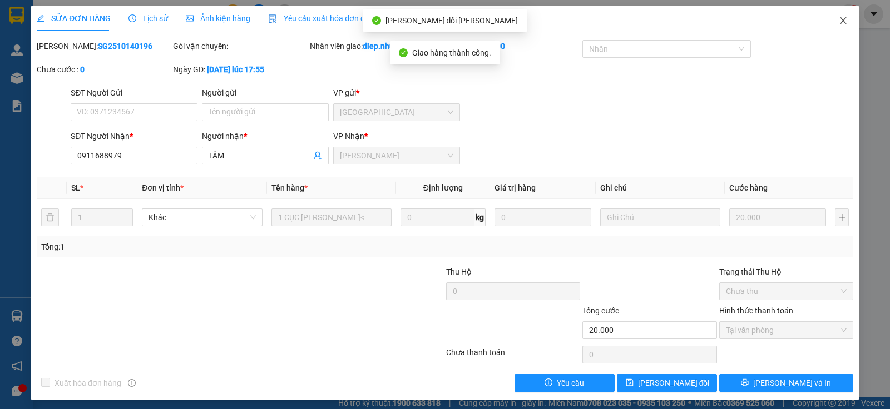
click at [840, 22] on icon "close" at bounding box center [843, 20] width 6 height 7
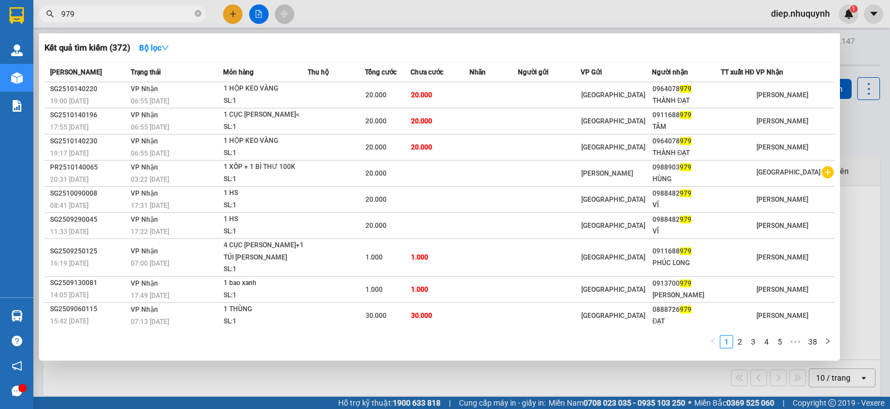
drag, startPoint x: 88, startPoint y: 12, endPoint x: 31, endPoint y: 17, distance: 57.5
click at [31, 18] on section "Kết quả tìm kiếm ( 372 ) Bộ lọc Mã ĐH Trạng thái Món hàng Thu hộ Tổng cước Chưa…" at bounding box center [445, 204] width 890 height 409
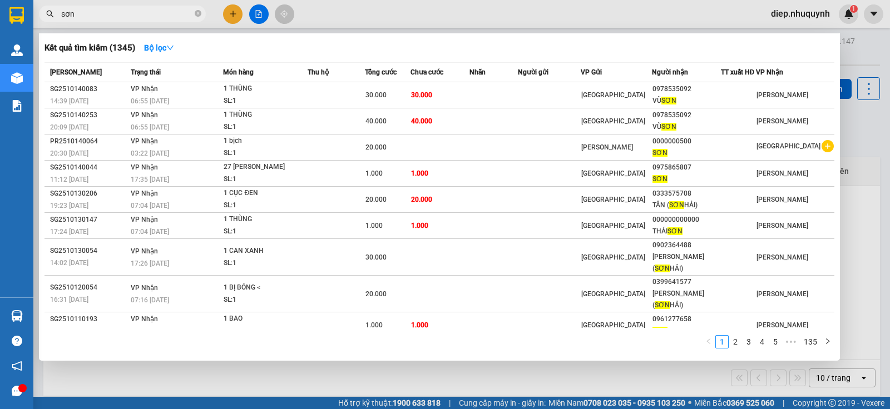
drag, startPoint x: 88, startPoint y: 14, endPoint x: 16, endPoint y: 3, distance: 73.1
click at [16, 3] on section "Kết quả tìm kiếm ( 1345 ) Bộ lọc Mã ĐH Trạng thái Món hàng Thu hộ Tổng cước Chư…" at bounding box center [445, 204] width 890 height 409
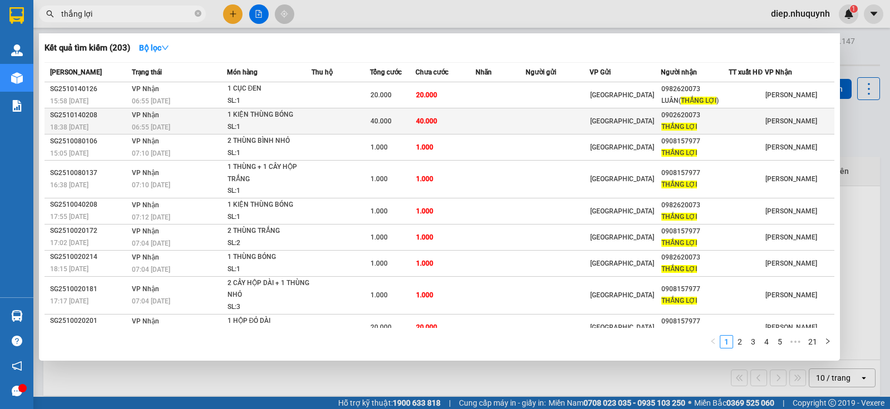
type input "thắng lợi"
click at [475, 121] on td "40.000" at bounding box center [445, 121] width 60 height 26
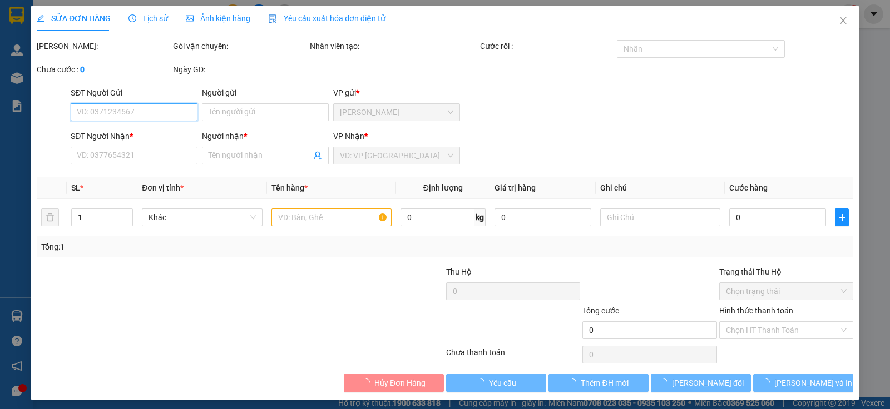
type input "0902620073"
type input "THẮNG LỢI"
type input "40.000"
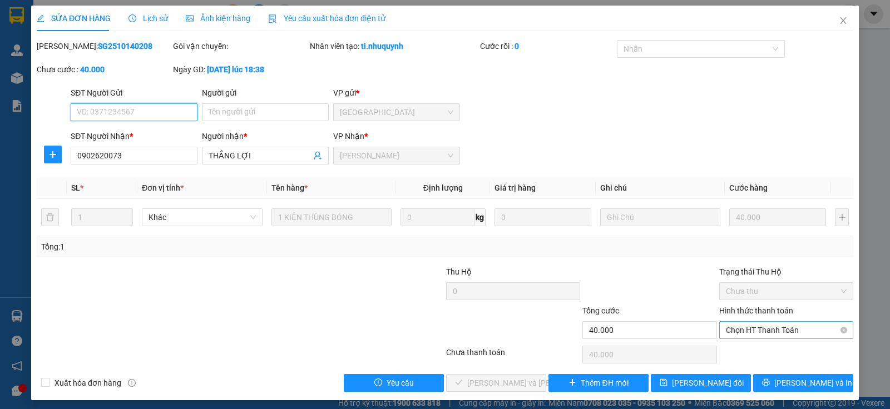
click at [782, 333] on span "Chọn HT Thanh Toán" at bounding box center [786, 330] width 121 height 17
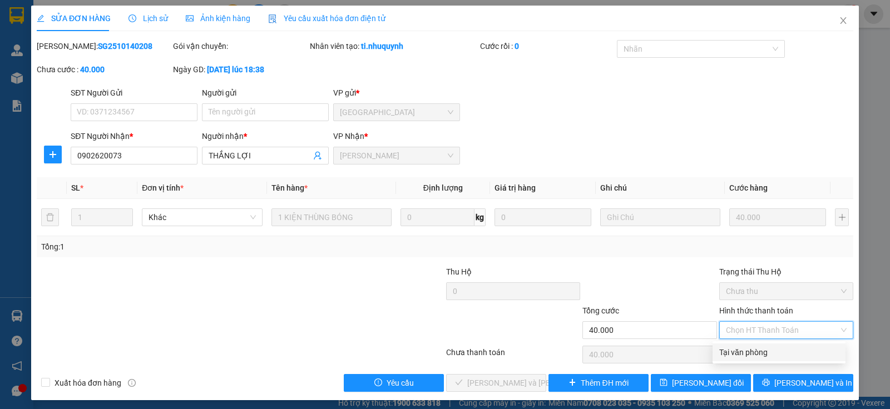
click at [765, 354] on div "Tại văn phòng" at bounding box center [779, 352] width 120 height 12
type input "0"
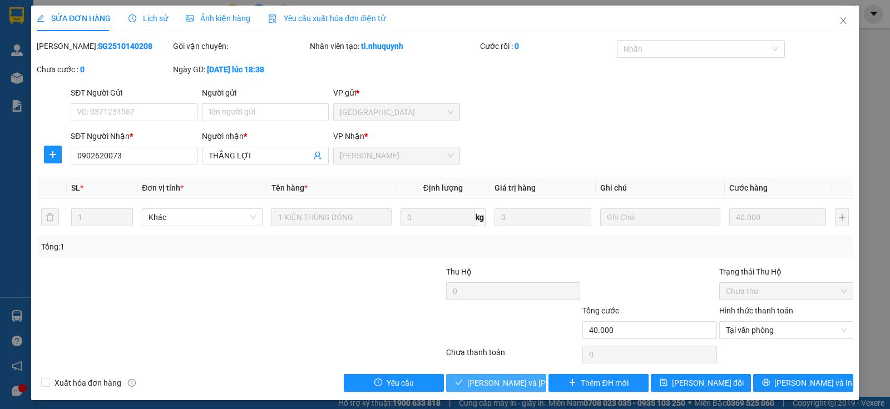
click at [504, 380] on span "[PERSON_NAME] và [PERSON_NAME] hàng" at bounding box center [542, 383] width 150 height 12
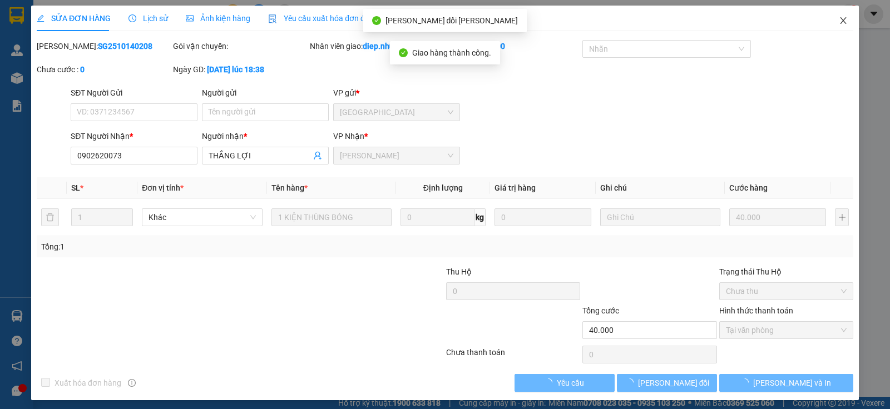
click at [839, 18] on icon "close" at bounding box center [843, 20] width 9 height 9
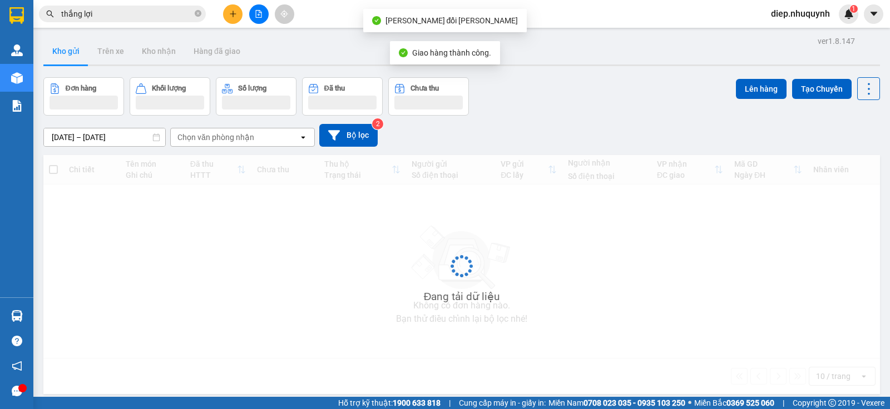
click at [105, 15] on input "thắng lợi" at bounding box center [126, 14] width 131 height 12
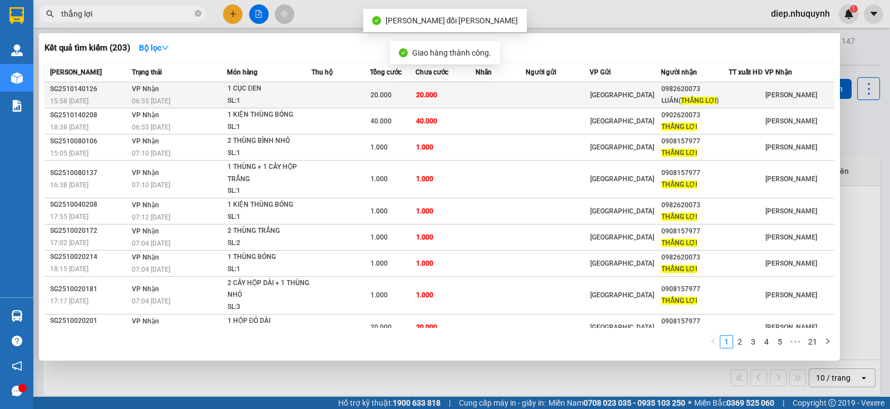
click at [418, 97] on span "20.000" at bounding box center [426, 95] width 21 height 8
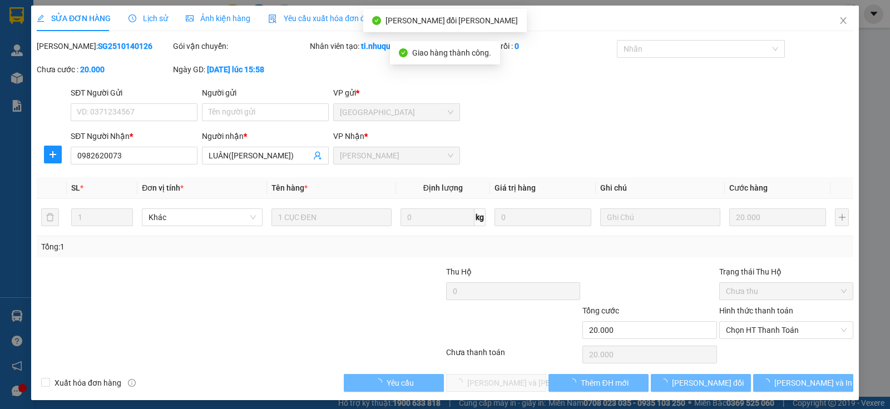
type input "0982620073"
type input "LUÂN([PERSON_NAME])"
type input "20.000"
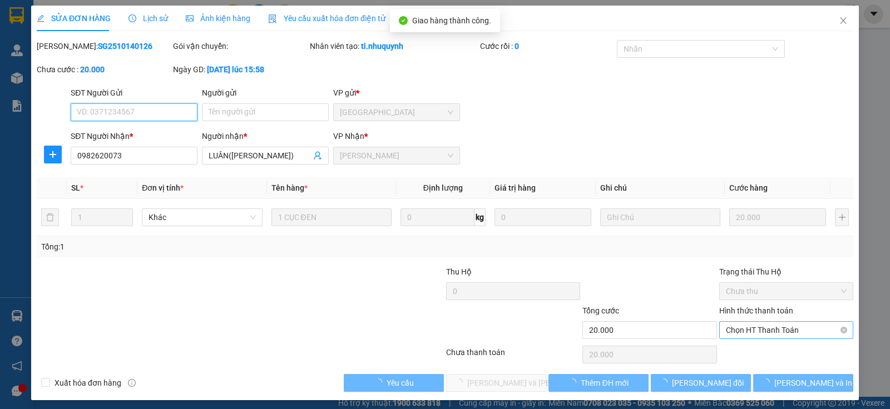
click at [756, 331] on span "Chọn HT Thanh Toán" at bounding box center [786, 330] width 121 height 17
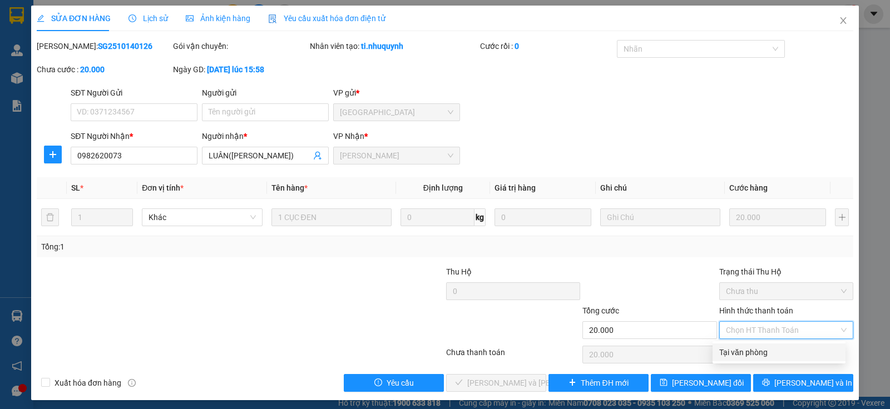
click at [761, 350] on div "Tại văn phòng" at bounding box center [779, 352] width 120 height 12
type input "0"
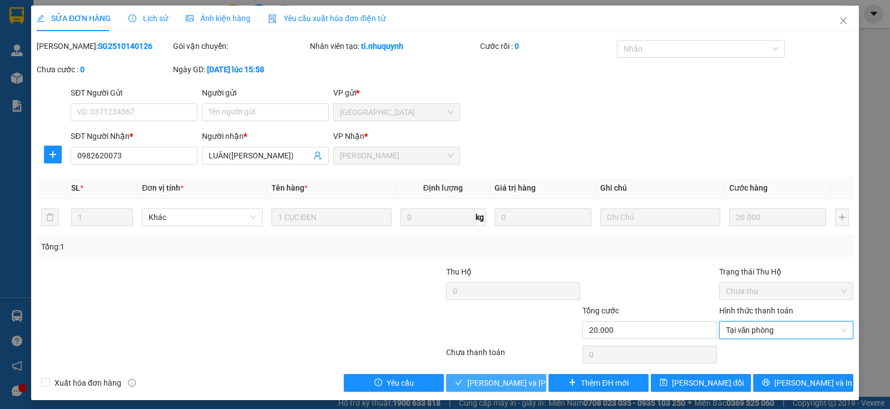
click at [507, 384] on span "[PERSON_NAME] và [PERSON_NAME] hàng" at bounding box center [542, 383] width 150 height 12
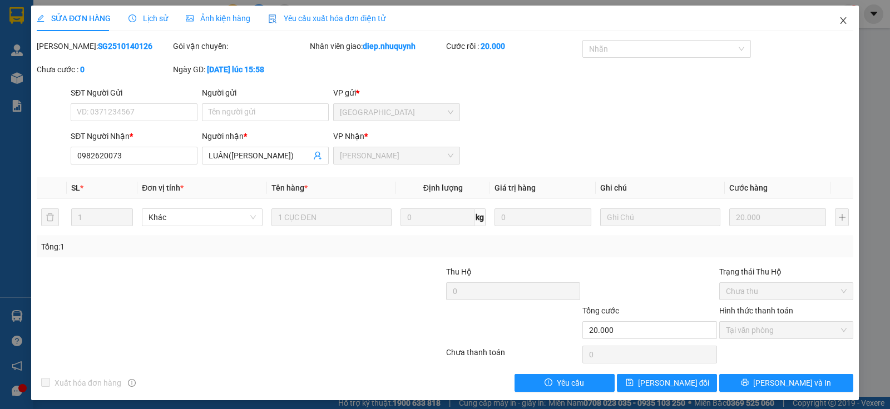
click at [839, 22] on icon "close" at bounding box center [843, 20] width 9 height 9
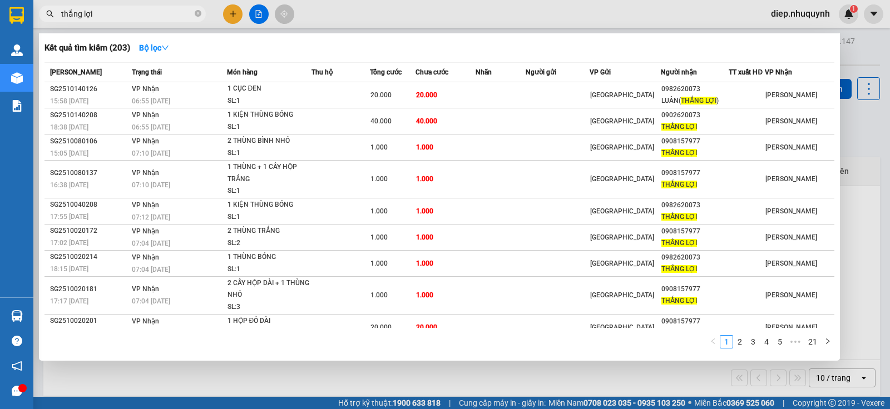
click at [98, 14] on input "thắng lợi" at bounding box center [126, 14] width 131 height 12
drag, startPoint x: 100, startPoint y: 13, endPoint x: 58, endPoint y: 6, distance: 42.9
click at [58, 6] on span "thắng lợi" at bounding box center [122, 14] width 167 height 17
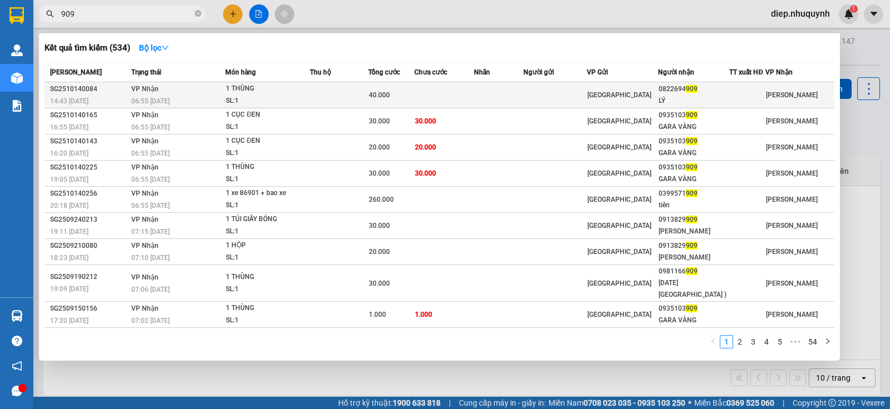
type input "909"
click at [386, 98] on span "40.000" at bounding box center [379, 95] width 21 height 8
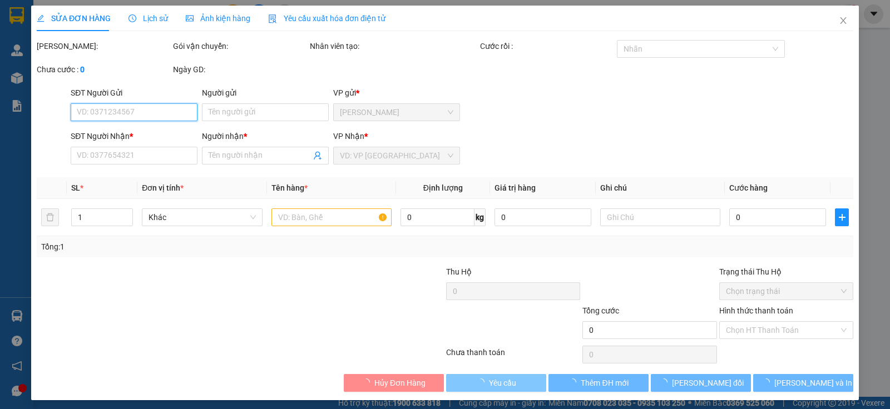
type input "0822694909"
type input "LÝ"
type input "40.000"
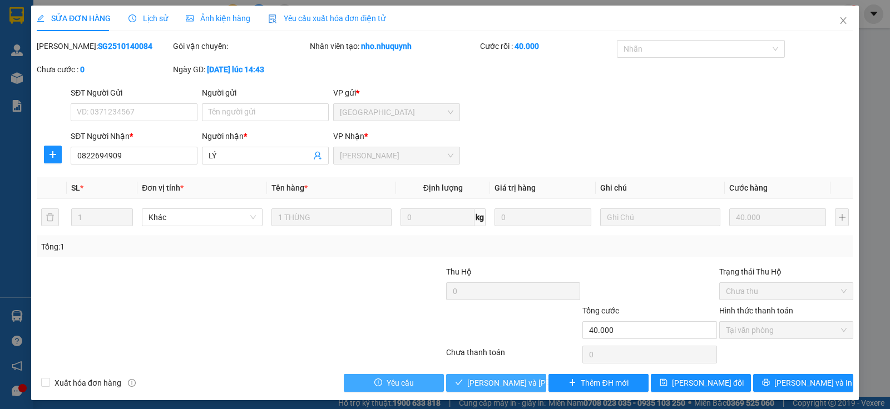
click at [495, 384] on span "[PERSON_NAME] và [PERSON_NAME] hàng" at bounding box center [542, 383] width 150 height 12
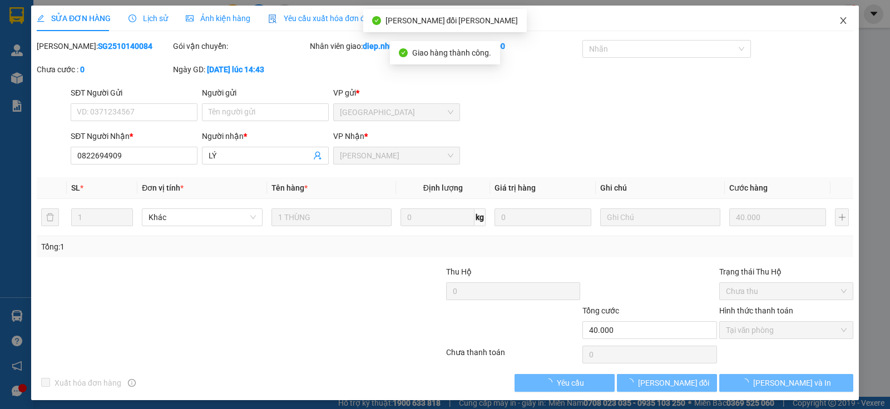
click at [839, 20] on icon "close" at bounding box center [843, 20] width 9 height 9
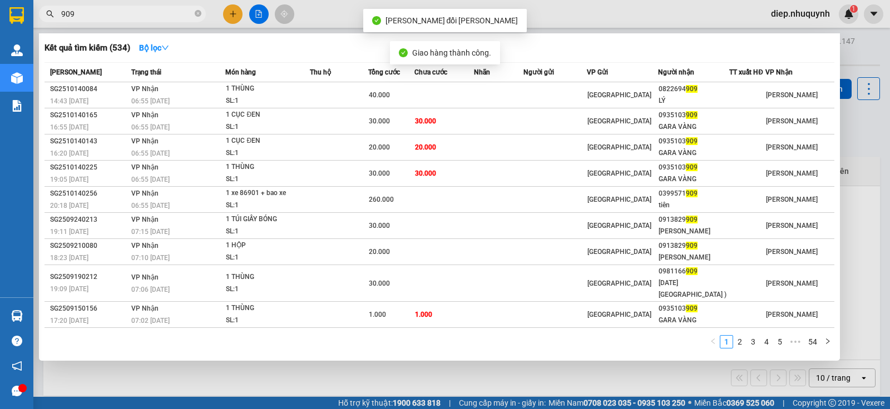
click at [80, 11] on input "909" at bounding box center [126, 14] width 131 height 12
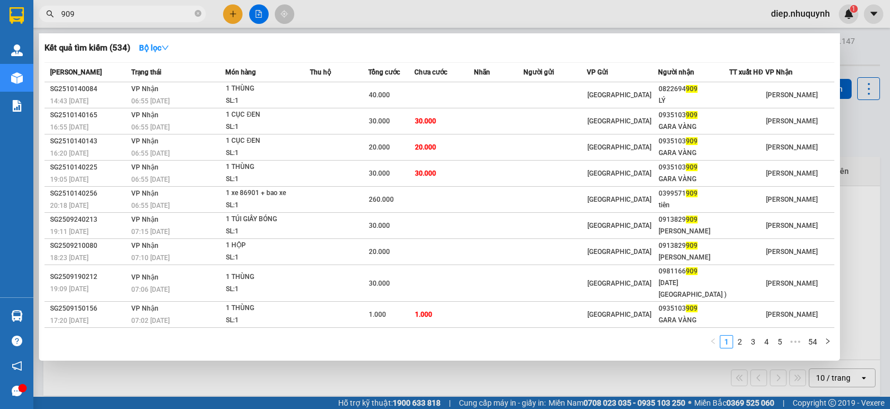
drag, startPoint x: 86, startPoint y: 14, endPoint x: 43, endPoint y: 14, distance: 42.8
click at [43, 14] on span "909" at bounding box center [122, 14] width 167 height 17
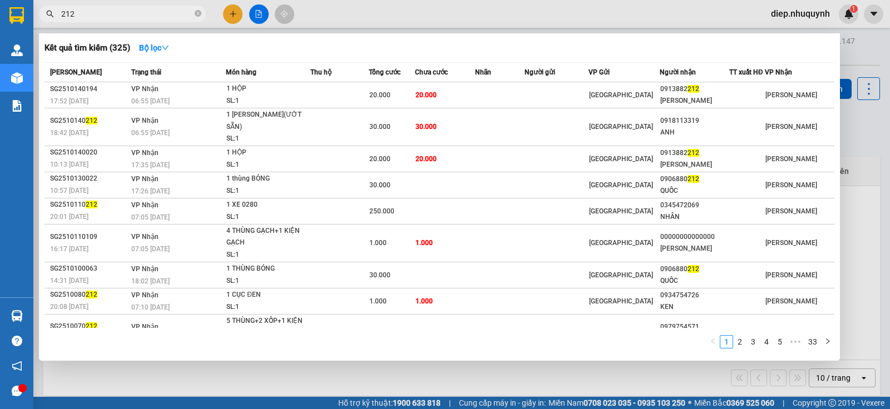
drag, startPoint x: 95, startPoint y: 16, endPoint x: 53, endPoint y: 17, distance: 41.7
click at [53, 17] on div "212" at bounding box center [108, 14] width 217 height 17
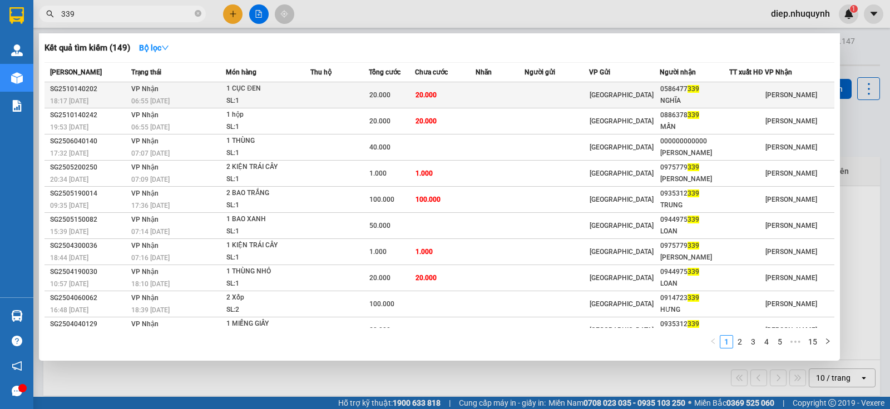
type input "339"
click at [332, 90] on td at bounding box center [339, 95] width 58 height 26
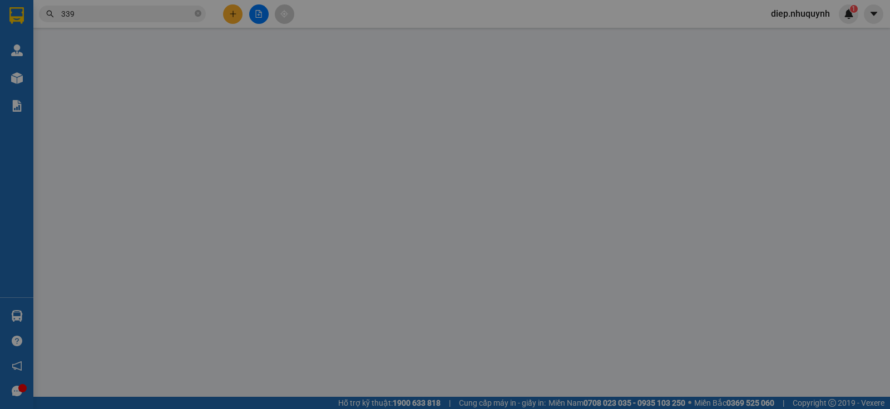
type input "0586477339"
type input "NGHĨA"
type input "20.000"
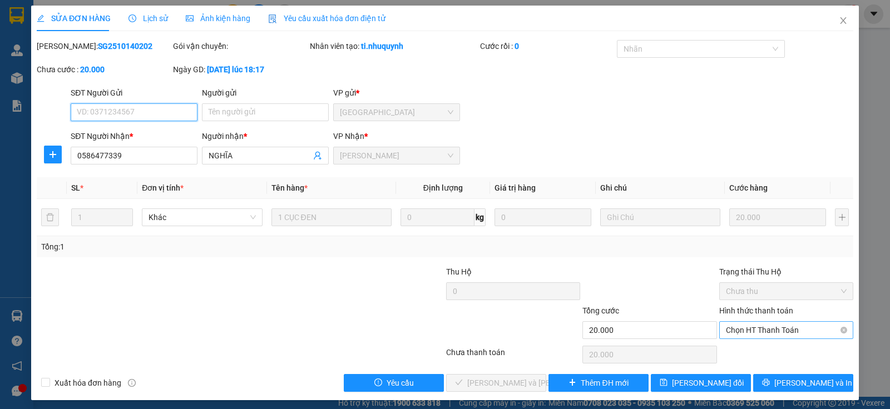
click at [786, 329] on span "Chọn HT Thanh Toán" at bounding box center [786, 330] width 121 height 17
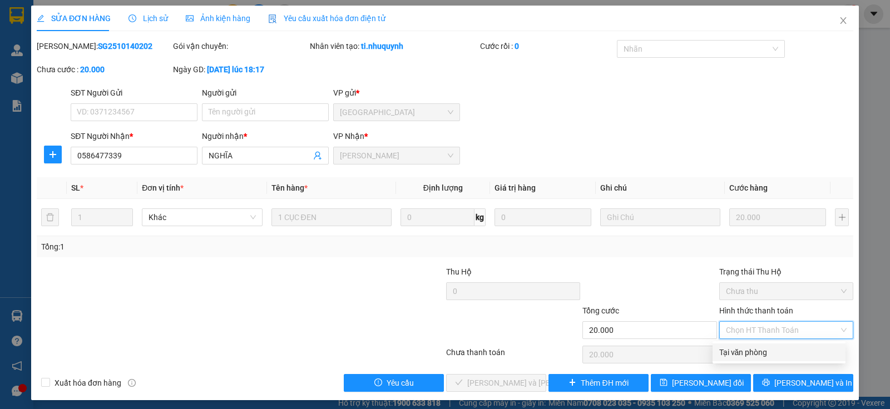
click at [764, 358] on div "Tại văn phòng" at bounding box center [779, 352] width 120 height 12
type input "0"
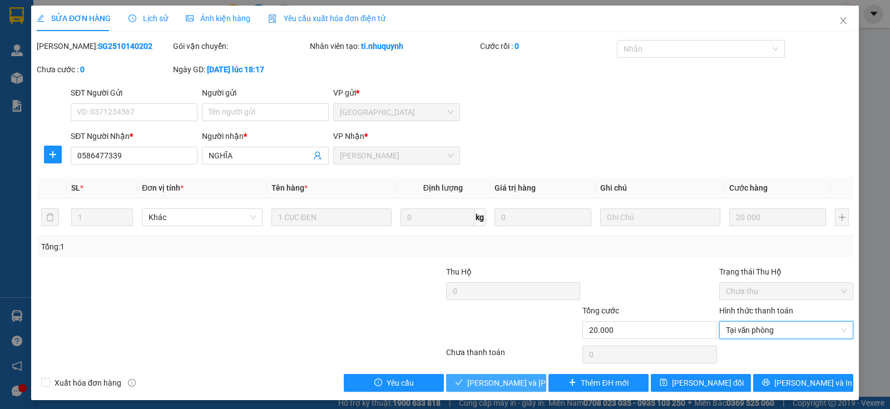
click at [524, 382] on span "[PERSON_NAME] và [PERSON_NAME] hàng" at bounding box center [542, 383] width 150 height 12
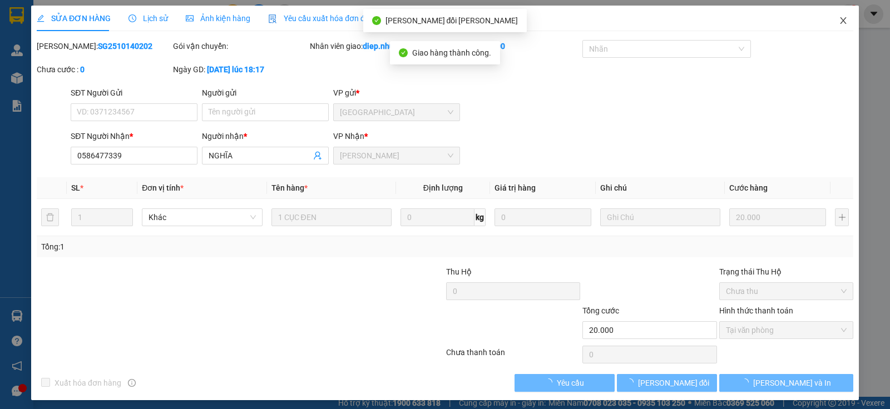
click at [839, 17] on icon "close" at bounding box center [843, 20] width 9 height 9
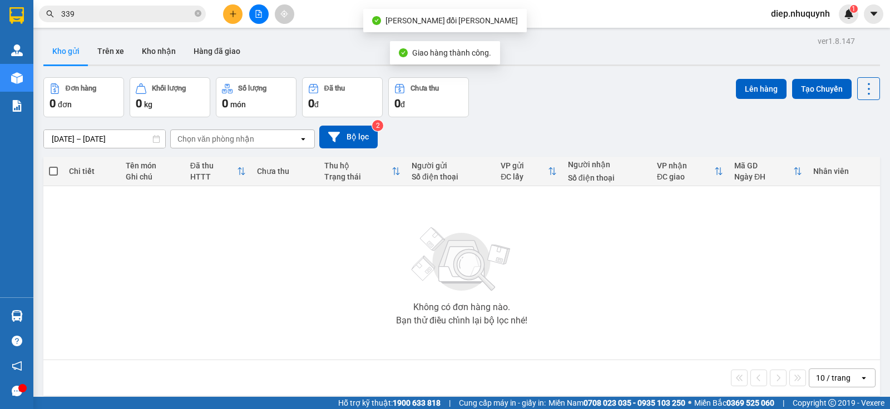
click at [118, 7] on span "339" at bounding box center [122, 14] width 167 height 17
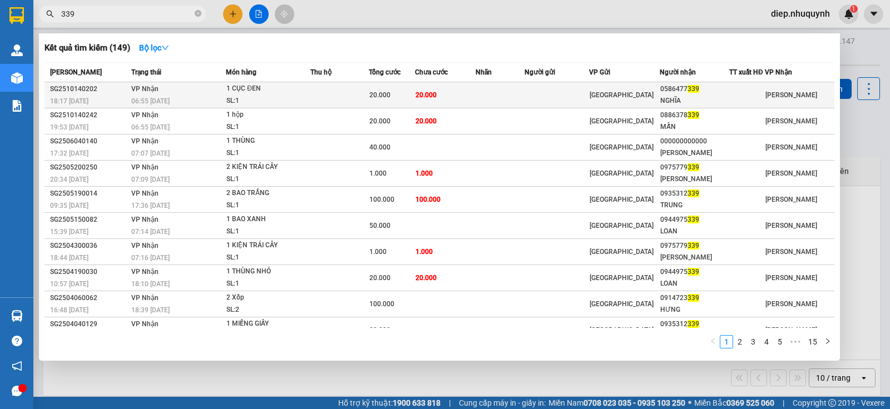
click at [480, 98] on td at bounding box center [499, 95] width 49 height 26
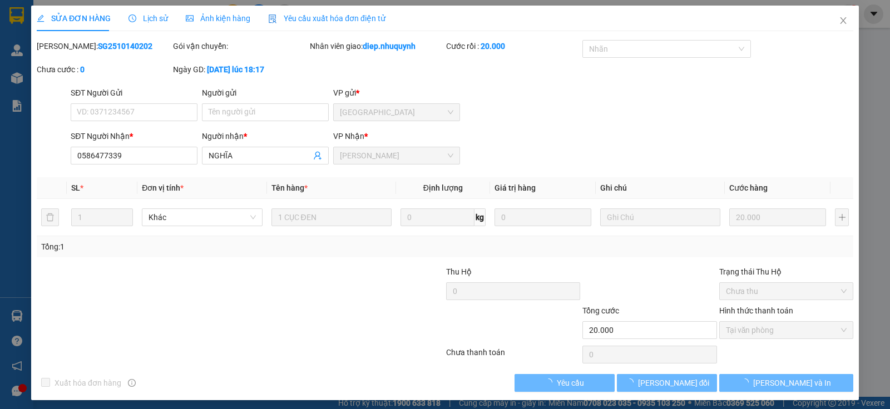
type input "0586477339"
type input "NGHĨA"
type input "20.000"
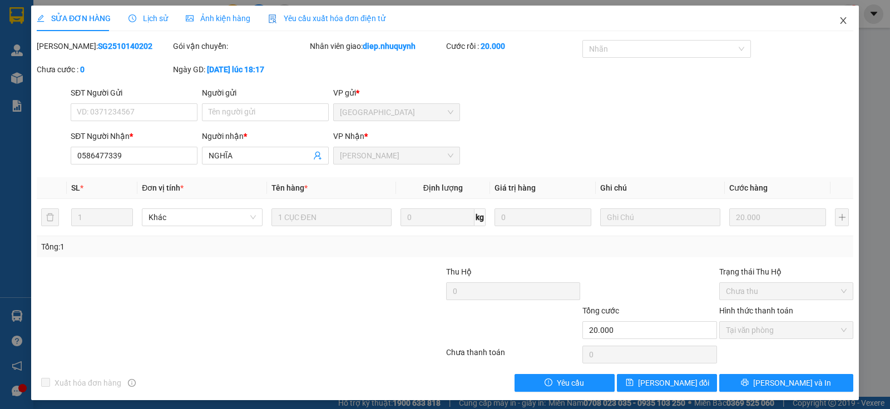
click at [840, 20] on icon "close" at bounding box center [843, 20] width 6 height 7
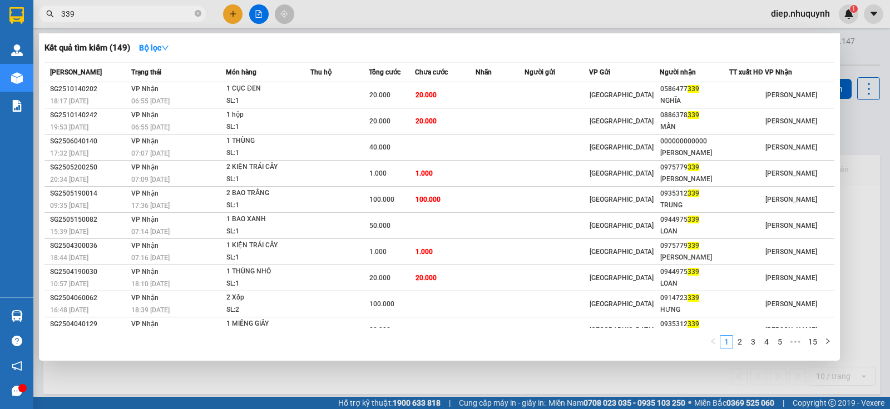
drag, startPoint x: 87, startPoint y: 17, endPoint x: 42, endPoint y: 11, distance: 45.5
click at [42, 11] on span "339" at bounding box center [122, 14] width 167 height 17
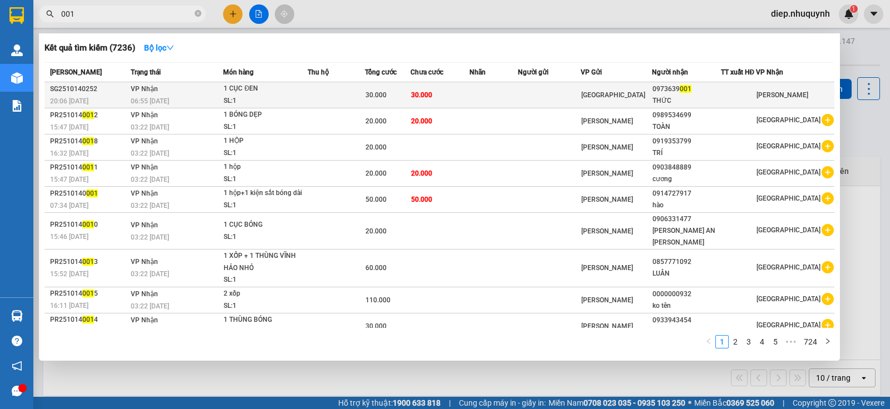
type input "001"
click at [441, 96] on td "30.000" at bounding box center [439, 95] width 59 height 26
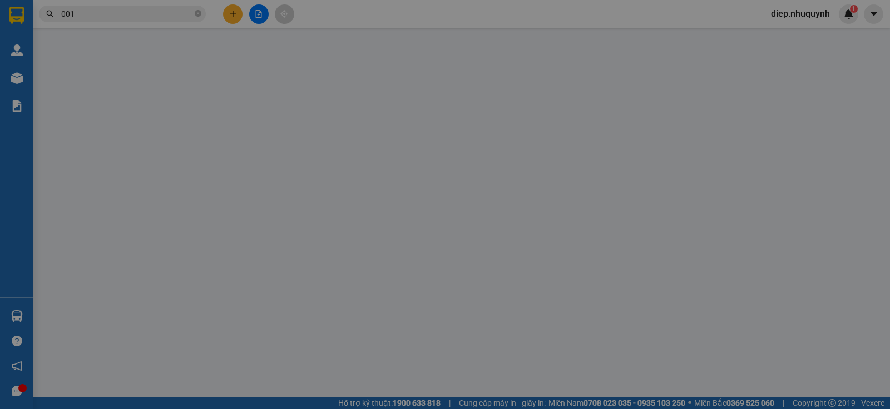
type input "0973639001"
type input "THỨC"
type input "30.000"
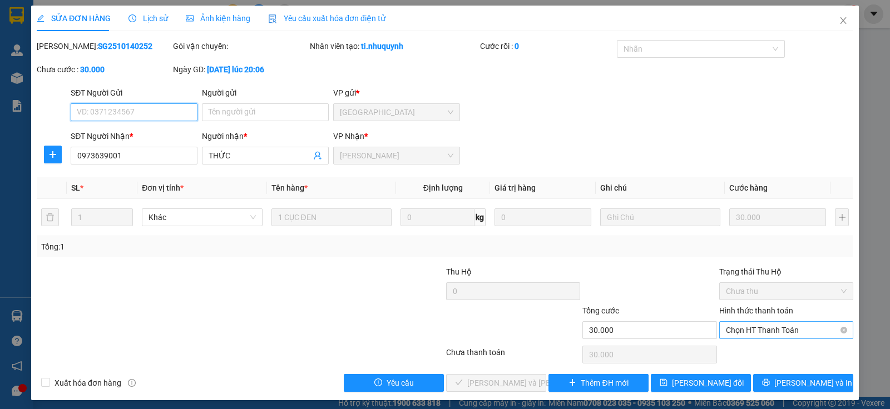
click at [762, 327] on span "Chọn HT Thanh Toán" at bounding box center [786, 330] width 121 height 17
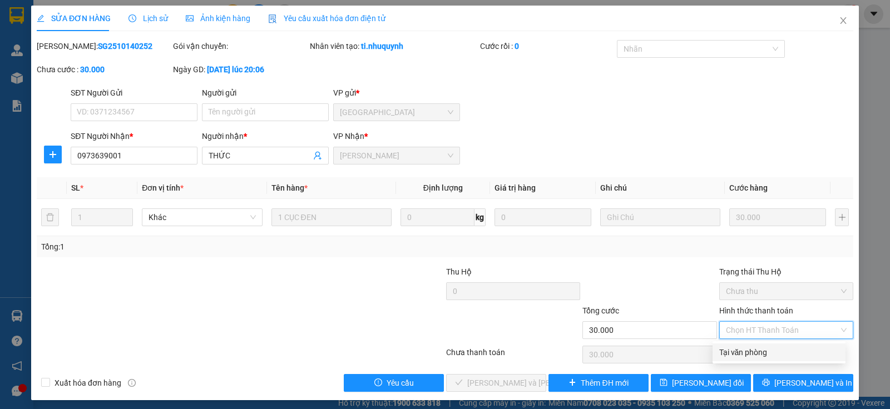
click at [760, 348] on div "Tại văn phòng" at bounding box center [779, 352] width 120 height 12
type input "0"
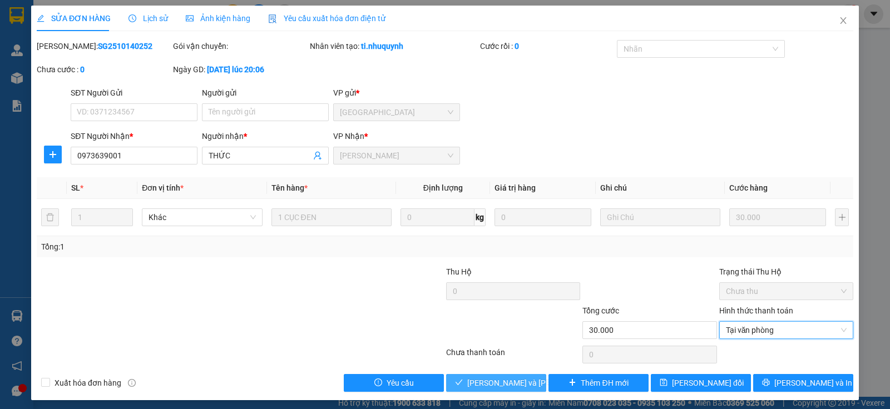
click at [511, 379] on span "[PERSON_NAME] và [PERSON_NAME] hàng" at bounding box center [542, 383] width 150 height 12
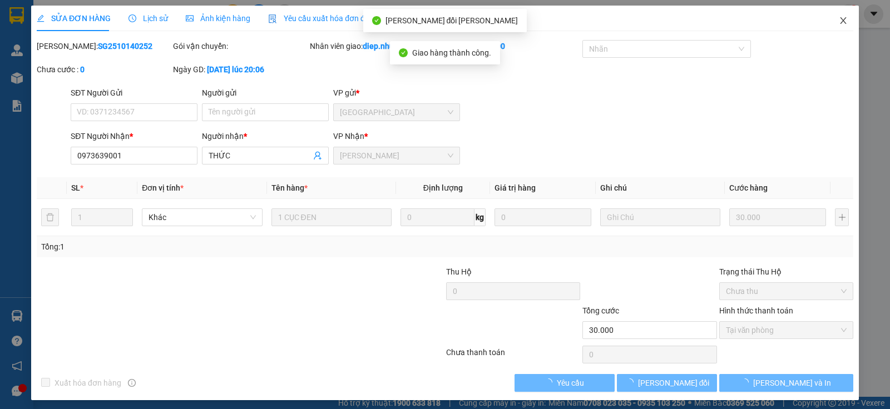
click at [840, 22] on icon "close" at bounding box center [843, 20] width 6 height 7
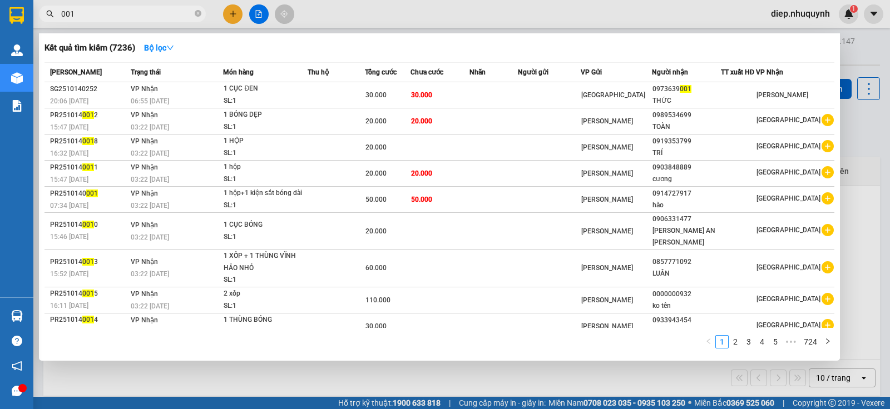
drag, startPoint x: 82, startPoint y: 14, endPoint x: 53, endPoint y: 16, distance: 28.4
click at [53, 16] on div "001" at bounding box center [108, 14] width 217 height 17
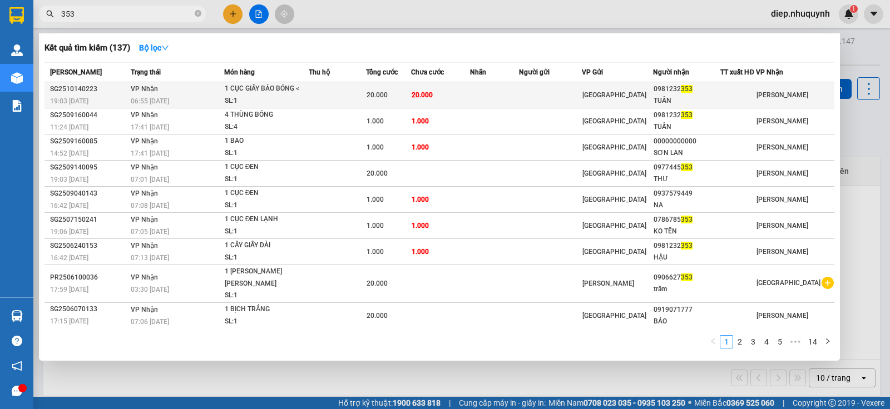
type input "353"
click at [278, 94] on div "1 CỤC GIẤY BÁO BÓNG <" at bounding box center [266, 89] width 83 height 12
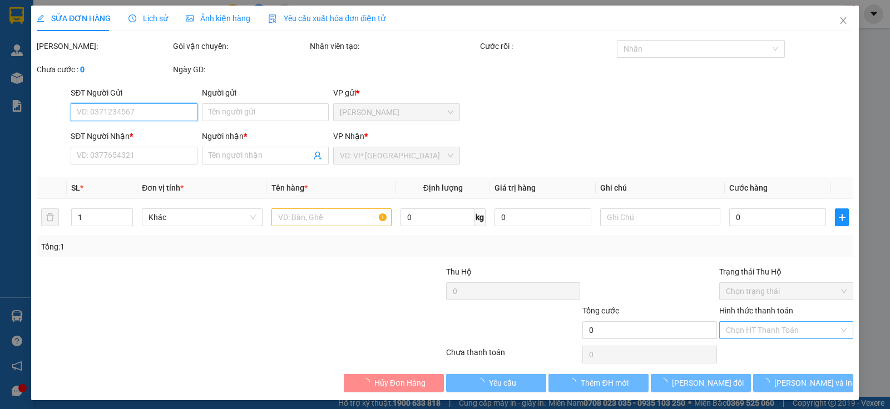
type input "0981232353"
type input "TUẤN"
type input "20.000"
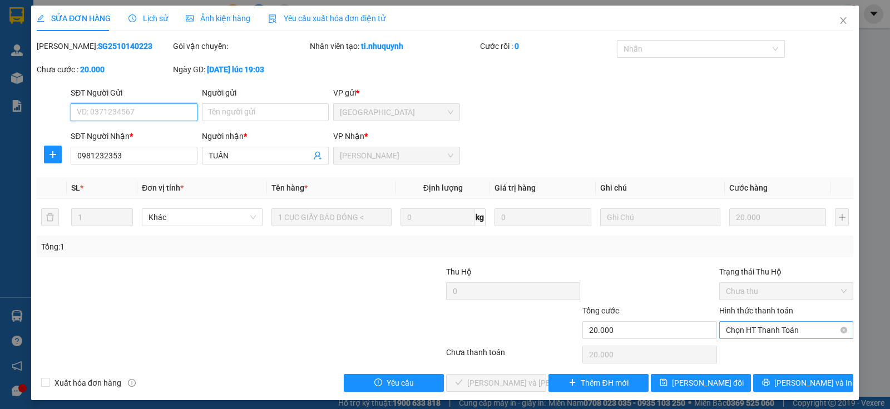
click at [755, 329] on span "Chọn HT Thanh Toán" at bounding box center [786, 330] width 121 height 17
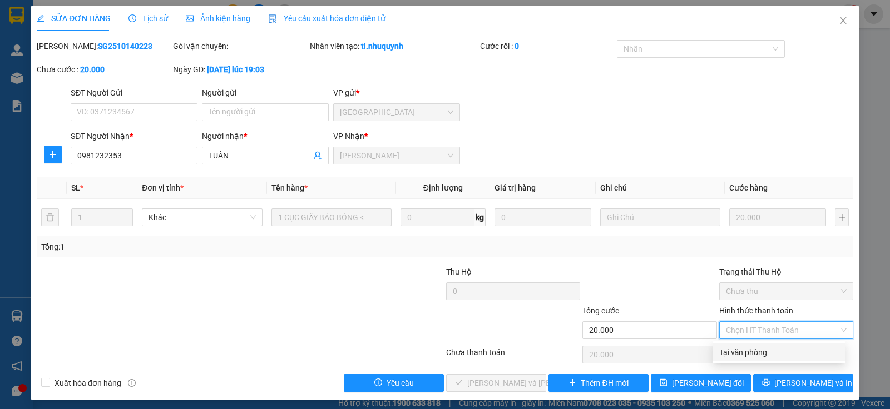
click at [749, 351] on div "Tại văn phòng" at bounding box center [779, 352] width 120 height 12
type input "0"
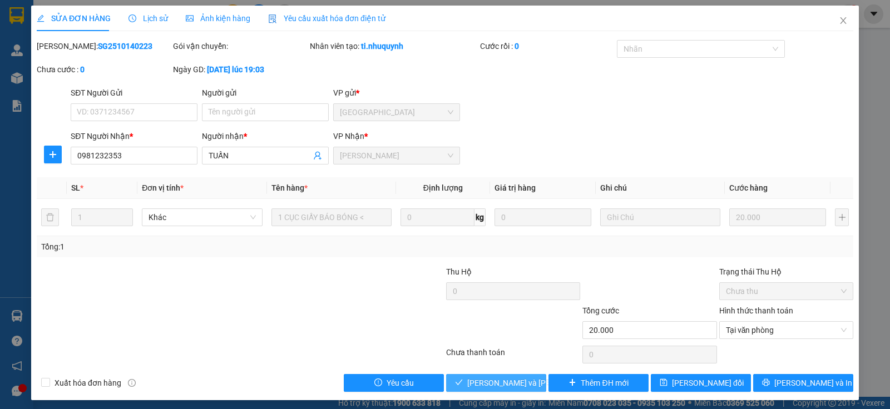
click at [504, 382] on span "[PERSON_NAME] và [PERSON_NAME] hàng" at bounding box center [542, 383] width 150 height 12
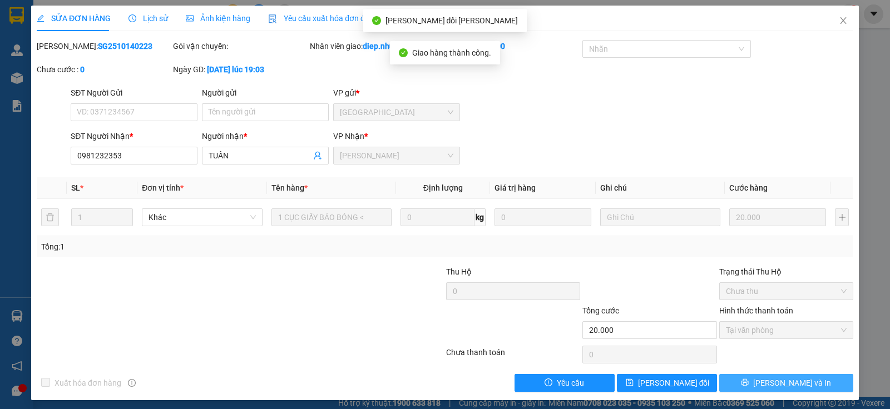
click at [786, 386] on span "[PERSON_NAME] và In" at bounding box center [792, 383] width 78 height 12
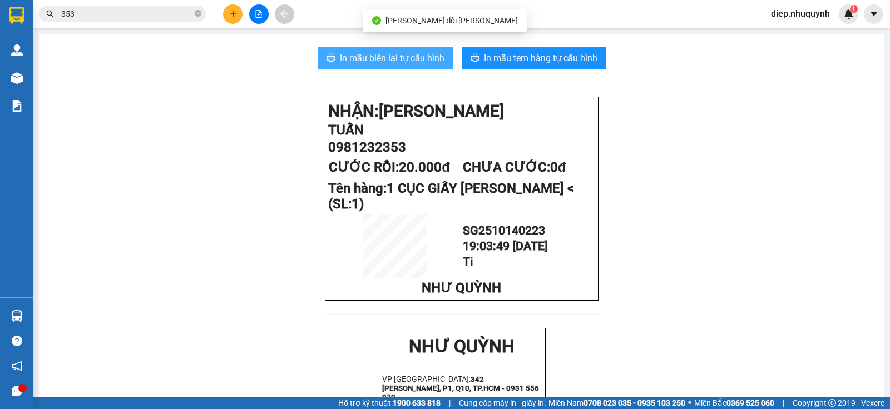
click at [375, 60] on span "In mẫu biên lai tự cấu hình" at bounding box center [392, 58] width 105 height 14
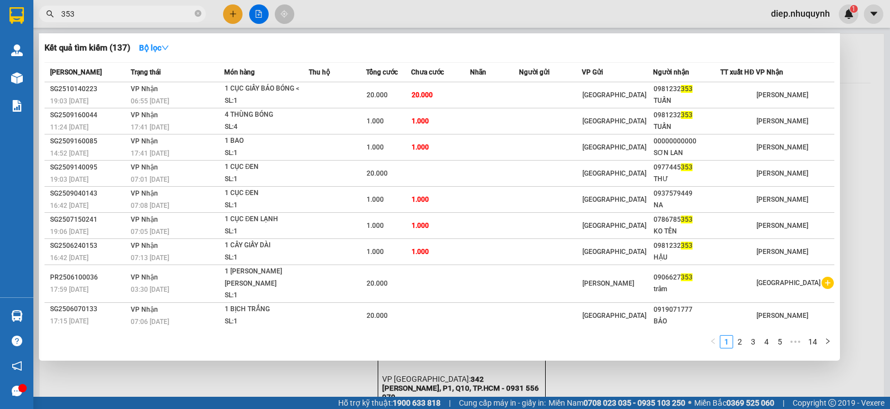
drag, startPoint x: 55, startPoint y: 19, endPoint x: 42, endPoint y: 6, distance: 17.7
click at [34, 17] on div "353" at bounding box center [108, 14] width 217 height 17
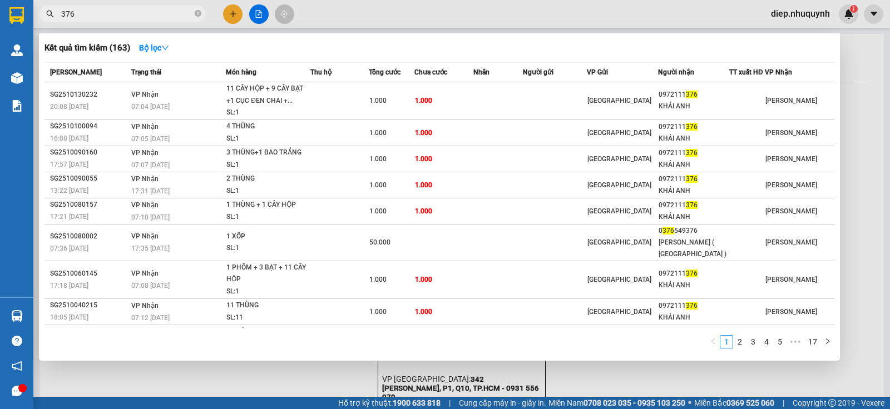
click at [132, 18] on input "376" at bounding box center [126, 14] width 131 height 12
drag, startPoint x: 86, startPoint y: 7, endPoint x: 89, endPoint y: 14, distance: 8.0
click at [88, 9] on span "376" at bounding box center [122, 14] width 167 height 17
drag, startPoint x: 89, startPoint y: 18, endPoint x: 46, endPoint y: 18, distance: 42.8
click at [46, 18] on span "376" at bounding box center [122, 14] width 167 height 17
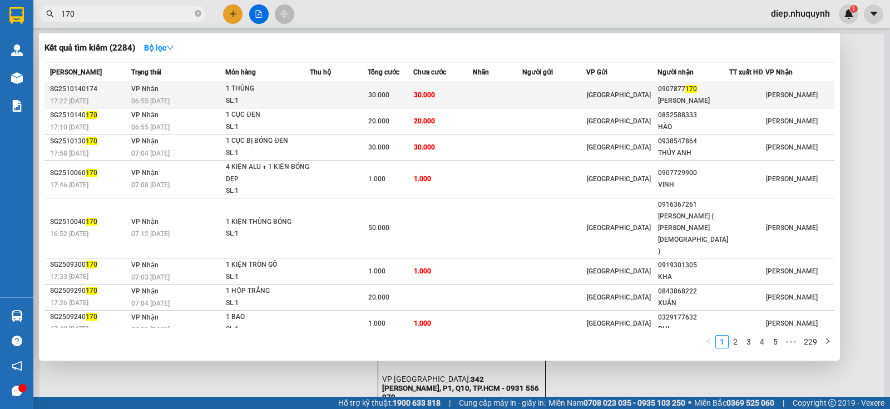
type input "170"
click at [225, 94] on td "VP Nhận 06:55 - 15/10" at bounding box center [176, 95] width 97 height 26
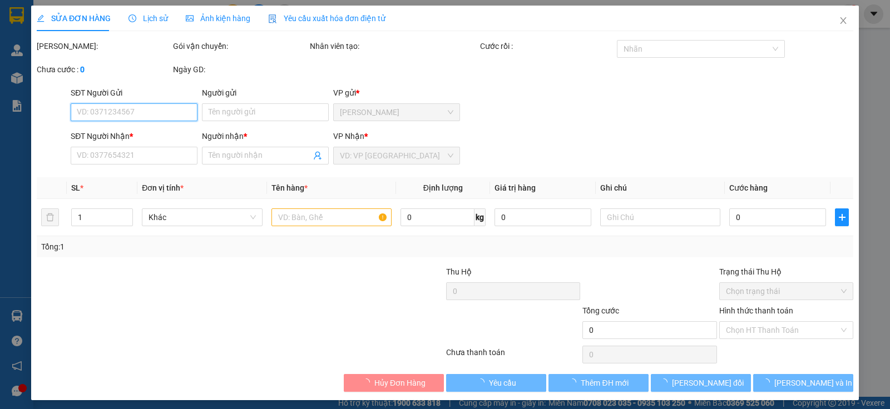
type input "0907877170"
type input "[PERSON_NAME]"
type input "30.000"
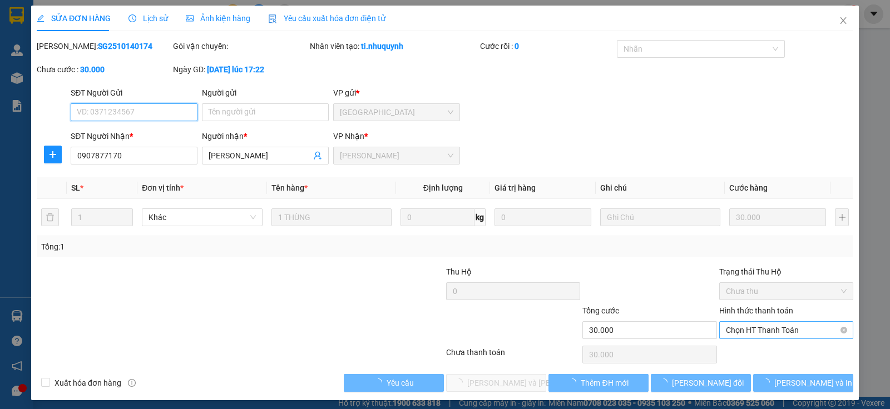
click at [739, 330] on span "Chọn HT Thanh Toán" at bounding box center [786, 330] width 121 height 17
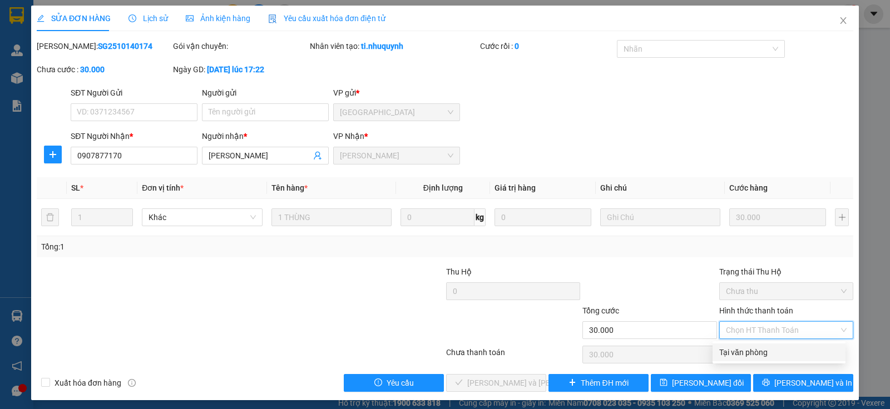
click at [734, 353] on div "Tại văn phòng" at bounding box center [779, 352] width 120 height 12
type input "0"
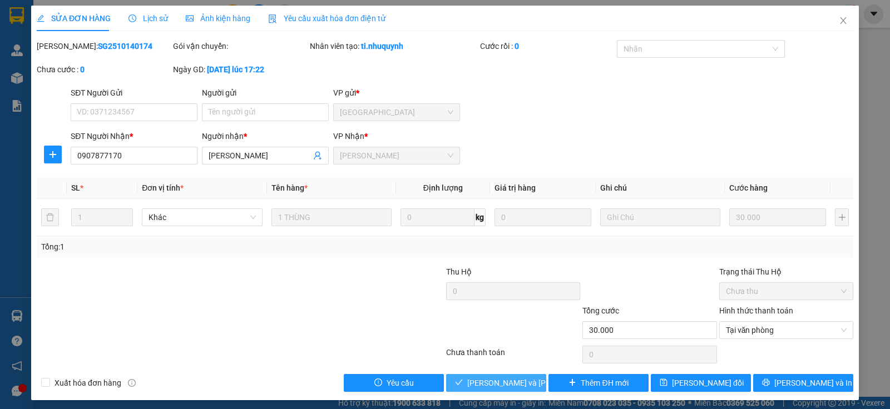
click at [528, 384] on button "[PERSON_NAME] và [PERSON_NAME] hàng" at bounding box center [496, 383] width 100 height 18
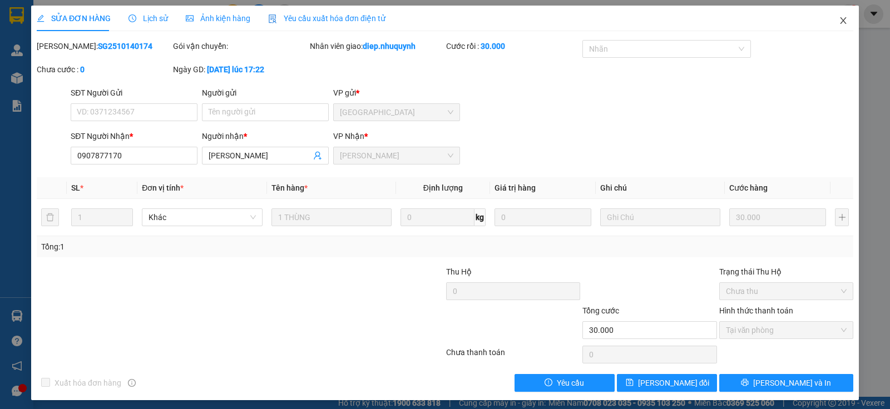
click at [840, 21] on icon "close" at bounding box center [843, 20] width 6 height 7
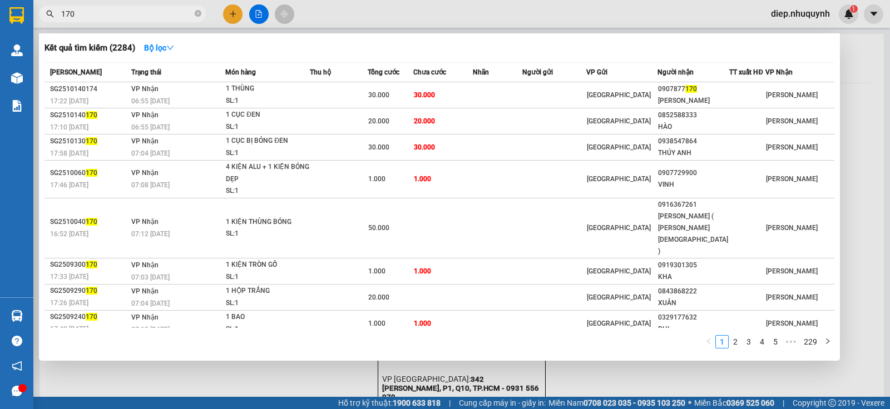
drag, startPoint x: 68, startPoint y: 12, endPoint x: 44, endPoint y: 11, distance: 23.9
click at [44, 11] on span "170" at bounding box center [122, 14] width 167 height 17
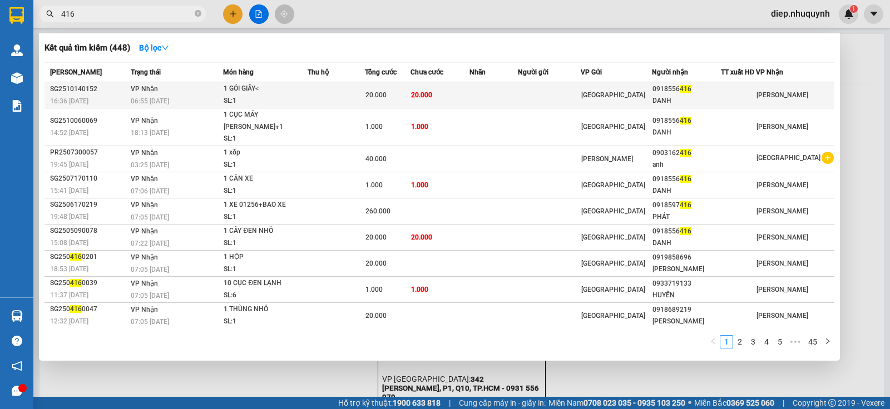
type input "416"
click at [253, 94] on div "1 GÓI GIẤY<" at bounding box center [265, 89] width 83 height 12
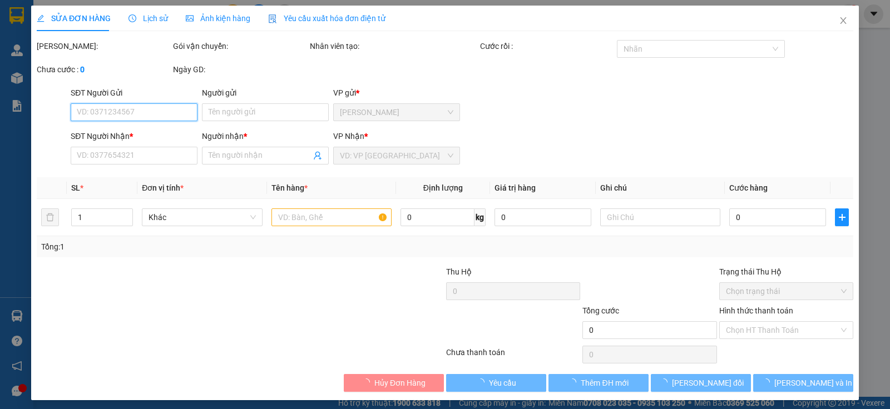
type input "0918556416"
type input "DANH"
type input "20.000"
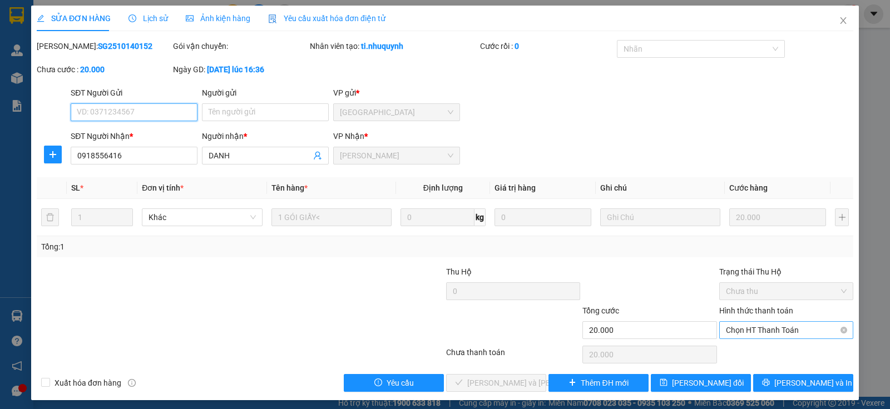
click at [762, 335] on span "Chọn HT Thanh Toán" at bounding box center [786, 330] width 121 height 17
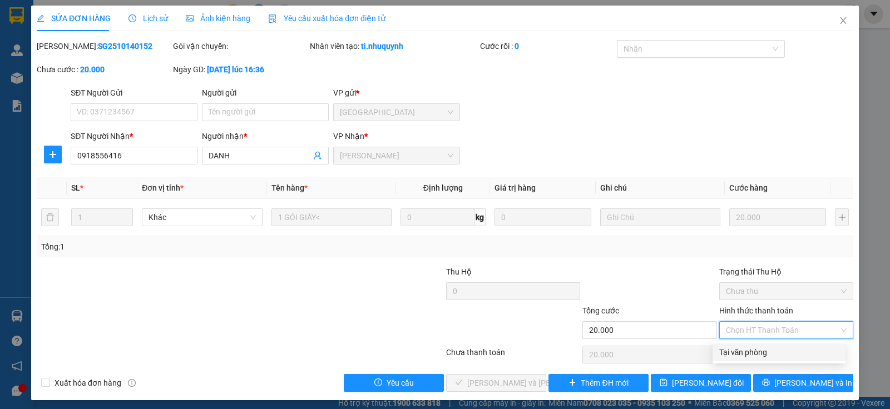
click at [765, 350] on div "Tại văn phòng" at bounding box center [779, 352] width 120 height 12
type input "0"
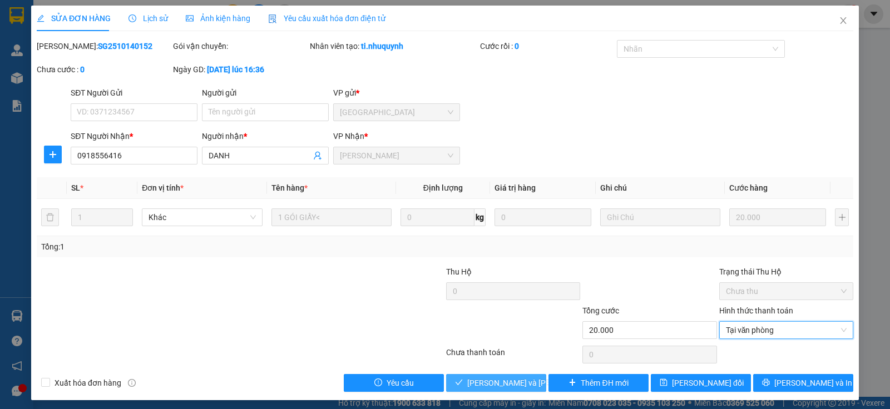
click at [509, 387] on span "[PERSON_NAME] và [PERSON_NAME] hàng" at bounding box center [542, 383] width 150 height 12
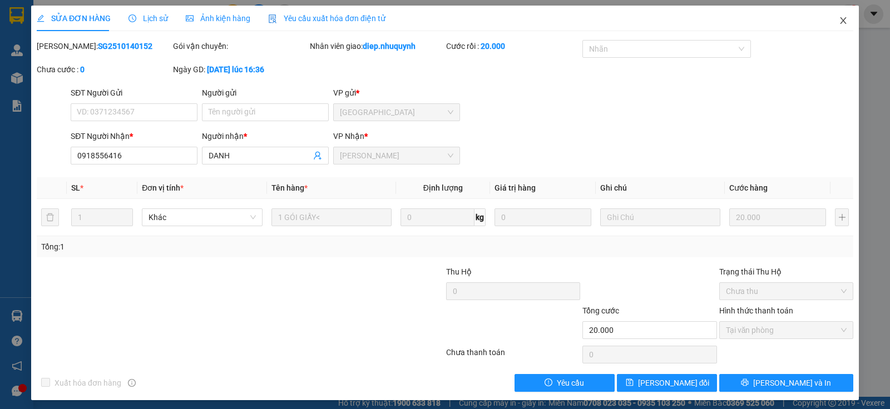
click at [840, 19] on icon "close" at bounding box center [843, 20] width 6 height 7
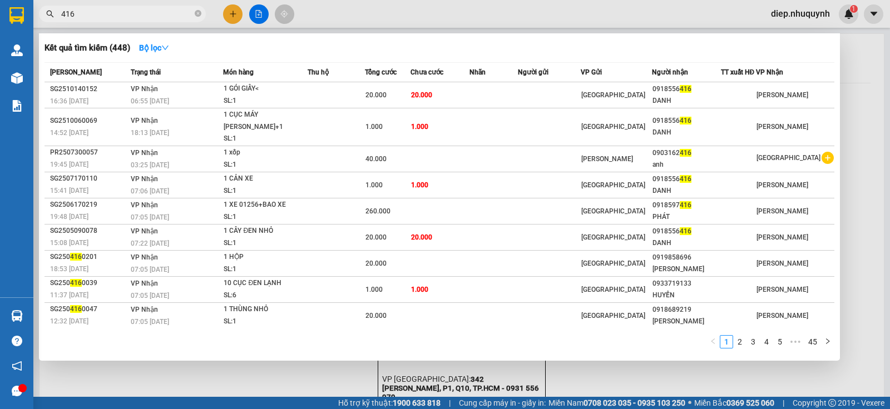
drag, startPoint x: 87, startPoint y: 18, endPoint x: 55, endPoint y: 18, distance: 32.8
click at [55, 18] on span "416" at bounding box center [122, 14] width 167 height 17
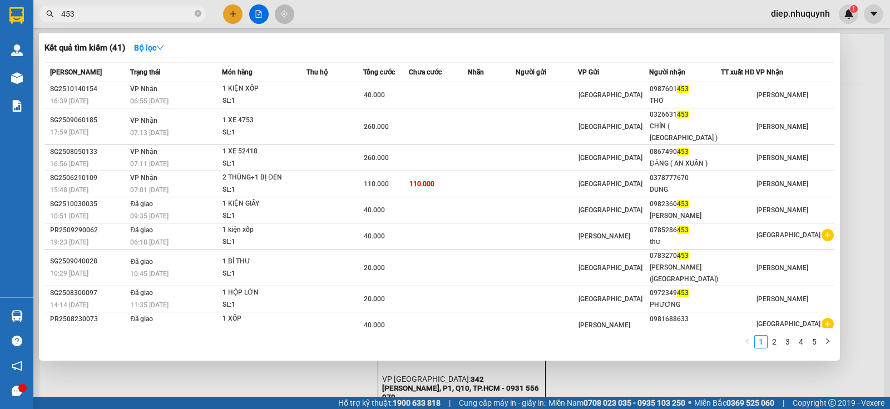
type input "453"
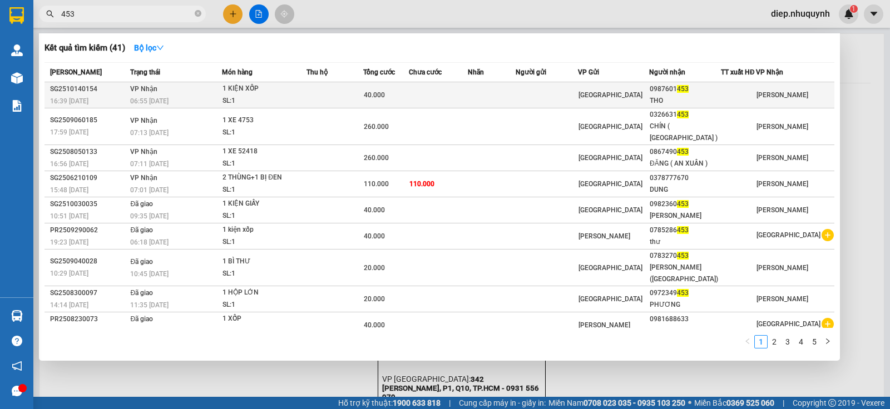
click at [376, 96] on span "40.000" at bounding box center [374, 95] width 21 height 8
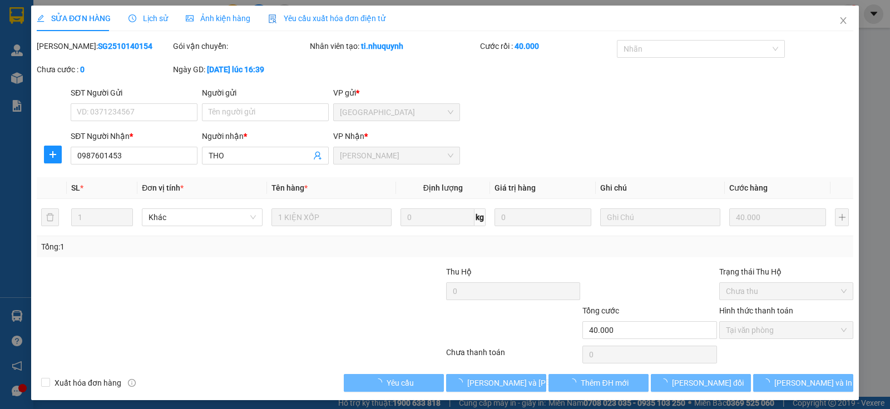
type input "0987601453"
type input "THO"
type input "40.000"
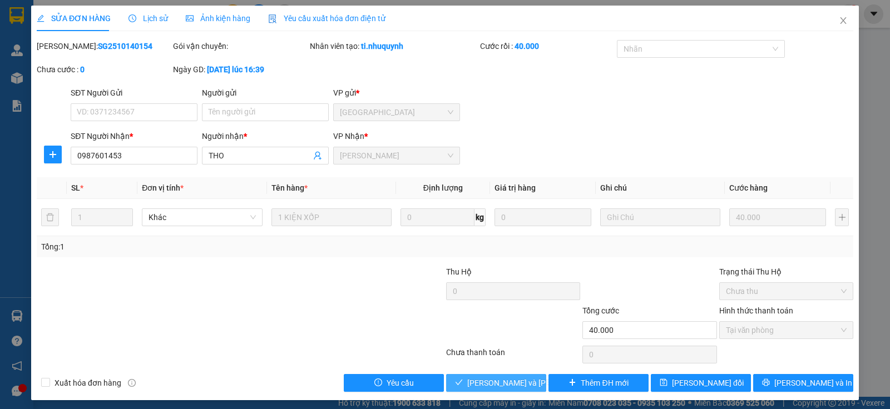
click at [517, 380] on span "[PERSON_NAME] và [PERSON_NAME] hàng" at bounding box center [542, 383] width 150 height 12
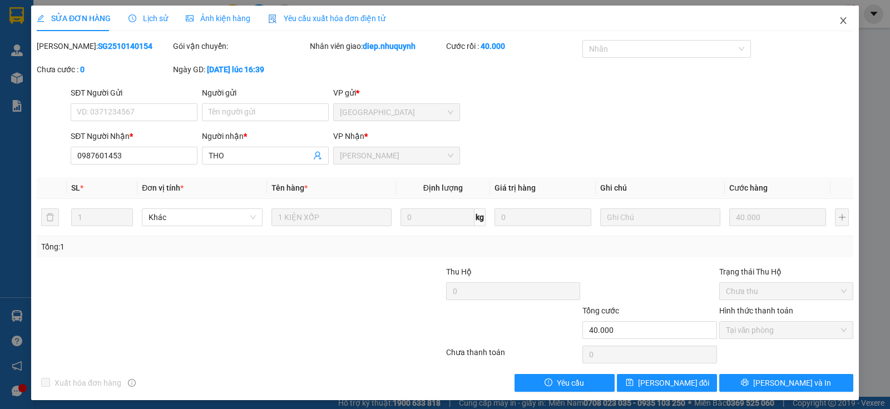
click at [839, 22] on icon "close" at bounding box center [843, 20] width 9 height 9
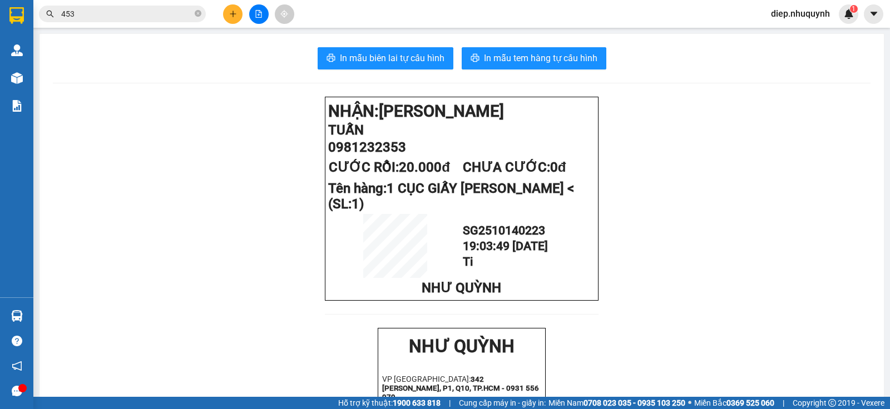
click at [118, 22] on span "453" at bounding box center [122, 14] width 167 height 17
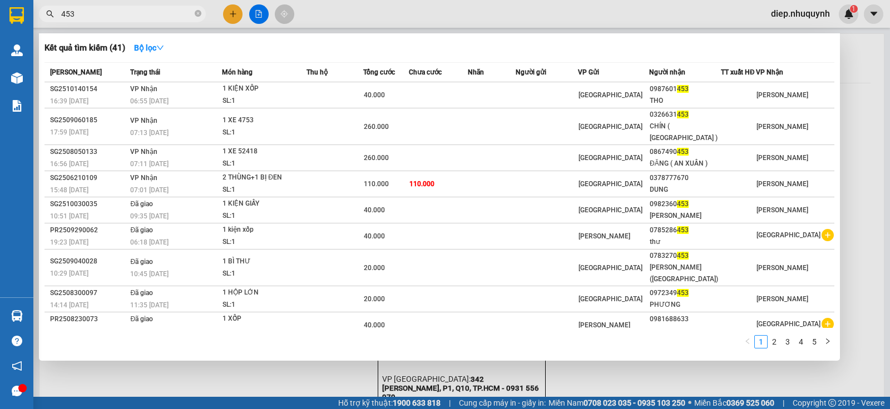
drag, startPoint x: 78, startPoint y: 16, endPoint x: 57, endPoint y: 11, distance: 21.7
click at [57, 11] on span "453" at bounding box center [122, 14] width 167 height 17
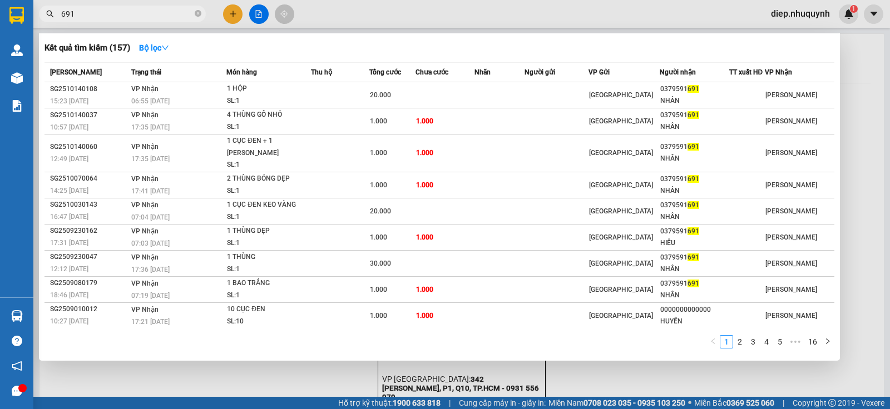
click at [100, 23] on div at bounding box center [445, 204] width 890 height 409
drag, startPoint x: 75, startPoint y: 19, endPoint x: 58, endPoint y: 18, distance: 17.2
click at [58, 18] on span "691" at bounding box center [122, 14] width 167 height 17
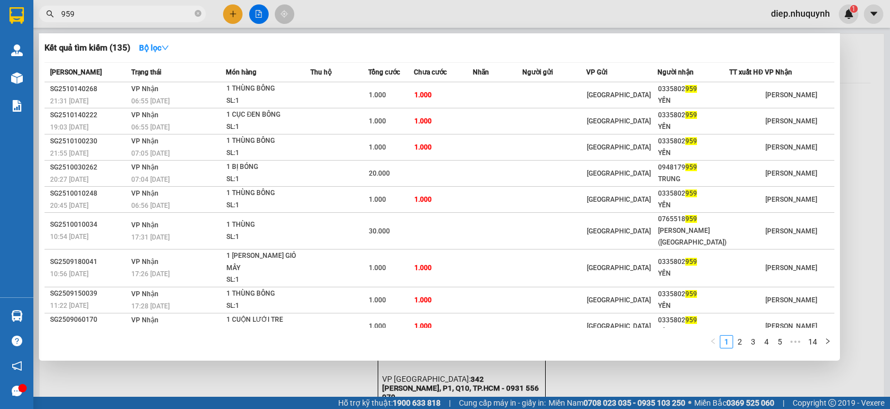
drag, startPoint x: 86, startPoint y: 15, endPoint x: 41, endPoint y: 15, distance: 45.6
click at [41, 15] on span "959" at bounding box center [122, 14] width 167 height 17
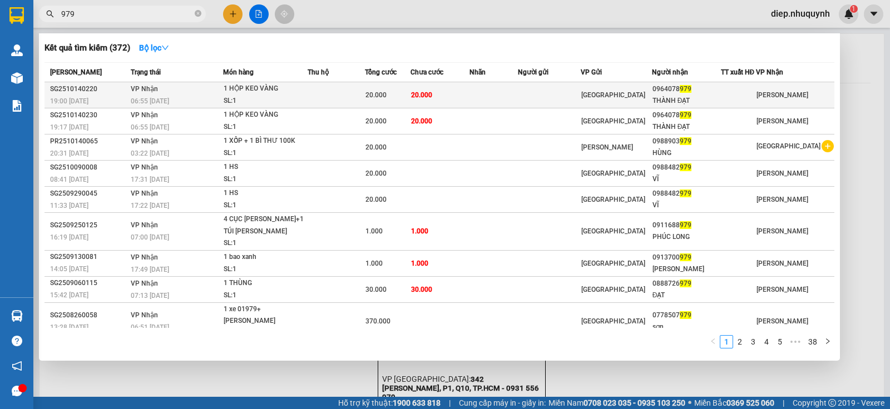
type input "979"
click at [223, 93] on td "VP Nhận 06:55 - 15/10" at bounding box center [175, 95] width 95 height 26
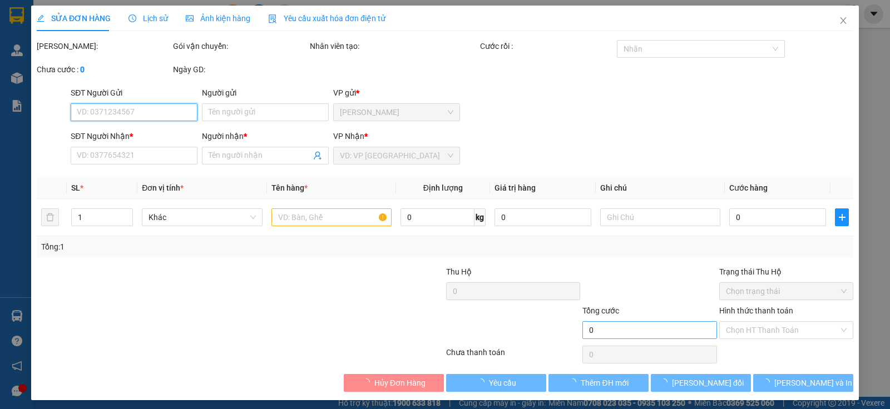
type input "0964078979"
type input "THÀNH ĐẠT"
type input "20.000"
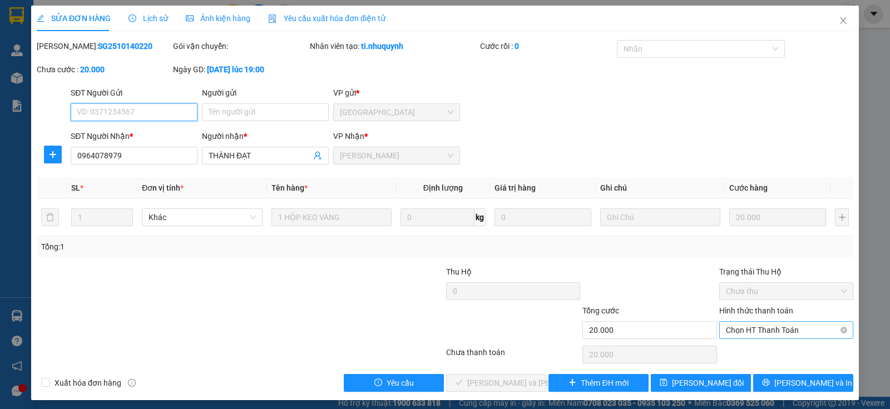
click at [768, 330] on span "Chọn HT Thanh Toán" at bounding box center [786, 330] width 121 height 17
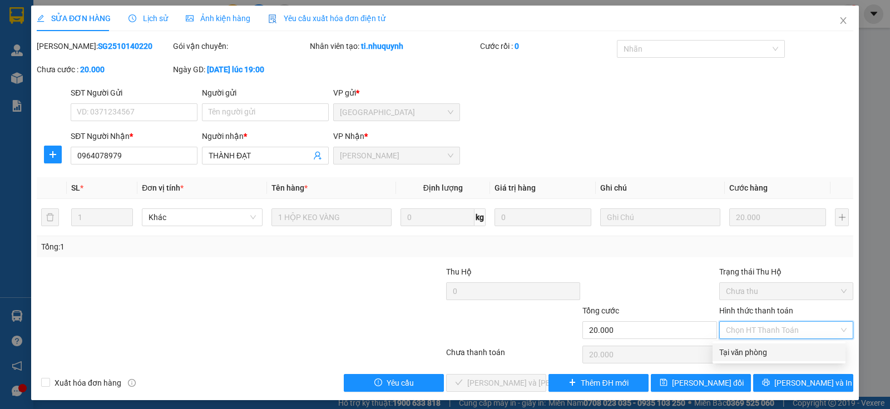
click at [756, 358] on div "Tại văn phòng" at bounding box center [779, 352] width 120 height 12
type input "0"
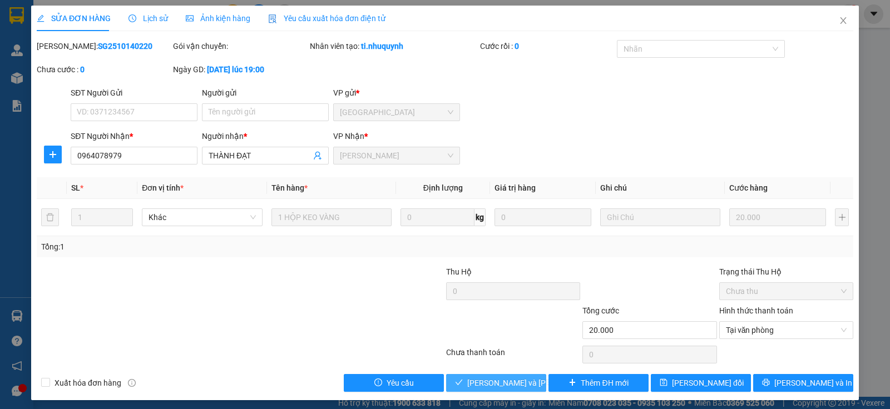
click at [518, 383] on span "[PERSON_NAME] và [PERSON_NAME] hàng" at bounding box center [542, 383] width 150 height 12
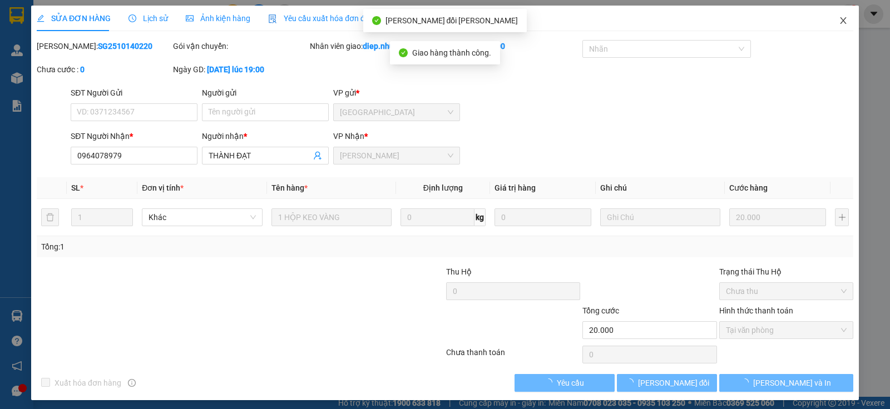
click at [839, 19] on icon "close" at bounding box center [843, 20] width 9 height 9
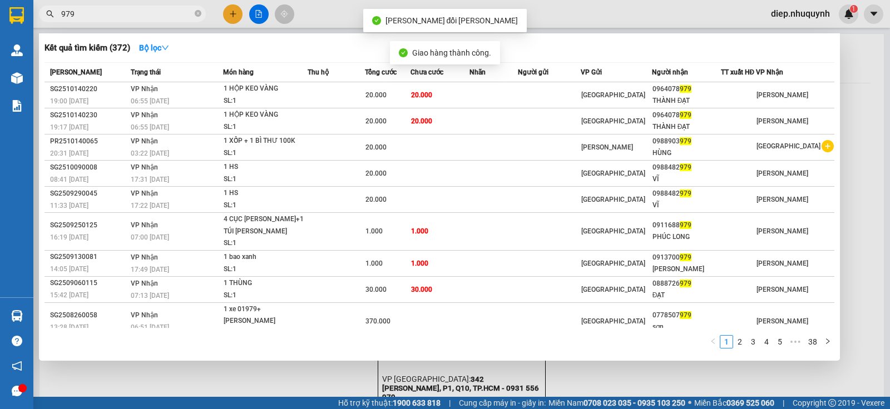
click at [139, 14] on input "979" at bounding box center [126, 14] width 131 height 12
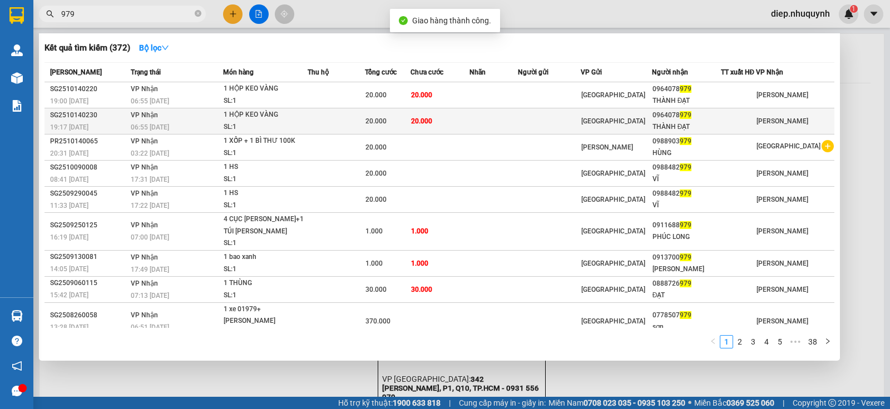
click at [393, 123] on div "20.000" at bounding box center [387, 121] width 44 height 12
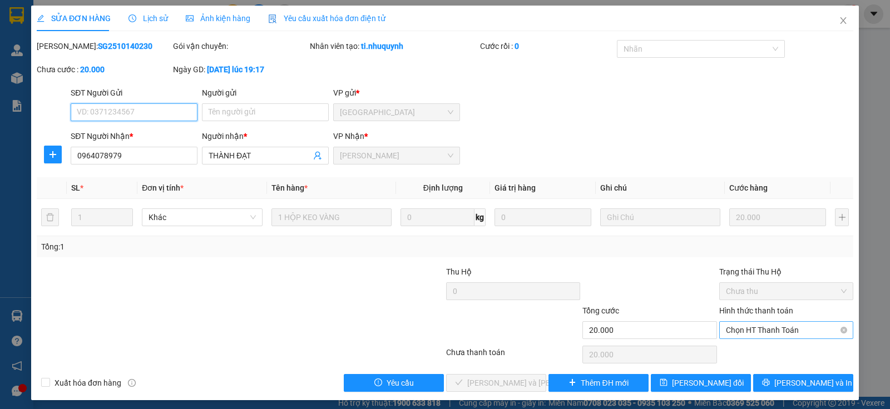
click at [752, 335] on span "Chọn HT Thanh Toán" at bounding box center [786, 330] width 121 height 17
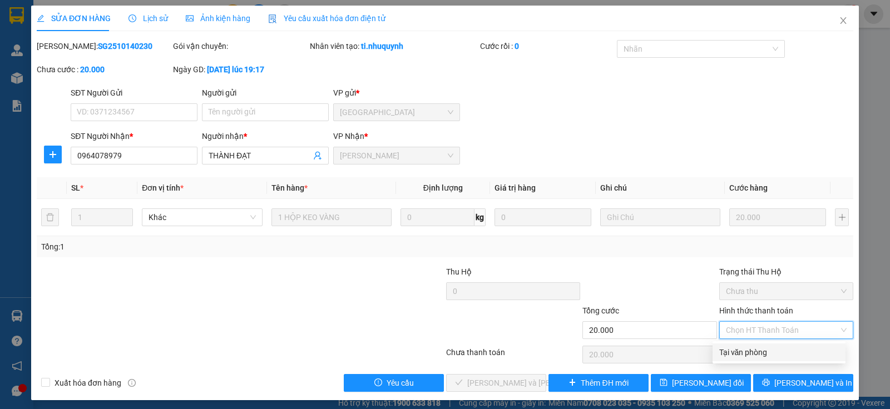
click at [735, 354] on div "Tại văn phòng" at bounding box center [779, 352] width 120 height 12
type input "0"
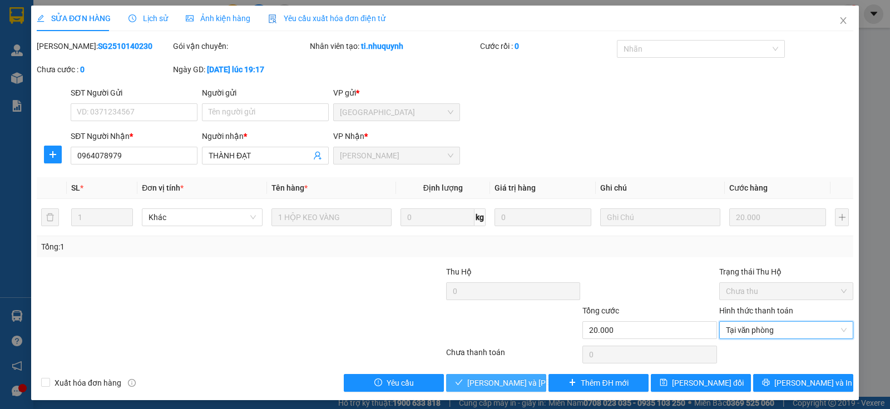
click at [516, 380] on span "[PERSON_NAME] và [PERSON_NAME] hàng" at bounding box center [542, 383] width 150 height 12
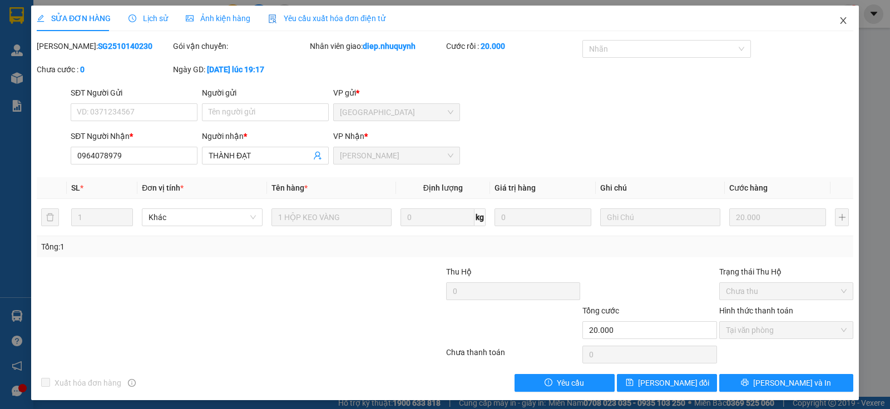
click at [834, 26] on span "Close" at bounding box center [843, 21] width 31 height 31
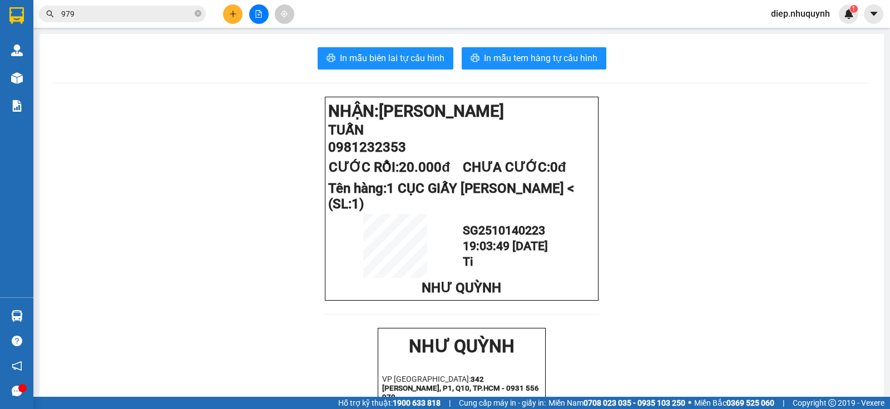
click at [79, 13] on input "979" at bounding box center [126, 14] width 131 height 12
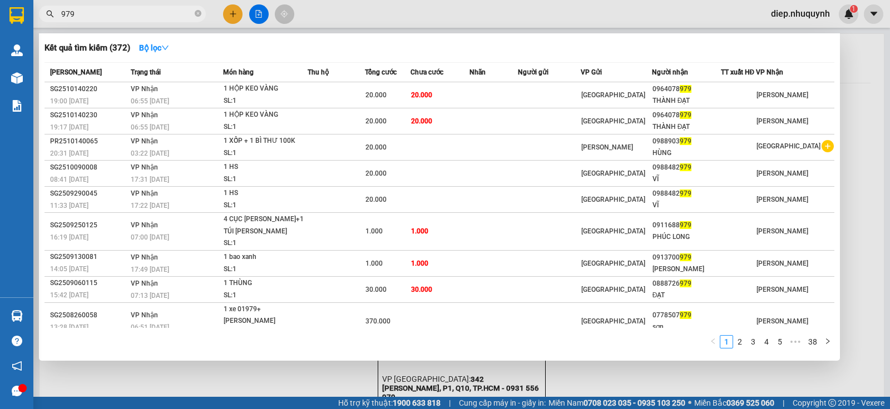
drag, startPoint x: 78, startPoint y: 13, endPoint x: 55, endPoint y: 16, distance: 23.5
click at [55, 16] on span "979" at bounding box center [122, 14] width 167 height 17
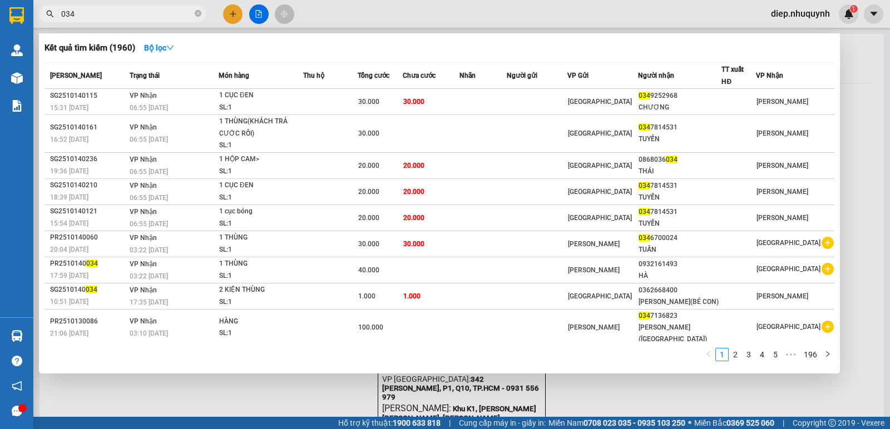
click at [133, 13] on input "034" at bounding box center [126, 14] width 131 height 12
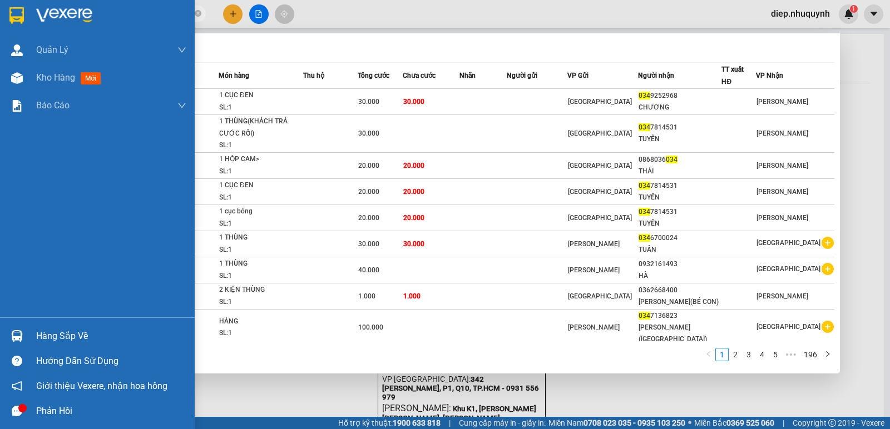
drag, startPoint x: 111, startPoint y: 13, endPoint x: 14, endPoint y: 13, distance: 97.3
click at [14, 13] on section "Kết quả tìm kiếm ( 1960 ) Bộ lọc Mã ĐH Trạng thái Món hàng Thu hộ Tổng cước Chư…" at bounding box center [445, 214] width 890 height 429
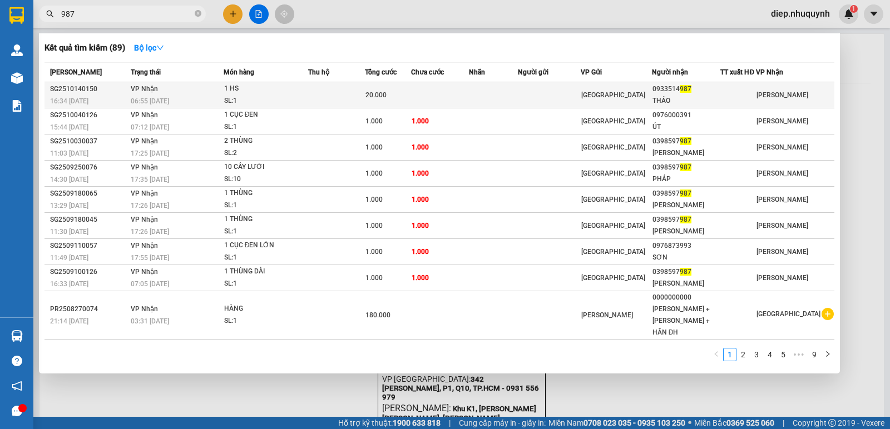
type input "987"
click at [351, 101] on td at bounding box center [336, 95] width 57 height 26
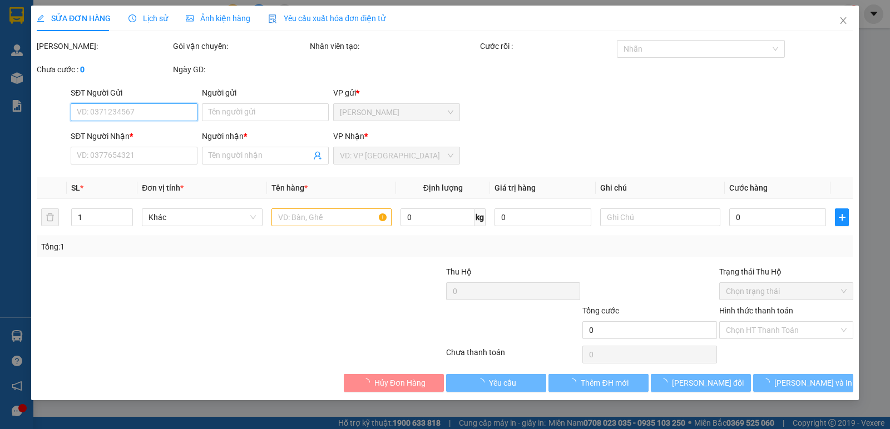
type input "0933514987"
type input "THẢO"
type input "20.000"
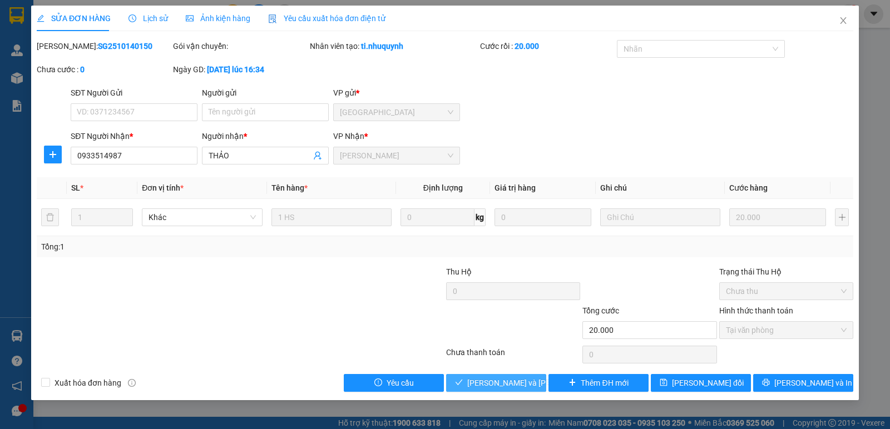
click at [510, 385] on span "[PERSON_NAME] và [PERSON_NAME] hàng" at bounding box center [542, 383] width 150 height 12
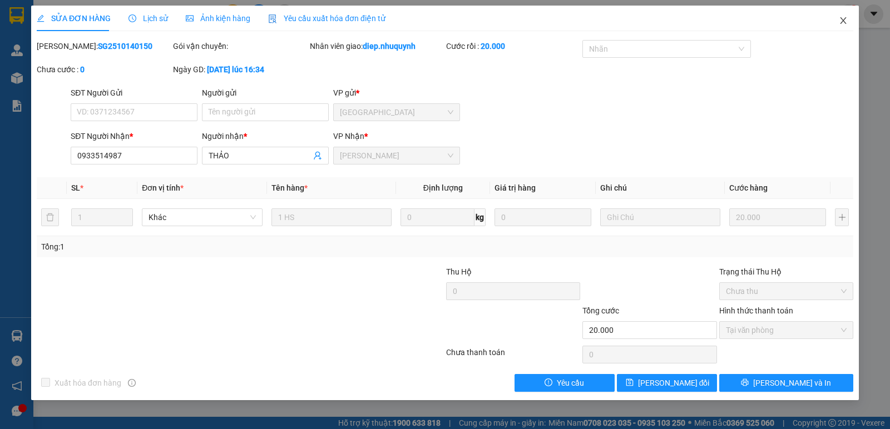
click at [846, 18] on icon "close" at bounding box center [843, 20] width 9 height 9
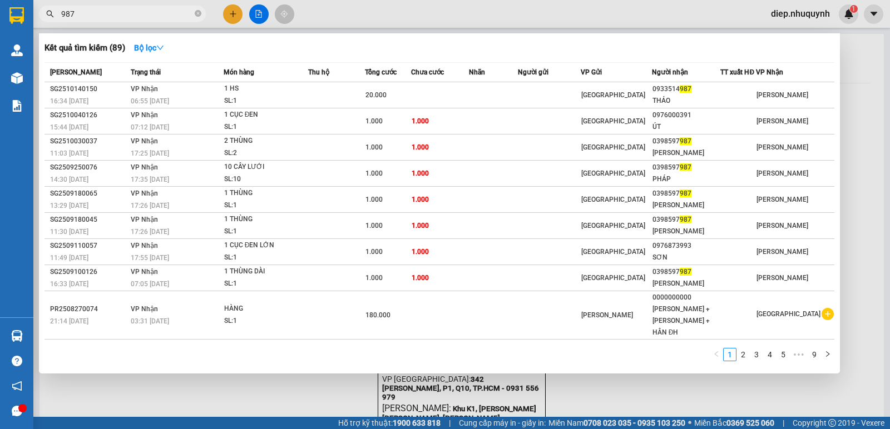
drag, startPoint x: 88, startPoint y: 19, endPoint x: 43, endPoint y: 1, distance: 48.3
click at [43, 12] on span "987" at bounding box center [122, 14] width 167 height 17
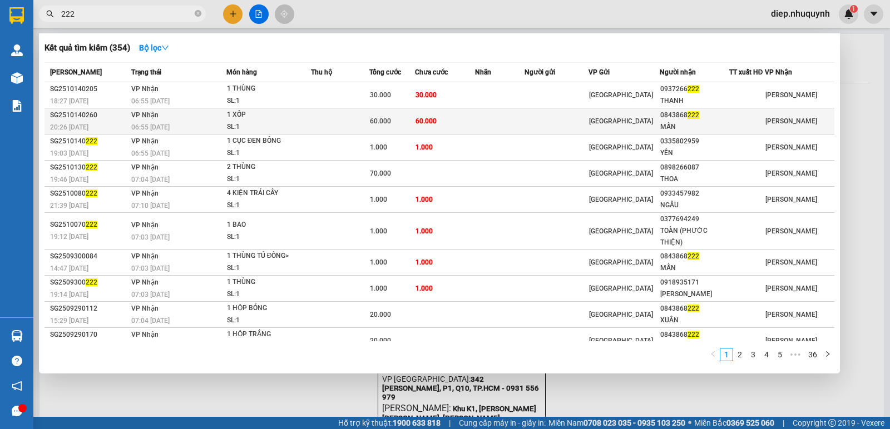
type input "222"
click at [486, 116] on td at bounding box center [499, 121] width 49 height 26
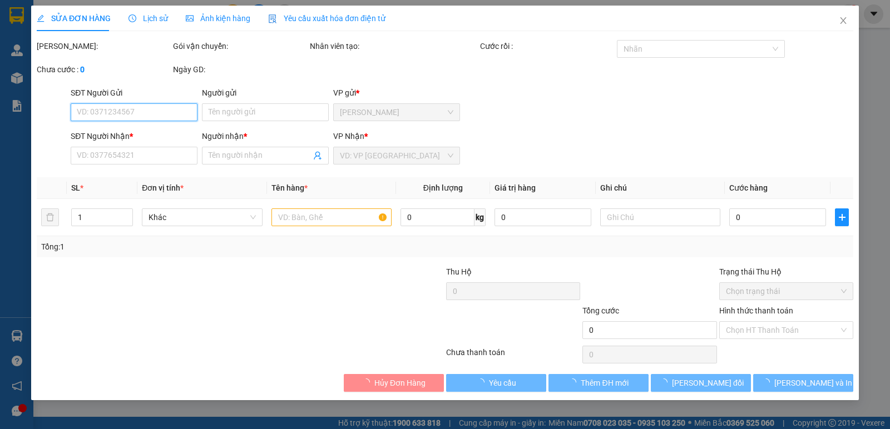
type input "0843868222"
type input "MẪN"
type input "60.000"
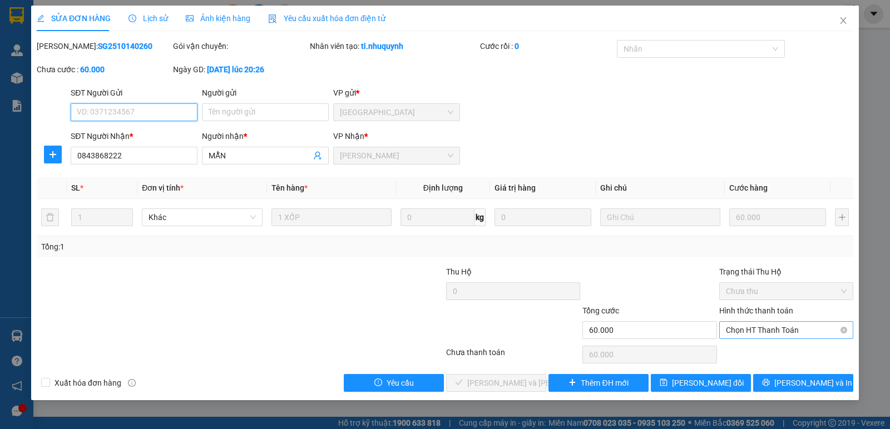
click at [772, 334] on span "Chọn HT Thanh Toán" at bounding box center [786, 330] width 121 height 17
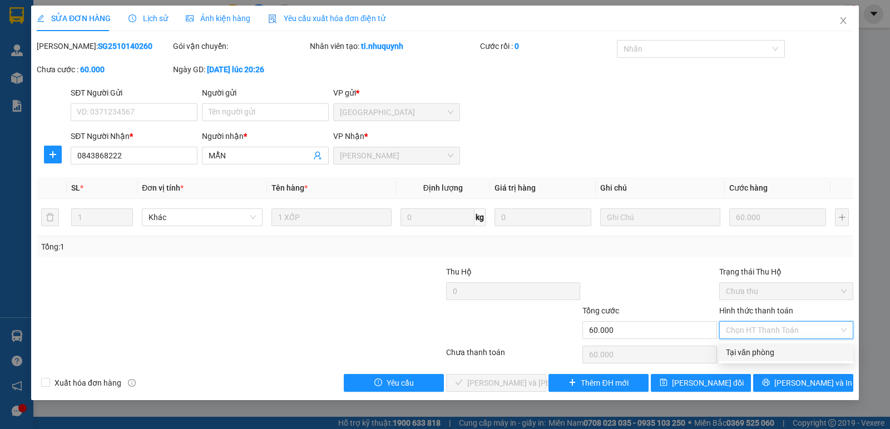
click at [772, 353] on div "Tại văn phòng" at bounding box center [786, 352] width 121 height 12
type input "0"
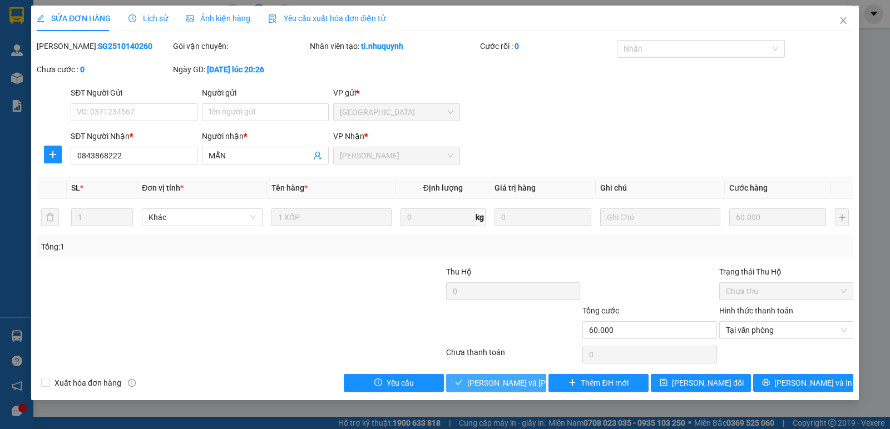
click at [498, 384] on span "[PERSON_NAME] và [PERSON_NAME] hàng" at bounding box center [542, 383] width 150 height 12
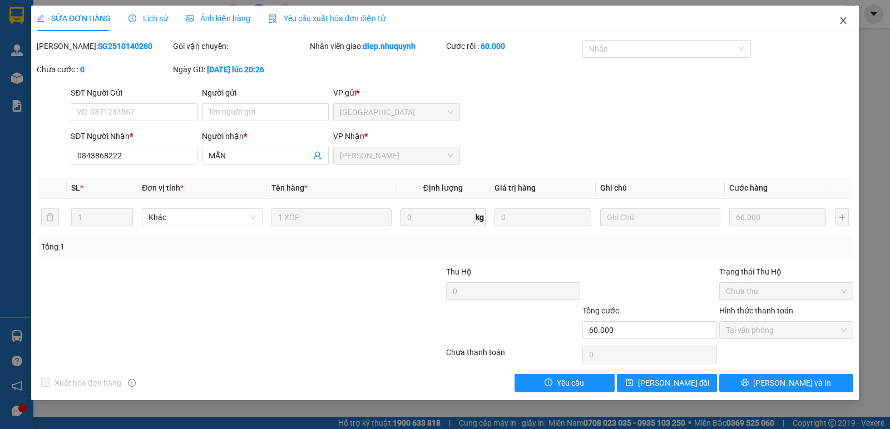
click at [842, 21] on icon "close" at bounding box center [843, 20] width 9 height 9
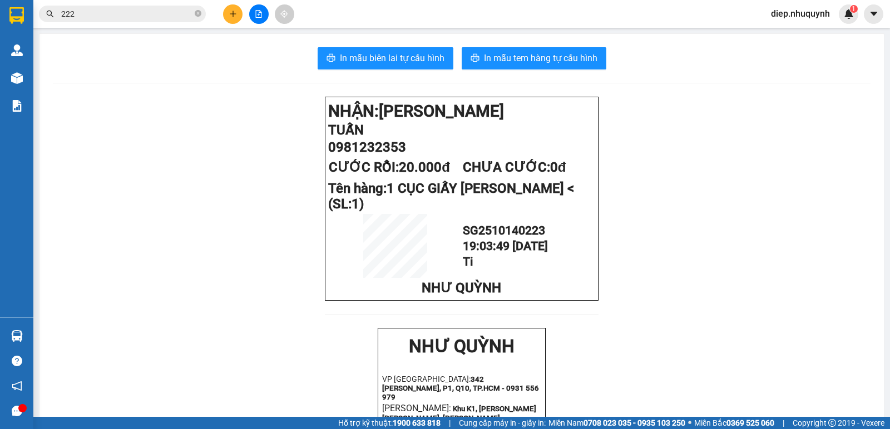
click at [806, 18] on span "diep.nhuquynh" at bounding box center [800, 14] width 77 height 14
click at [818, 36] on span "Đăng xuất" at bounding box center [804, 34] width 55 height 12
